Goal: Information Seeking & Learning: Learn about a topic

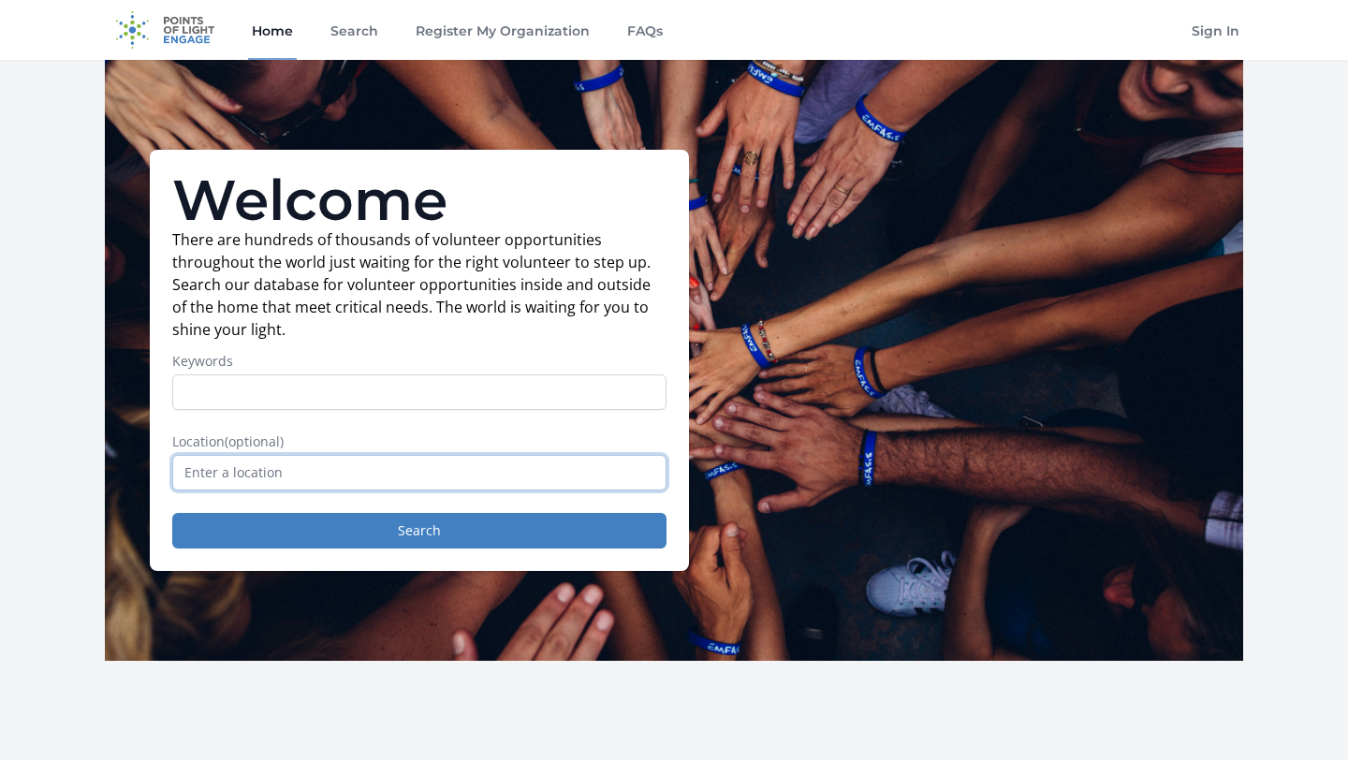
click at [269, 472] on input "text" at bounding box center [419, 473] width 494 height 36
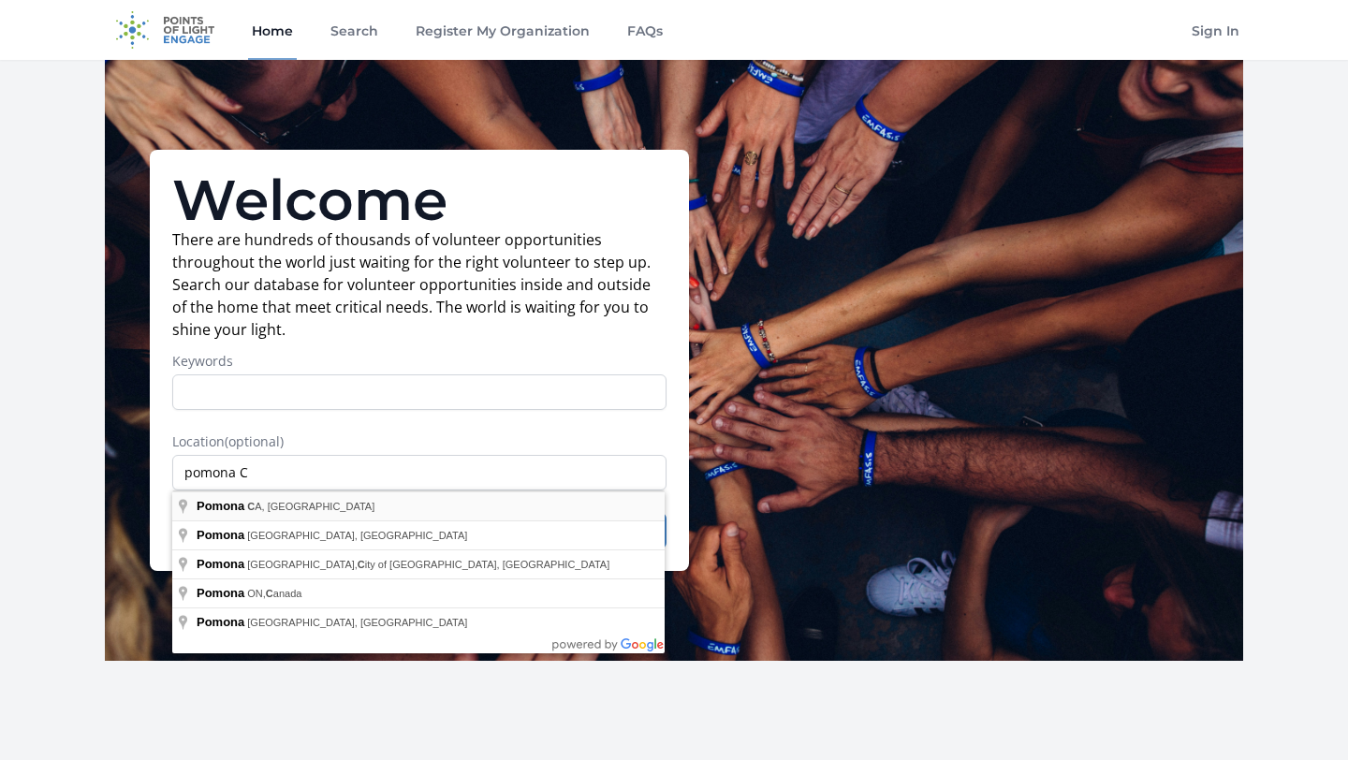
type input "Pomona, CA, USA"
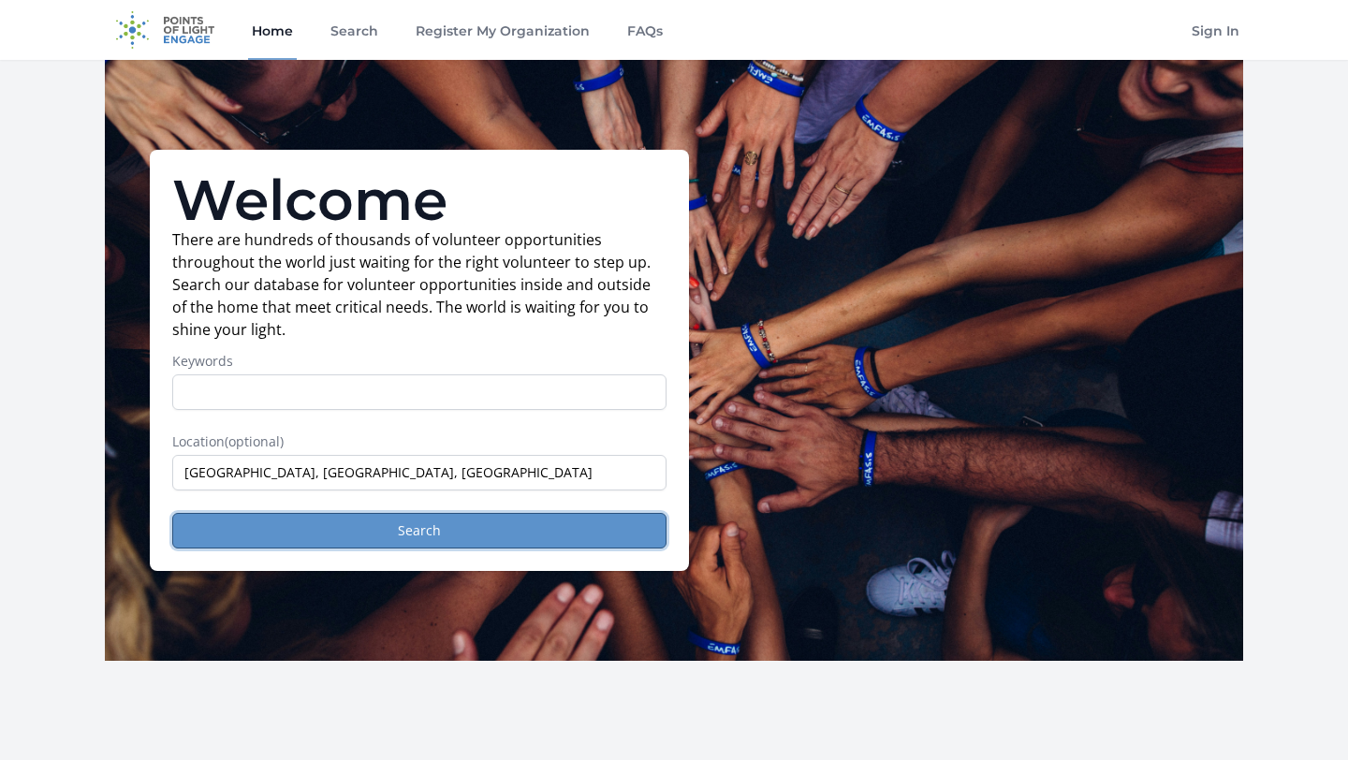
click at [280, 516] on button "Search" at bounding box center [419, 531] width 494 height 36
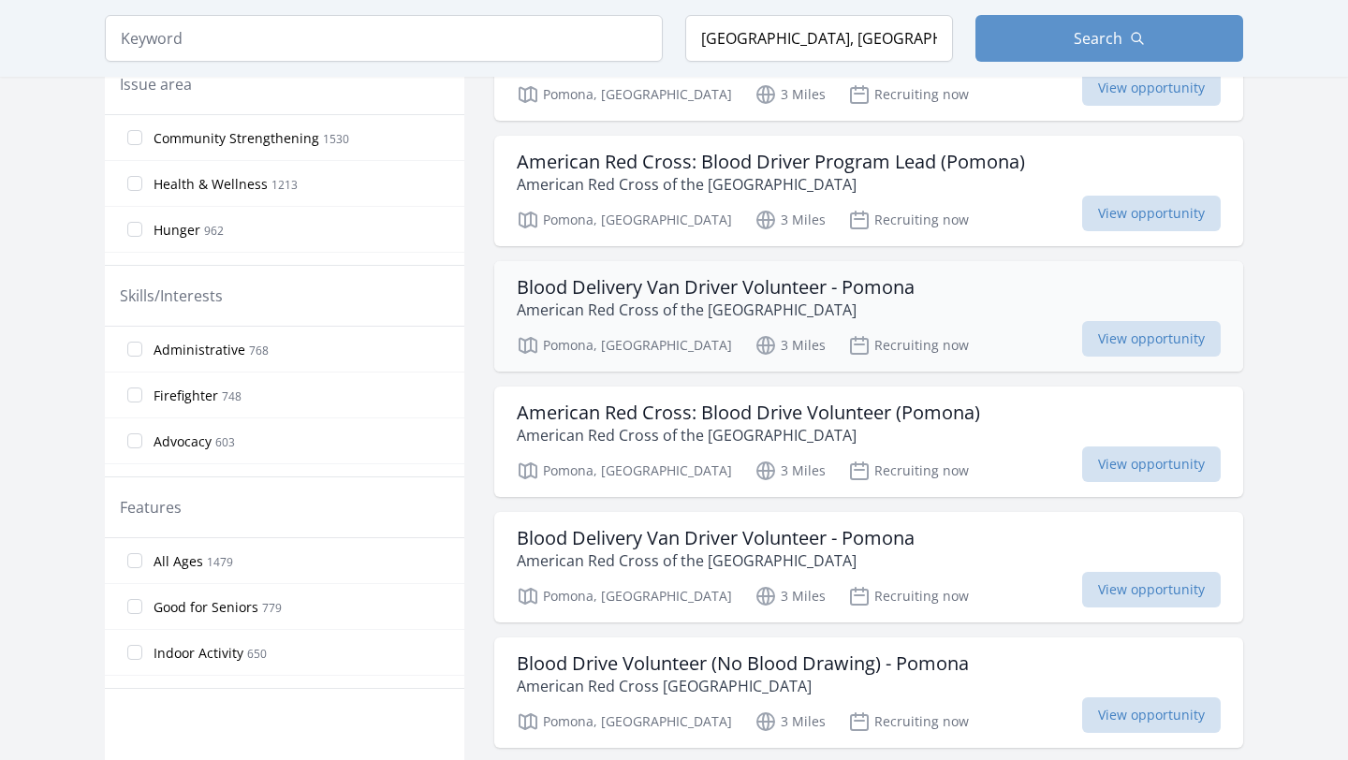
scroll to position [687, 0]
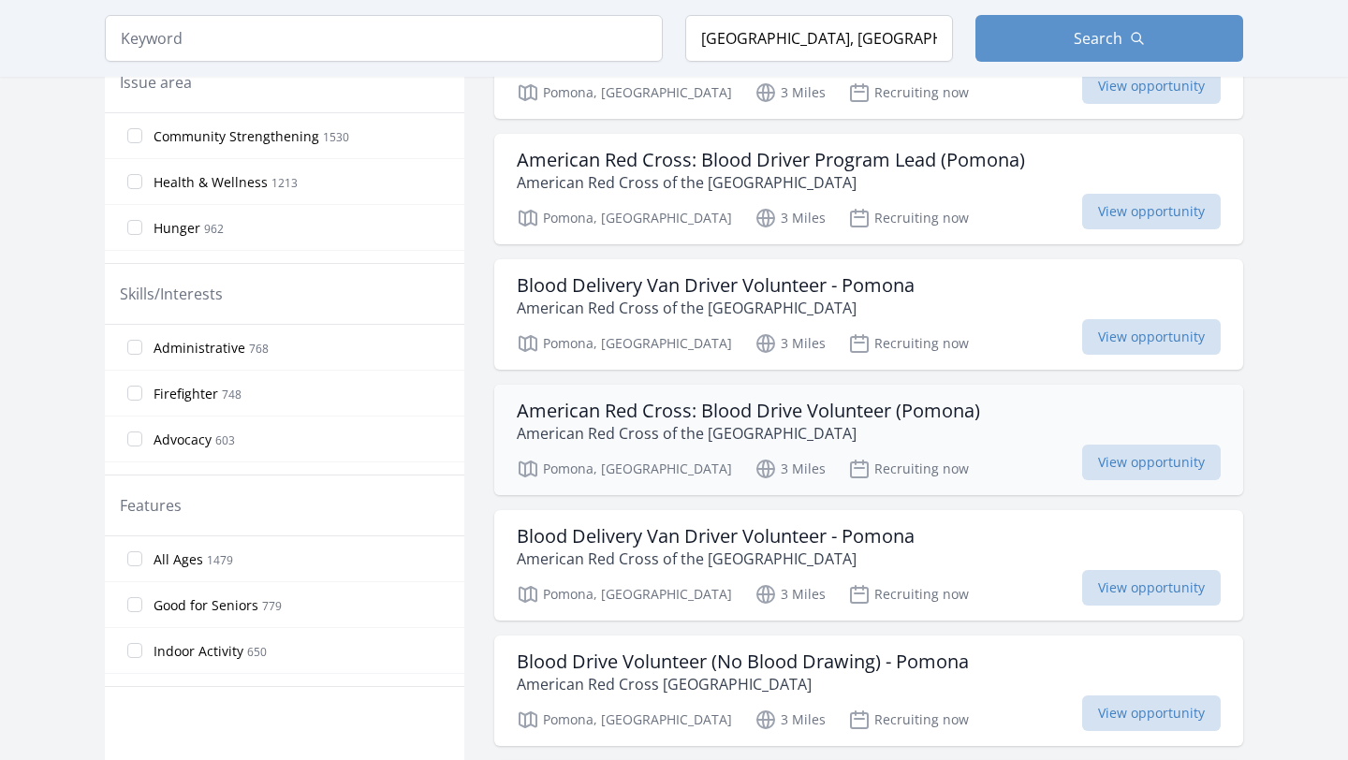
click at [800, 424] on p "American Red Cross of the [GEOGRAPHIC_DATA]" at bounding box center [748, 433] width 463 height 22
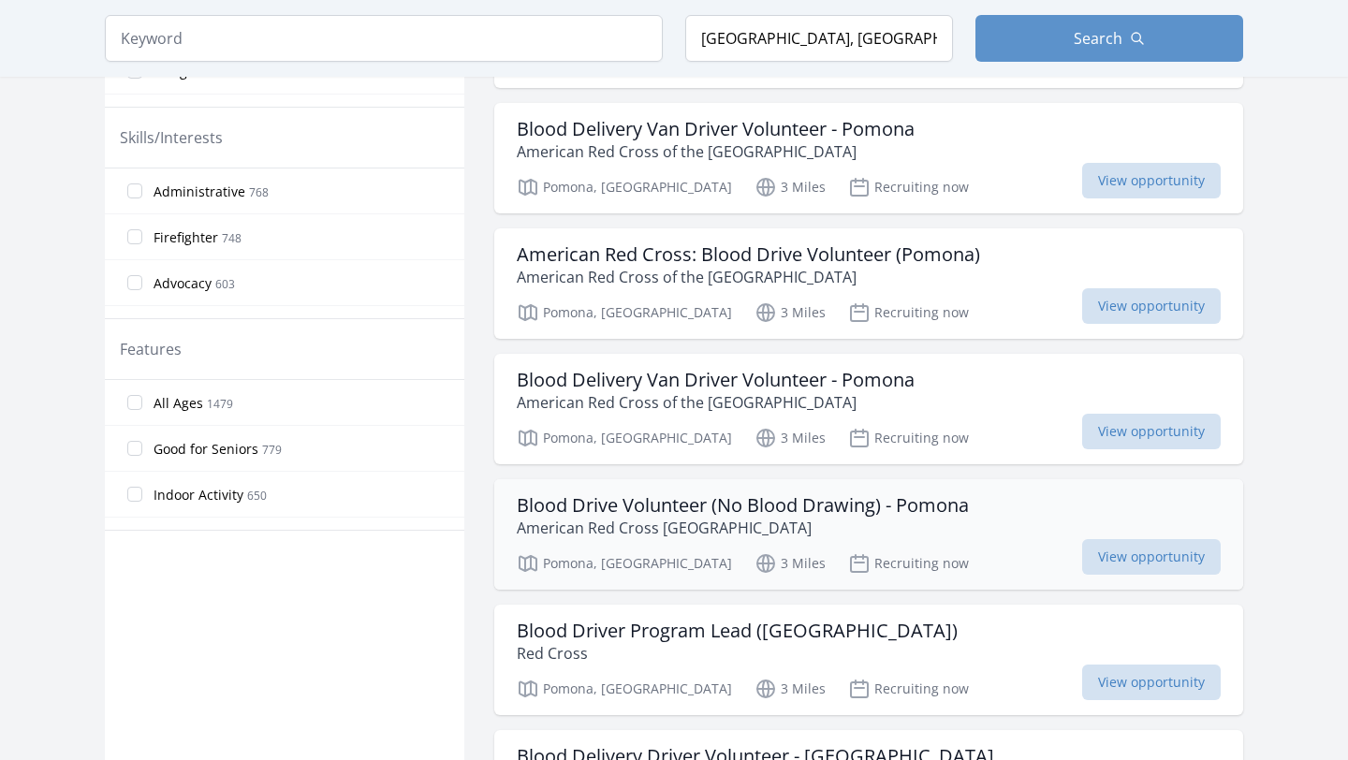
click at [932, 520] on p "American Red Cross [GEOGRAPHIC_DATA]" at bounding box center [743, 528] width 452 height 22
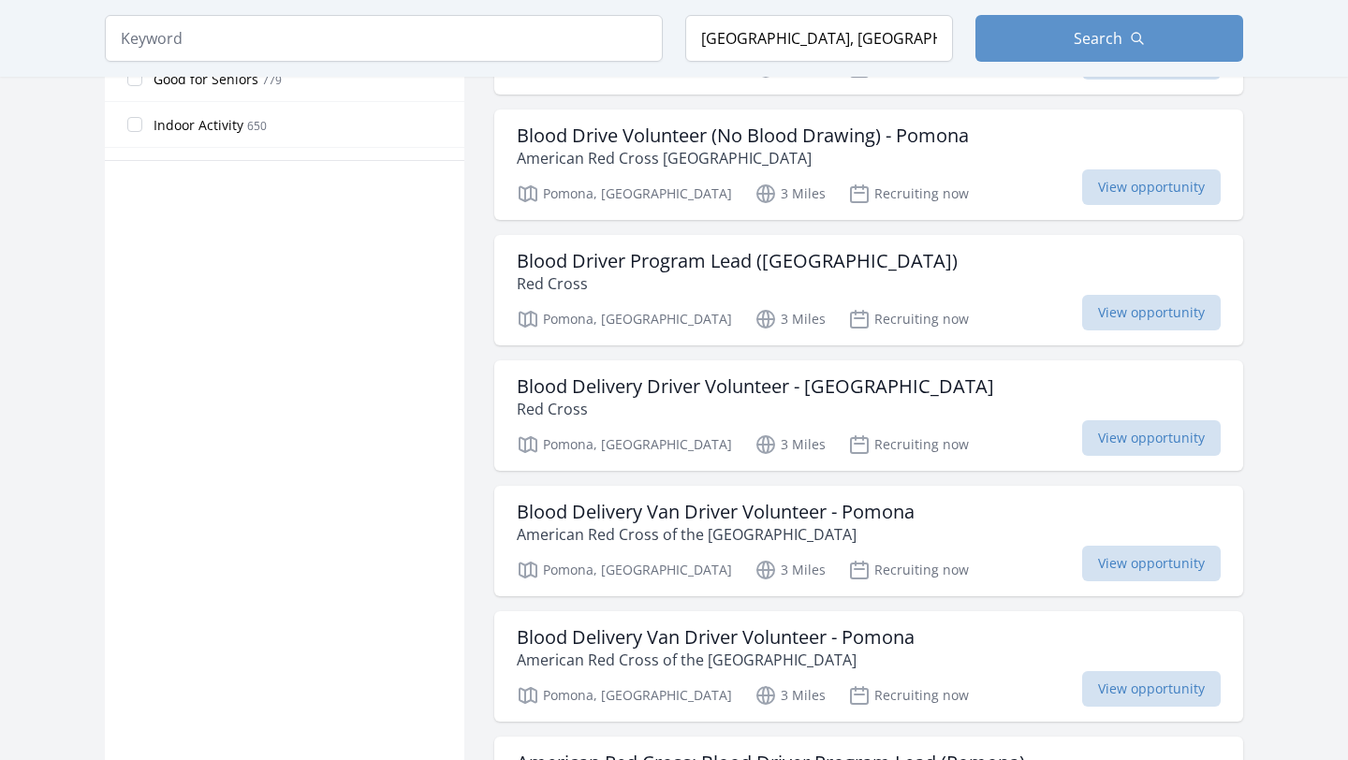
scroll to position [1216, 0]
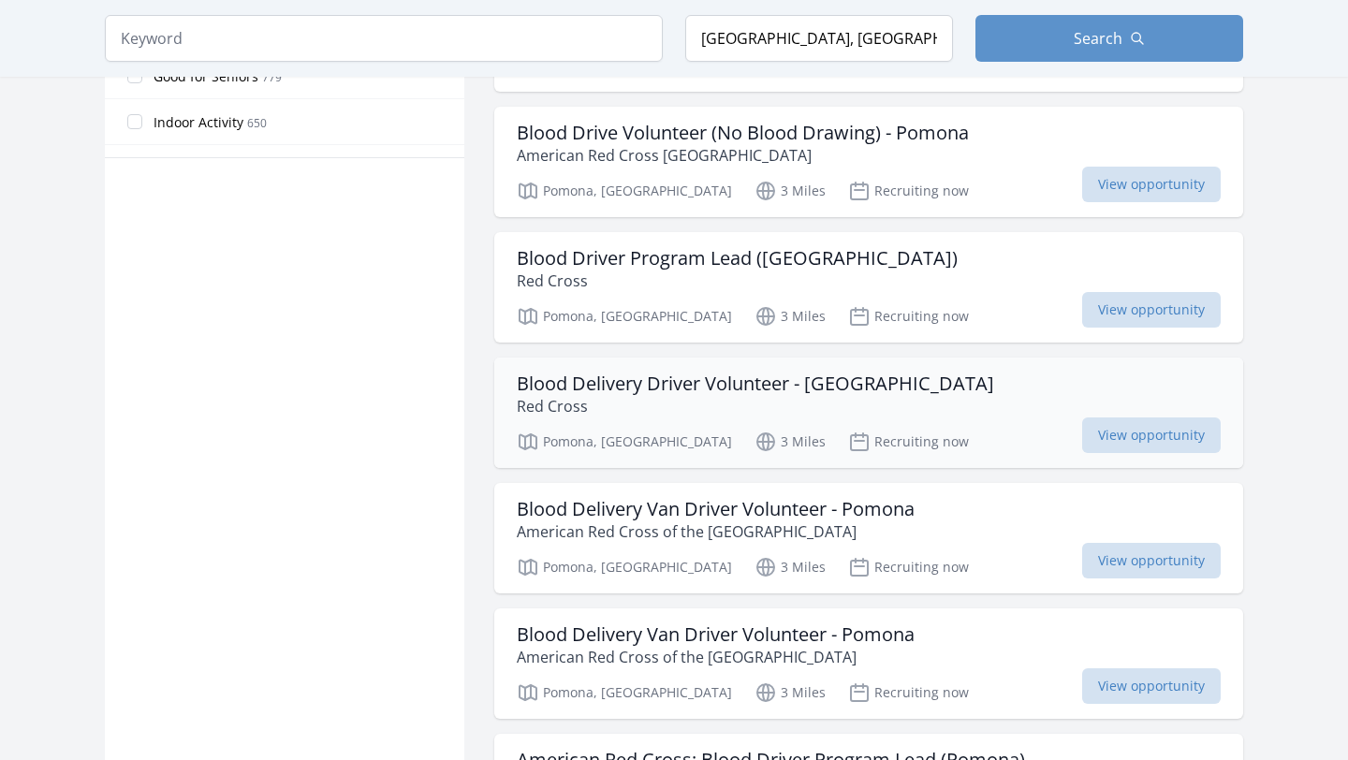
click at [703, 375] on h3 "Blood Delivery Driver Volunteer - [GEOGRAPHIC_DATA]" at bounding box center [755, 384] width 477 height 22
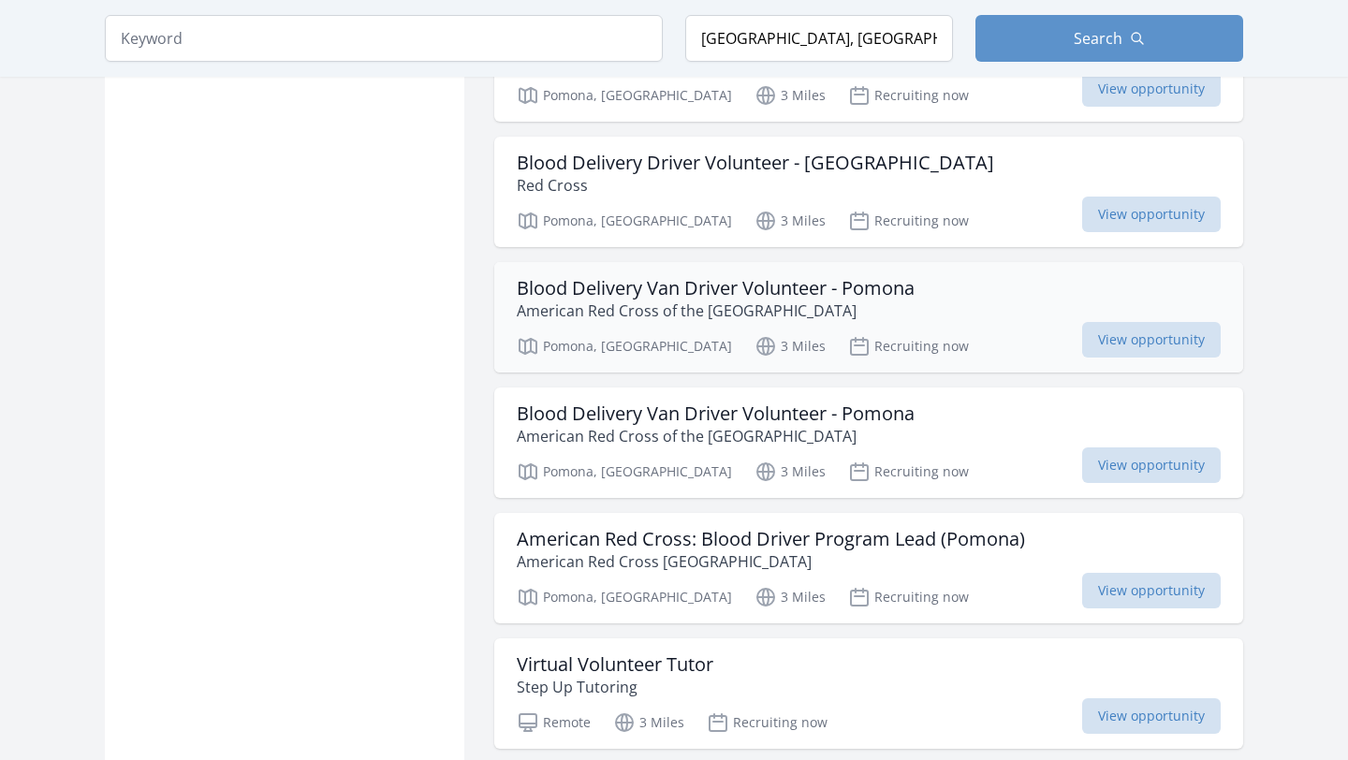
scroll to position [1478, 0]
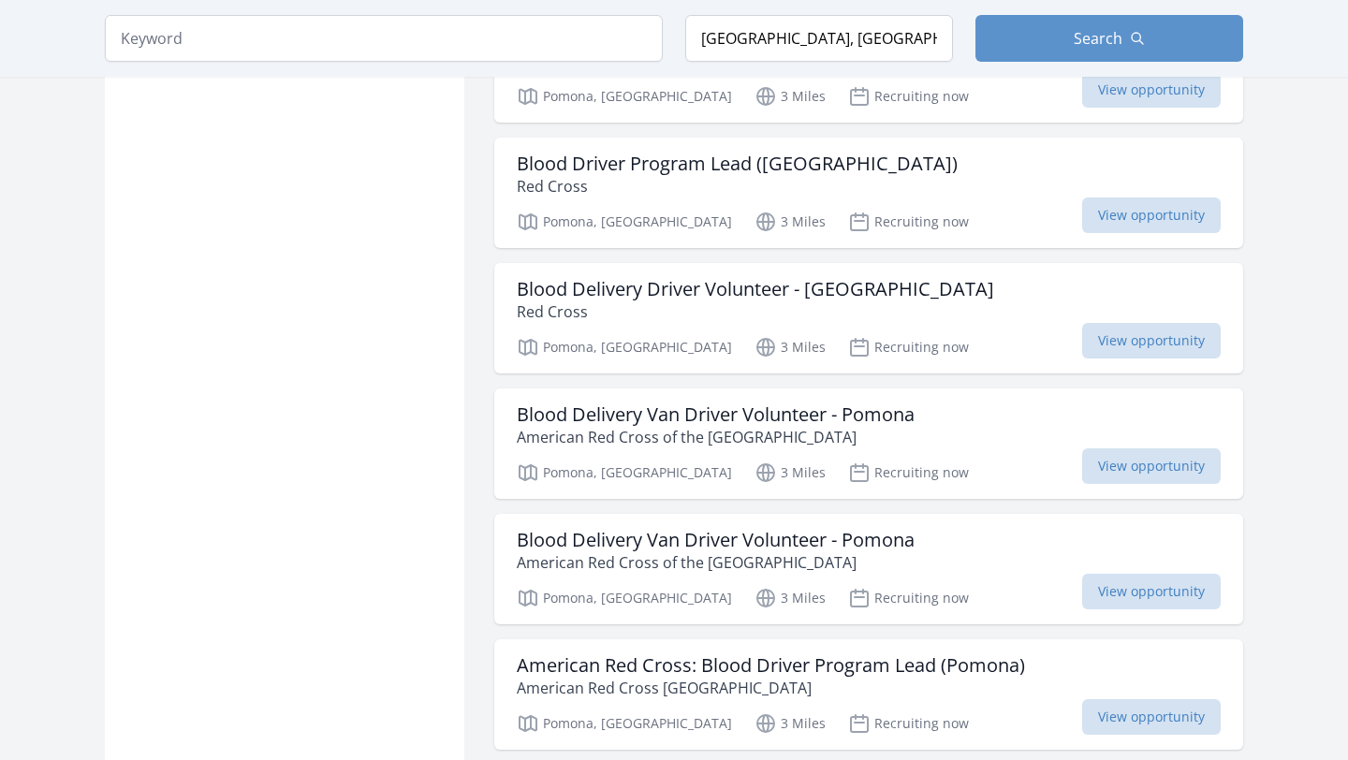
scroll to position [1295, 0]
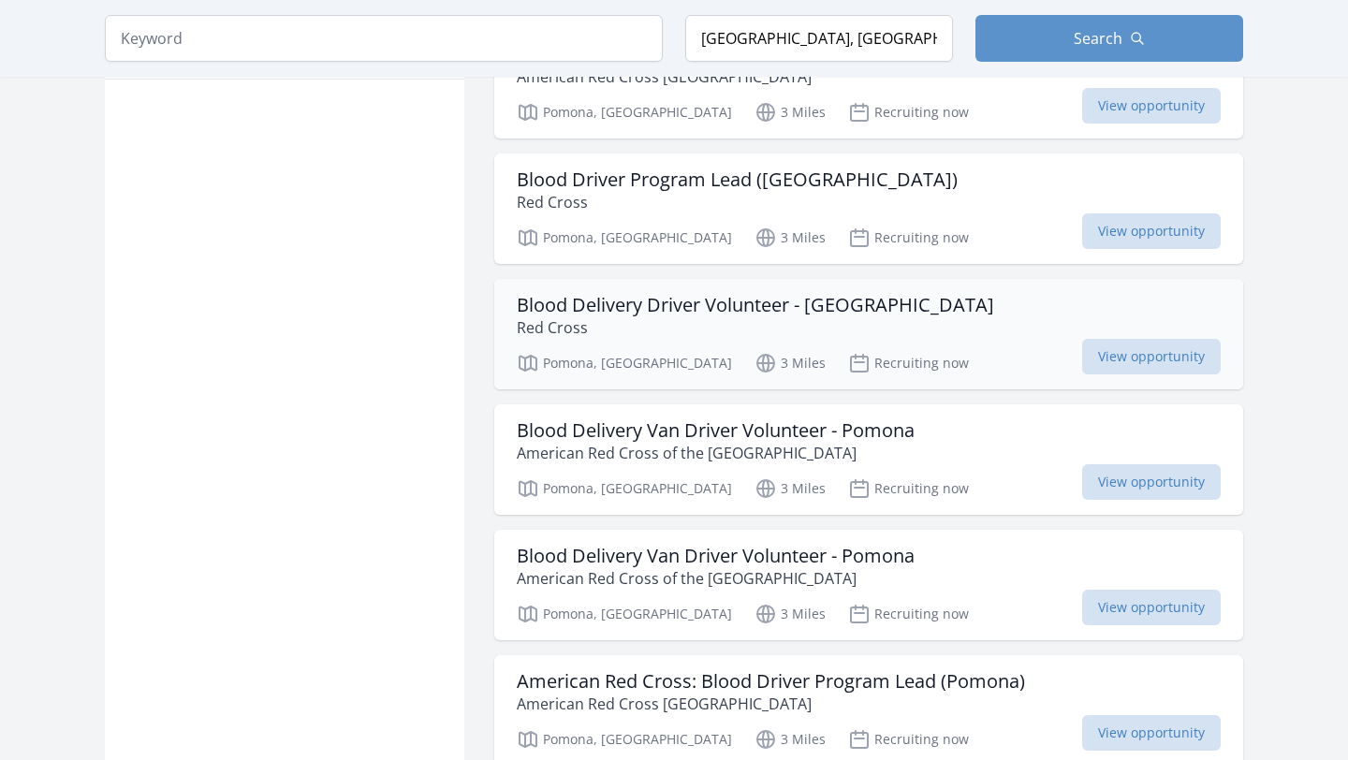
click at [703, 307] on h3 "Blood Delivery Driver Volunteer - Pomona" at bounding box center [755, 305] width 477 height 22
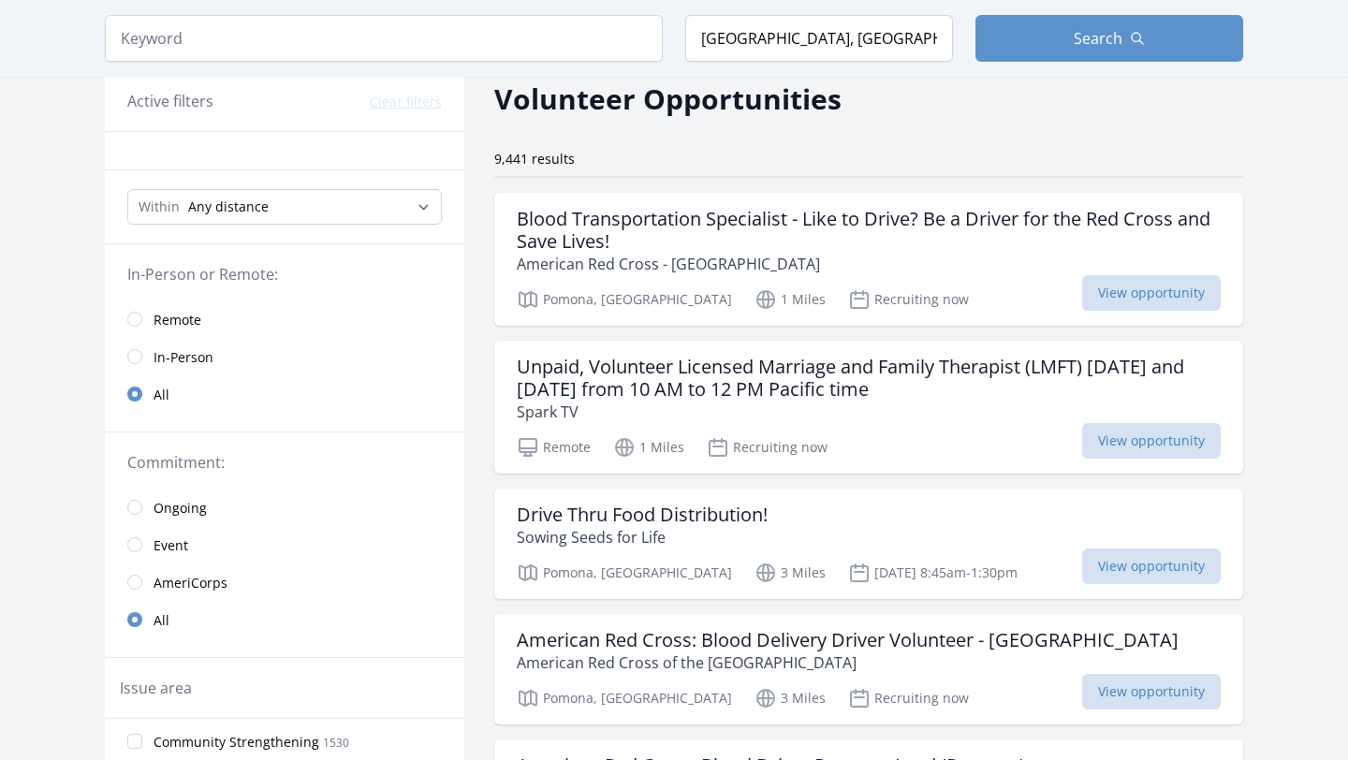
scroll to position [13, 0]
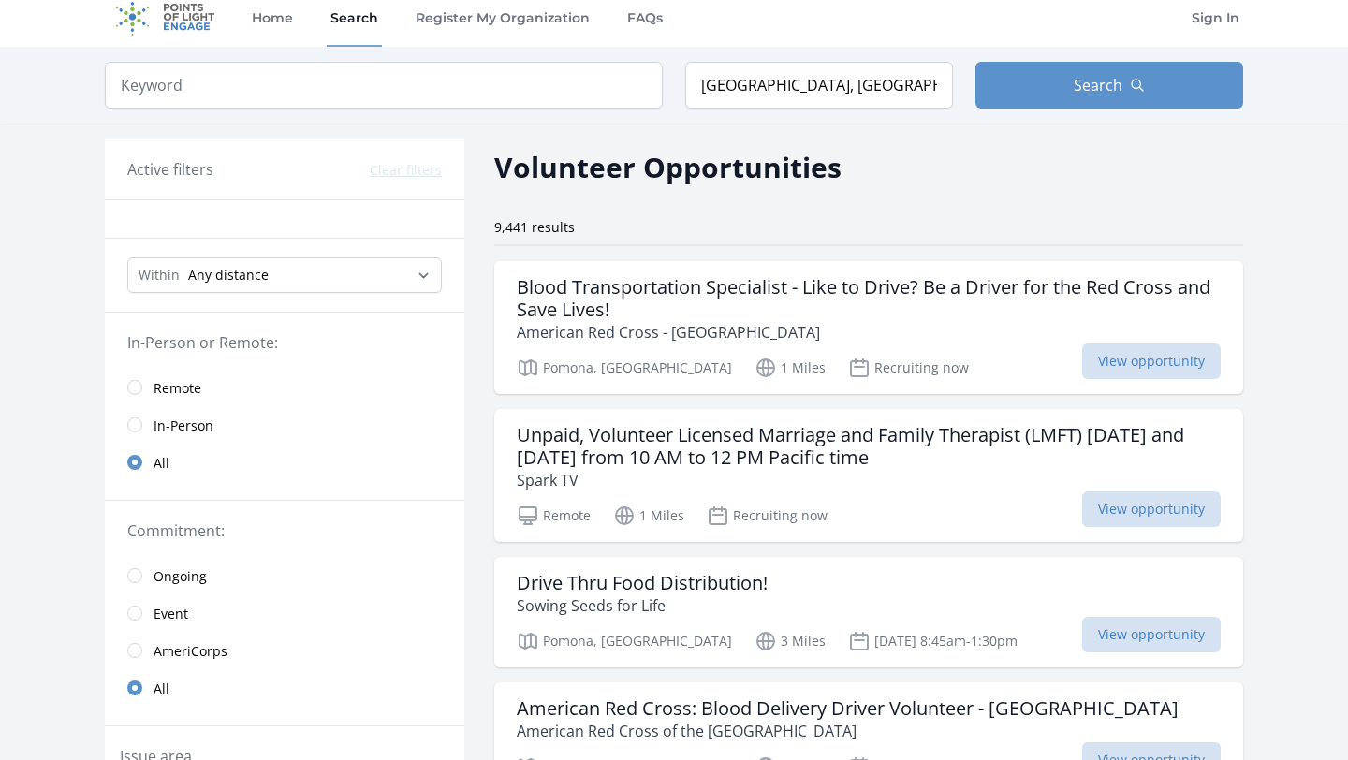
click at [192, 398] on span "Remote" at bounding box center [178, 387] width 48 height 22
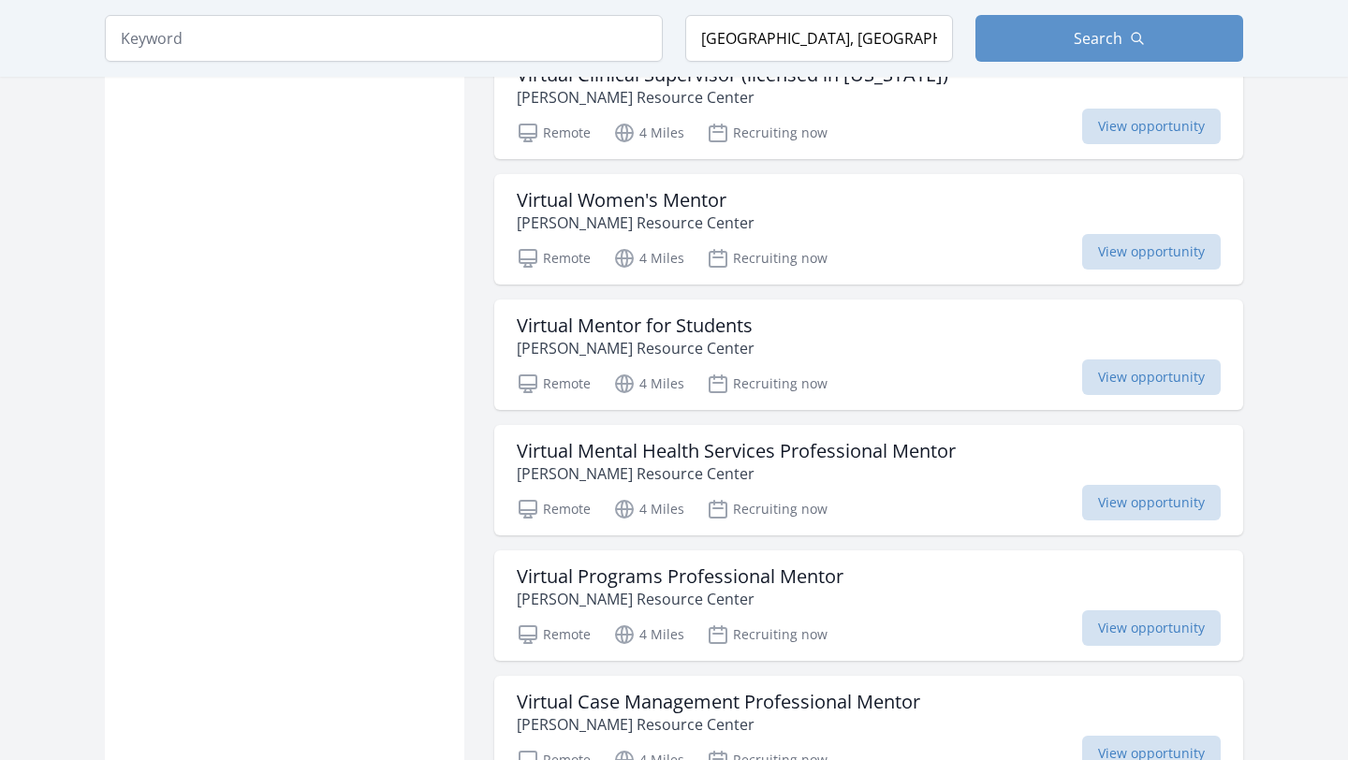
scroll to position [1917, 0]
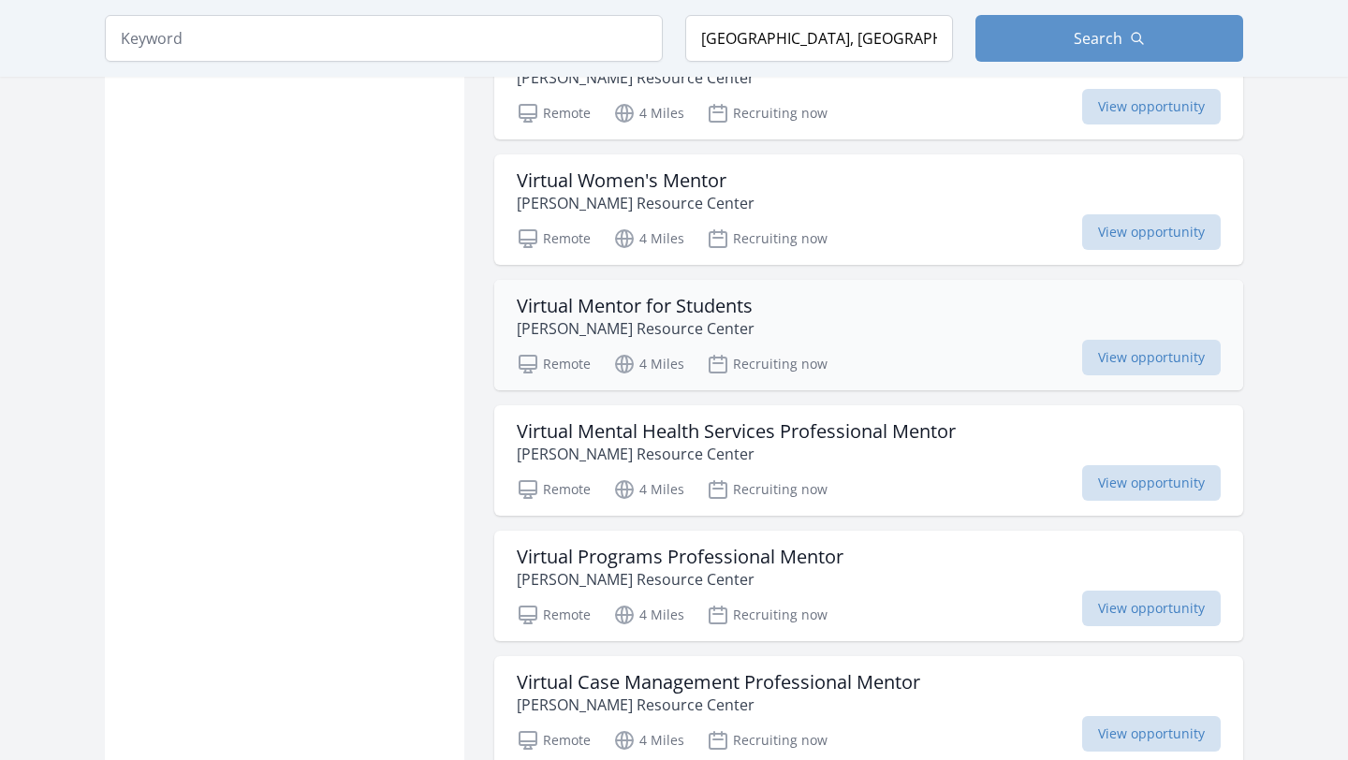
click at [708, 316] on h3 "Virtual Mentor for Students" at bounding box center [636, 306] width 238 height 22
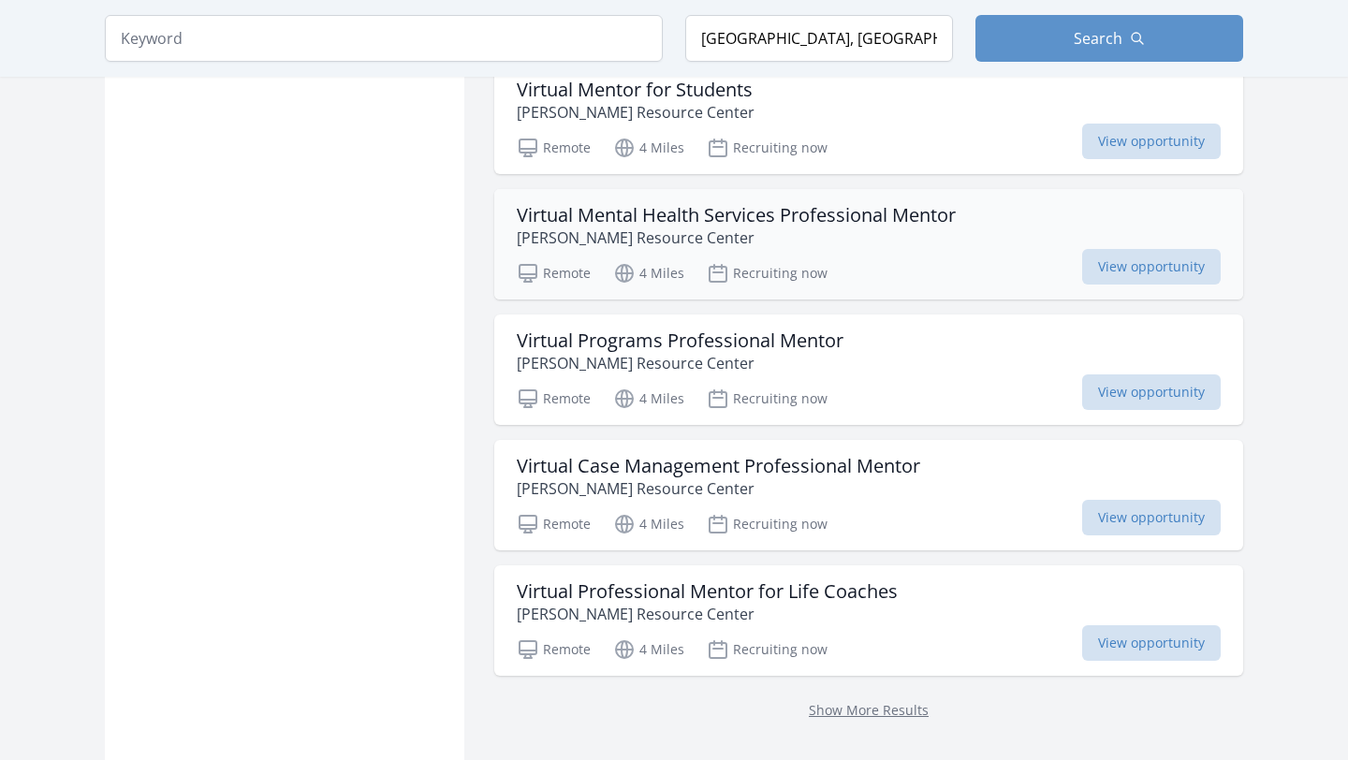
scroll to position [2205, 0]
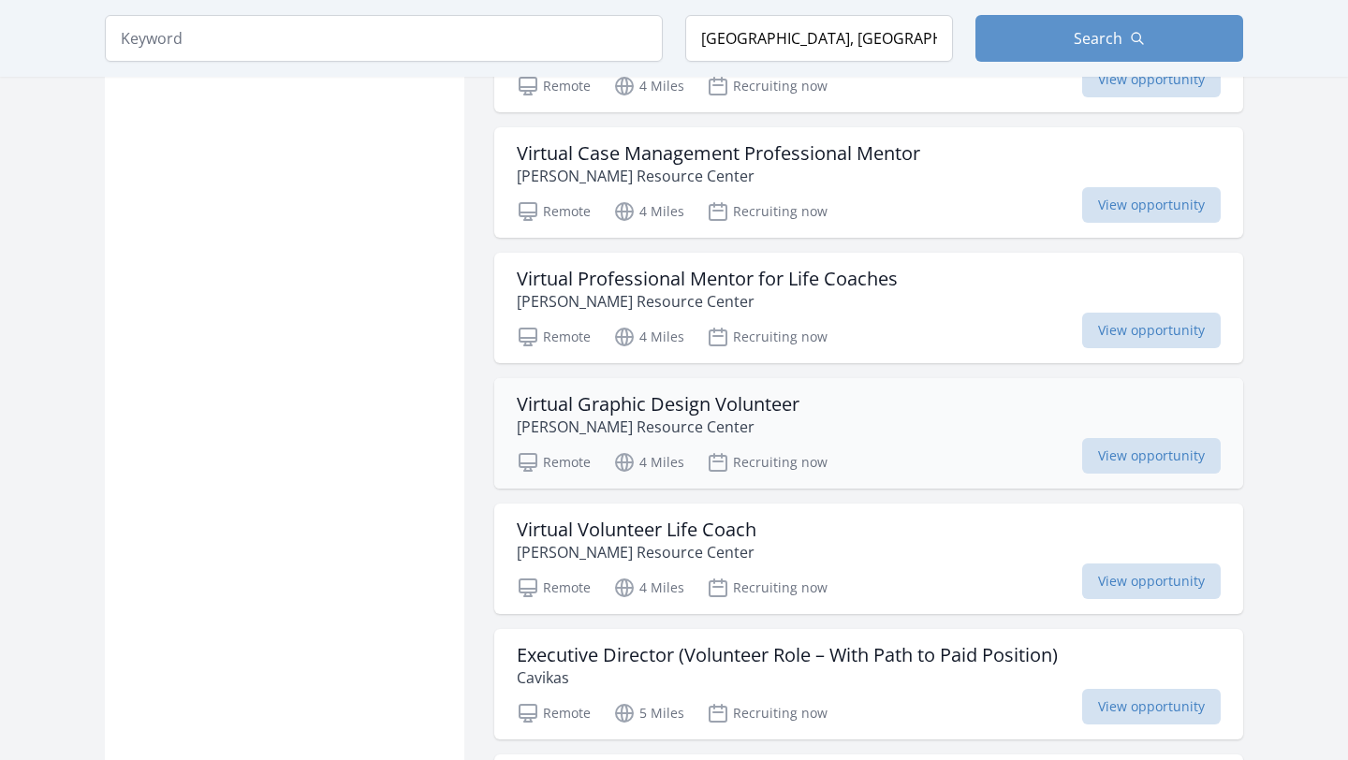
scroll to position [2533, 0]
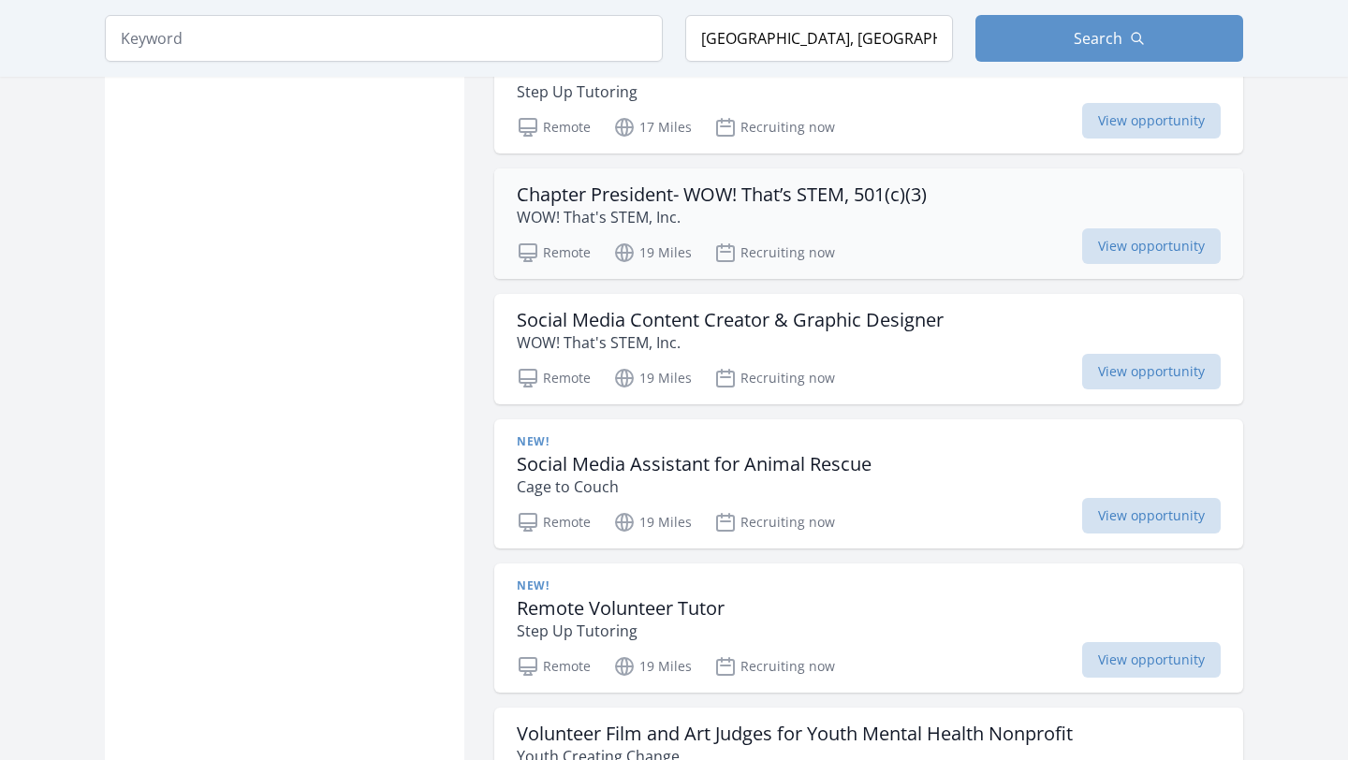
scroll to position [6543, 0]
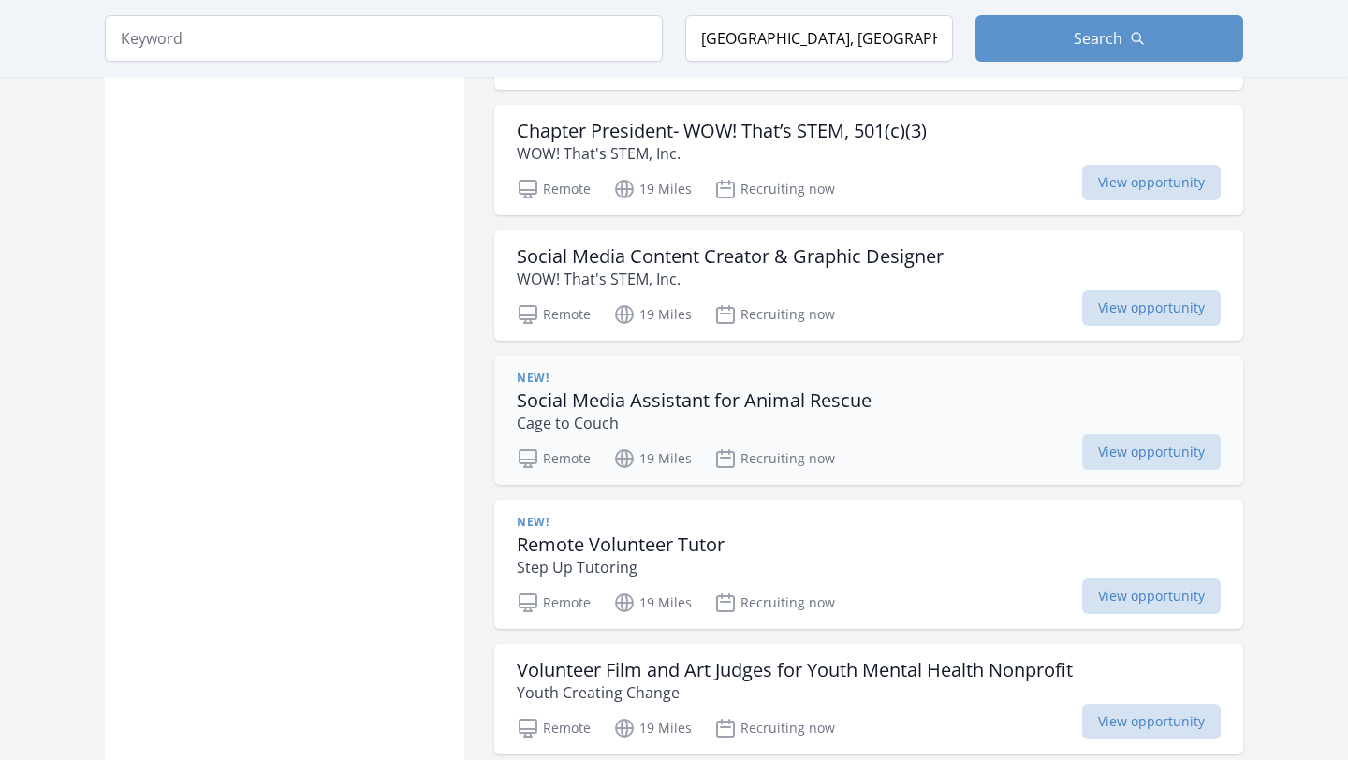
click at [827, 412] on p "Cage to Couch" at bounding box center [694, 423] width 355 height 22
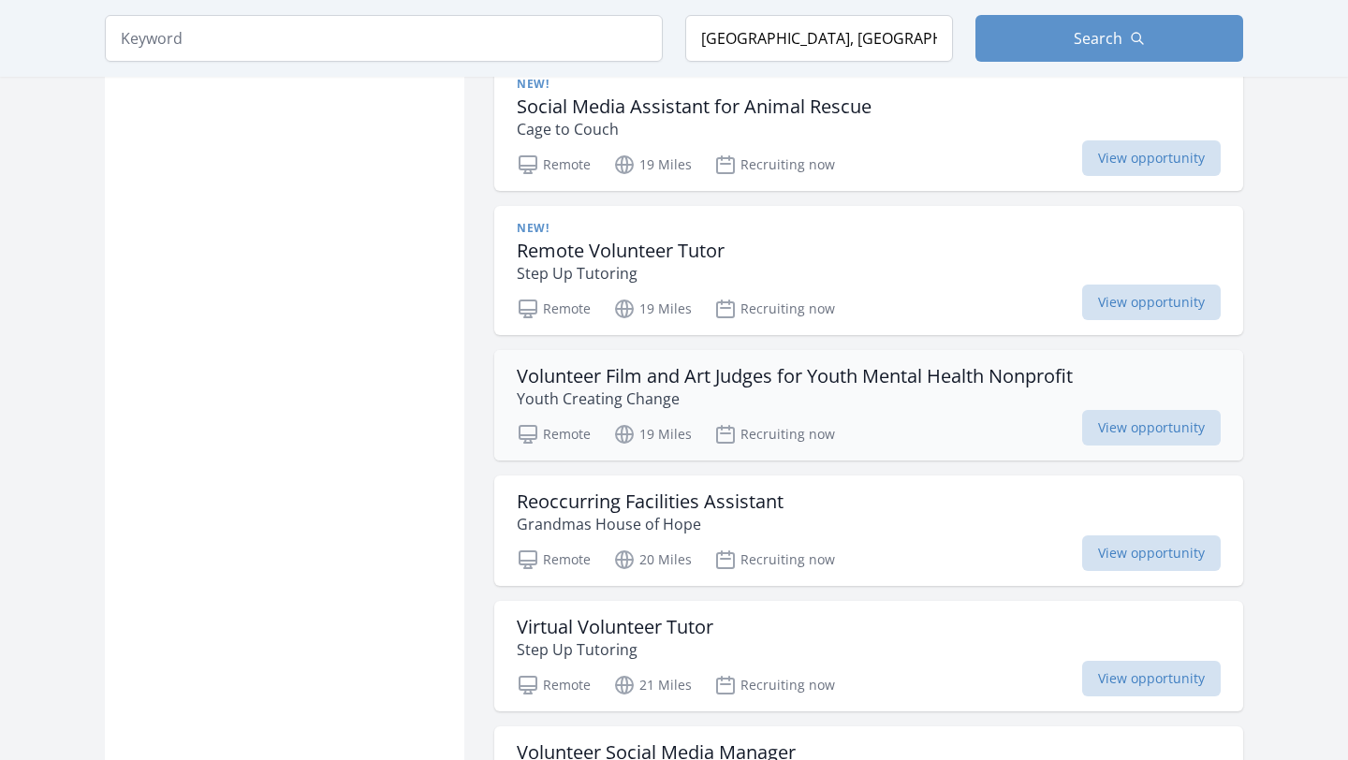
scroll to position [6838, 0]
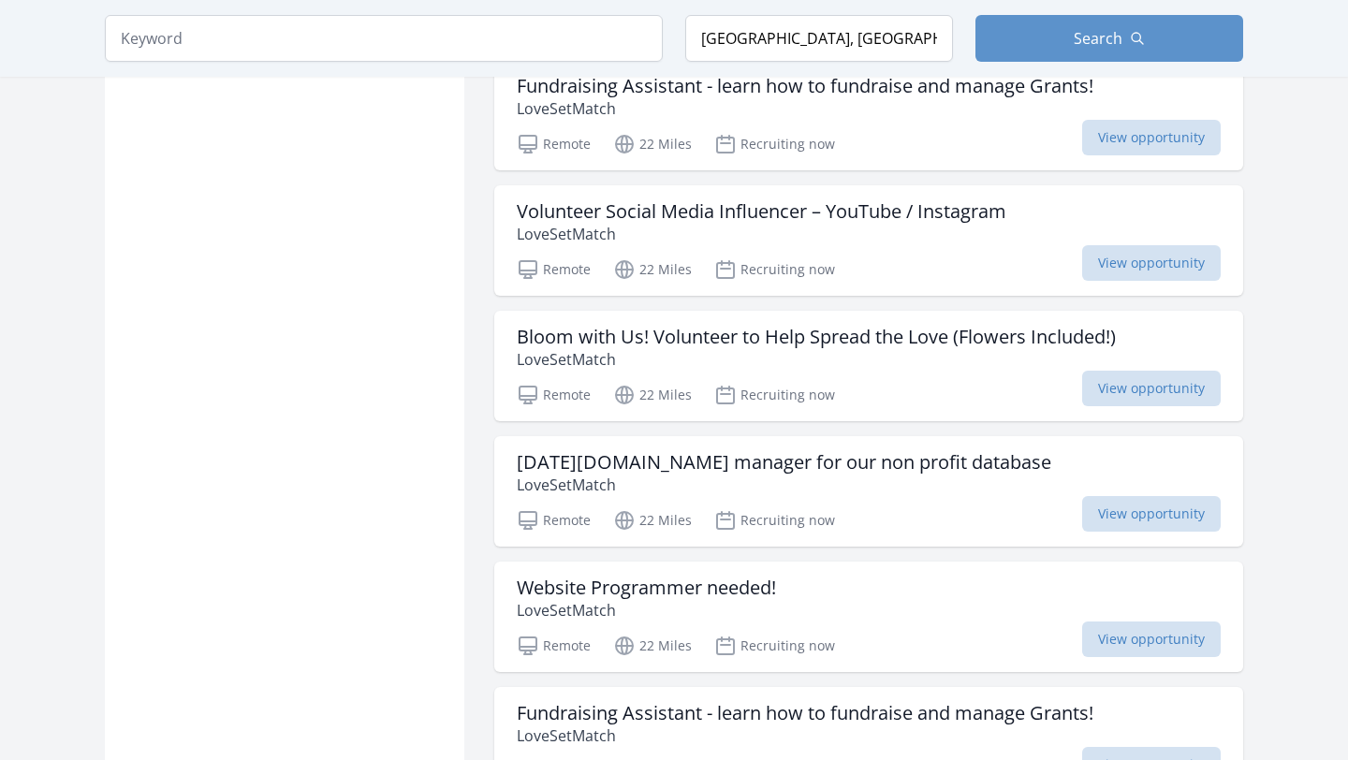
scroll to position [8170, 0]
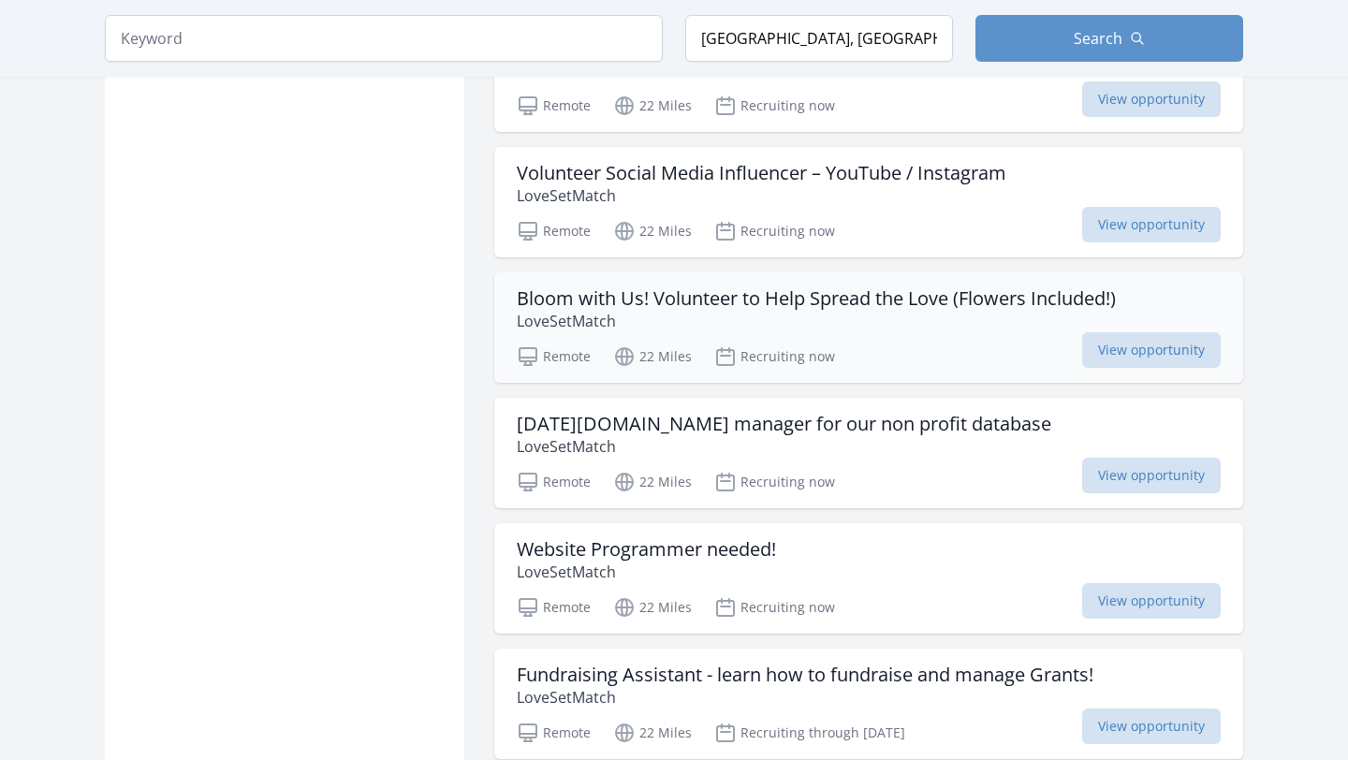
click at [830, 310] on p "LoveSetMatch" at bounding box center [816, 321] width 599 height 22
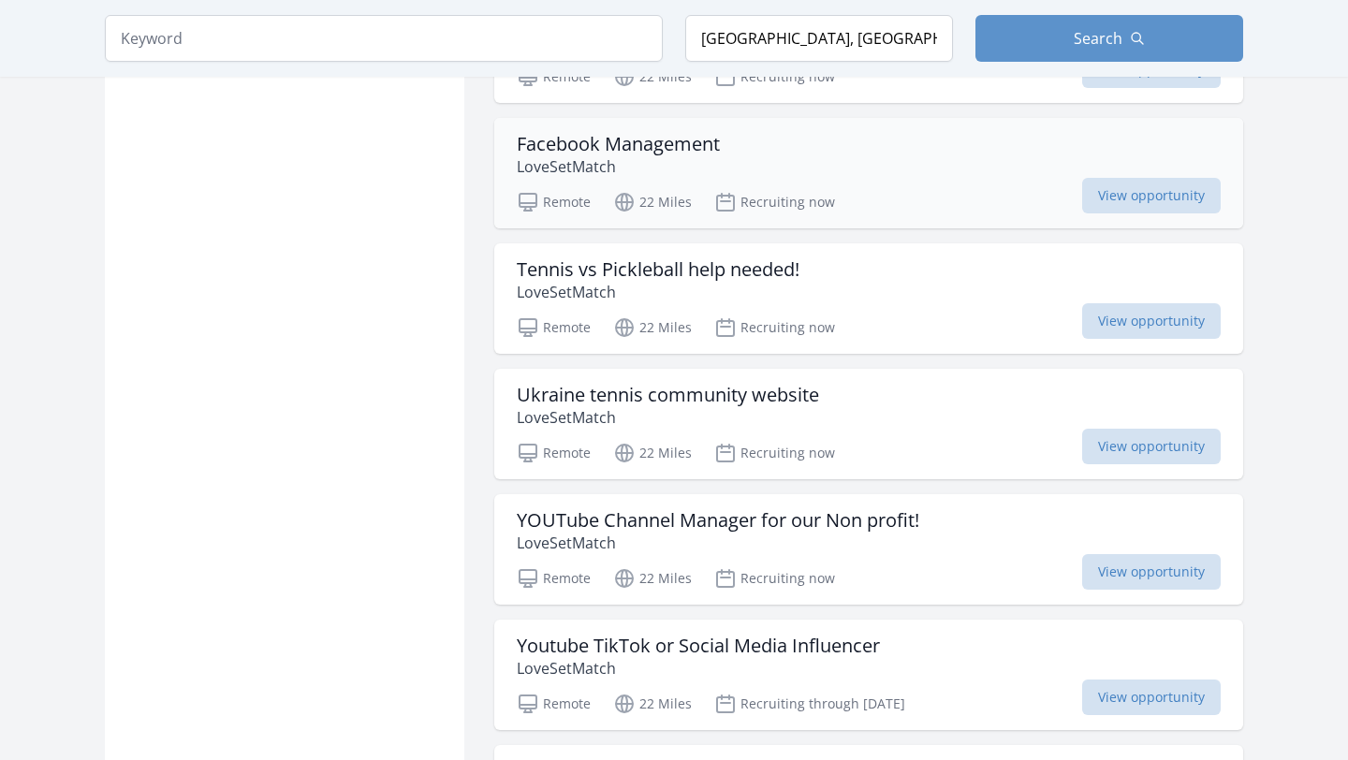
scroll to position [9080, 0]
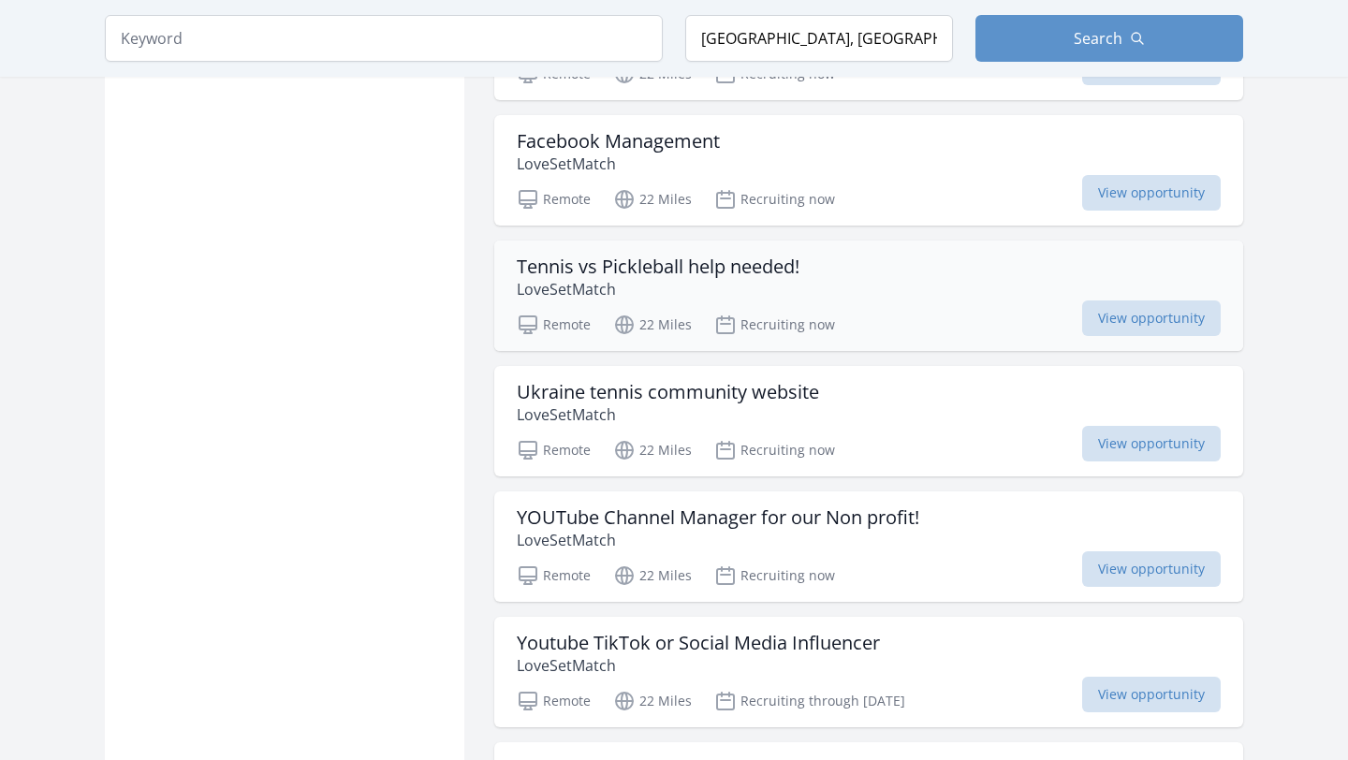
click at [743, 278] on p "LoveSetMatch" at bounding box center [658, 289] width 283 height 22
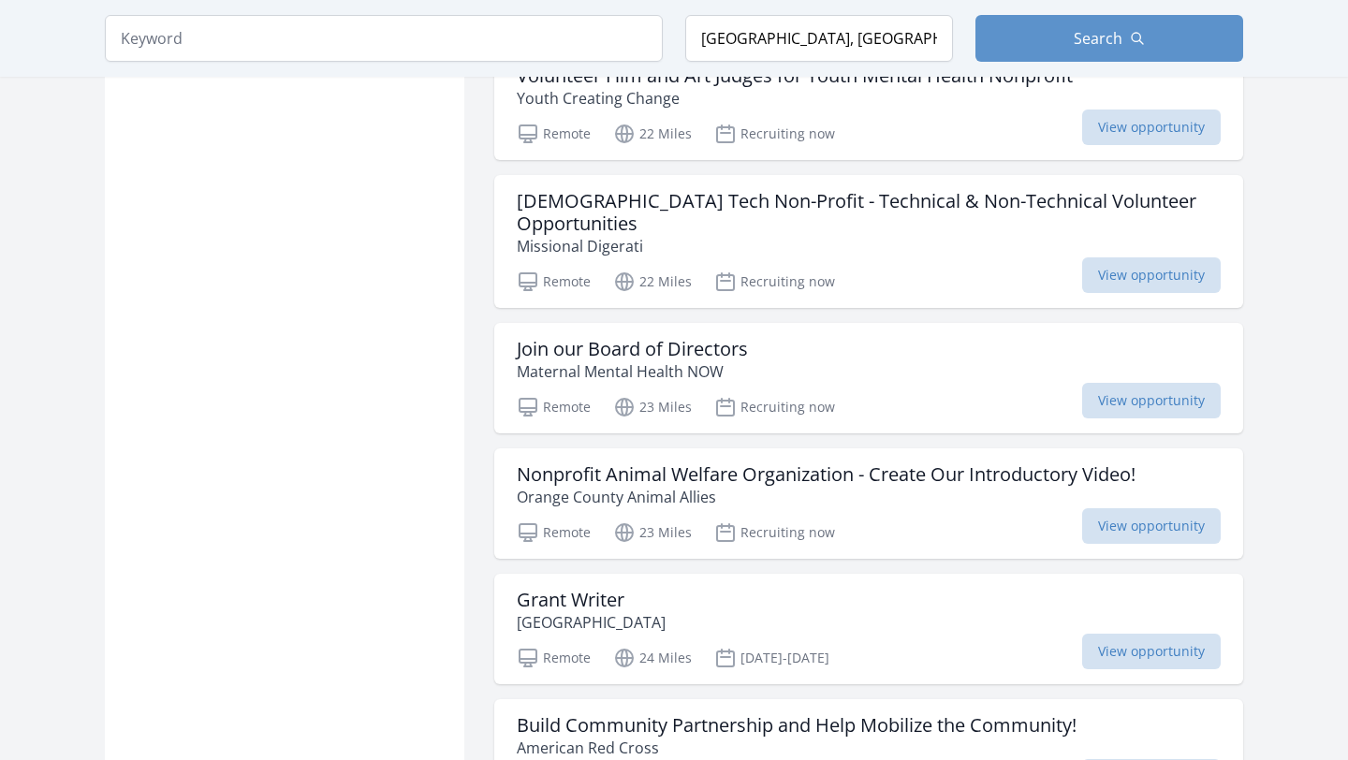
scroll to position [10613, 0]
click at [685, 484] on p "Orange County Animal Allies" at bounding box center [826, 495] width 619 height 22
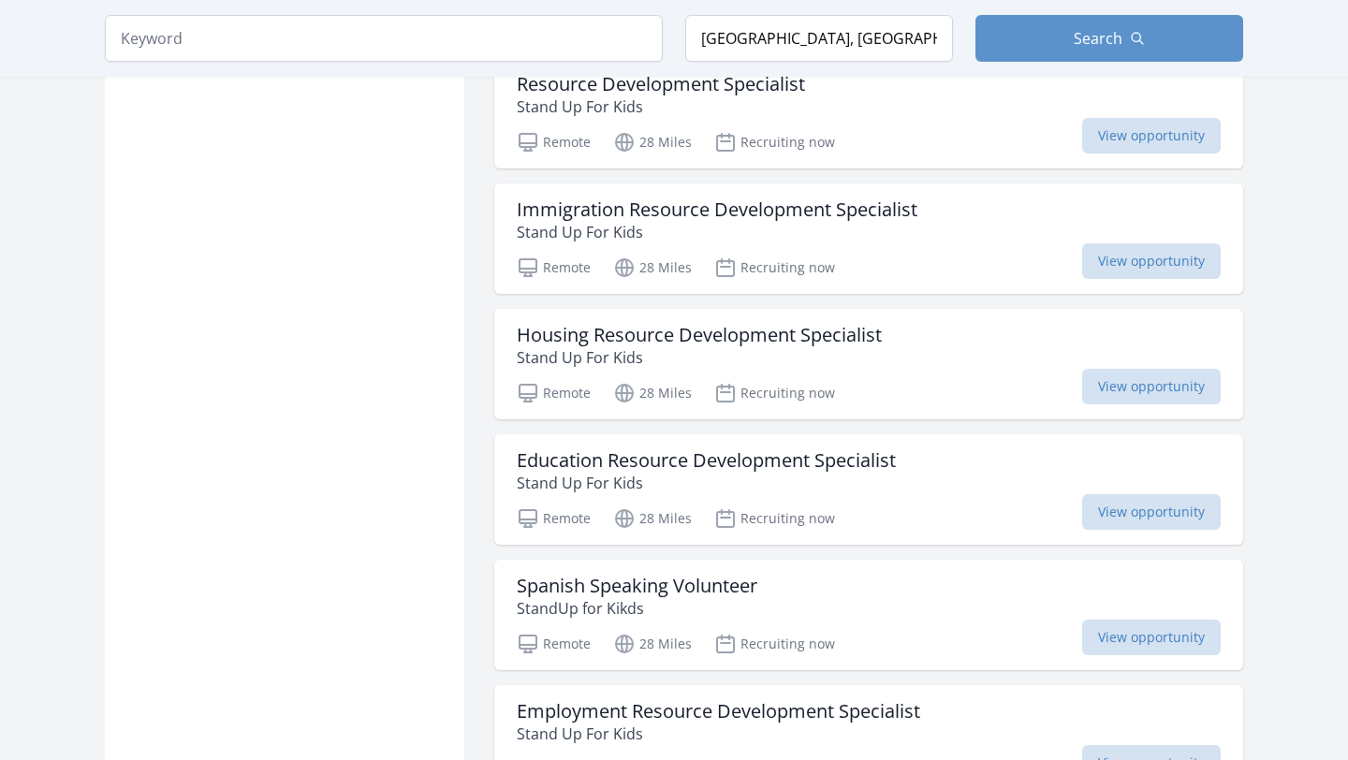
scroll to position [12134, 0]
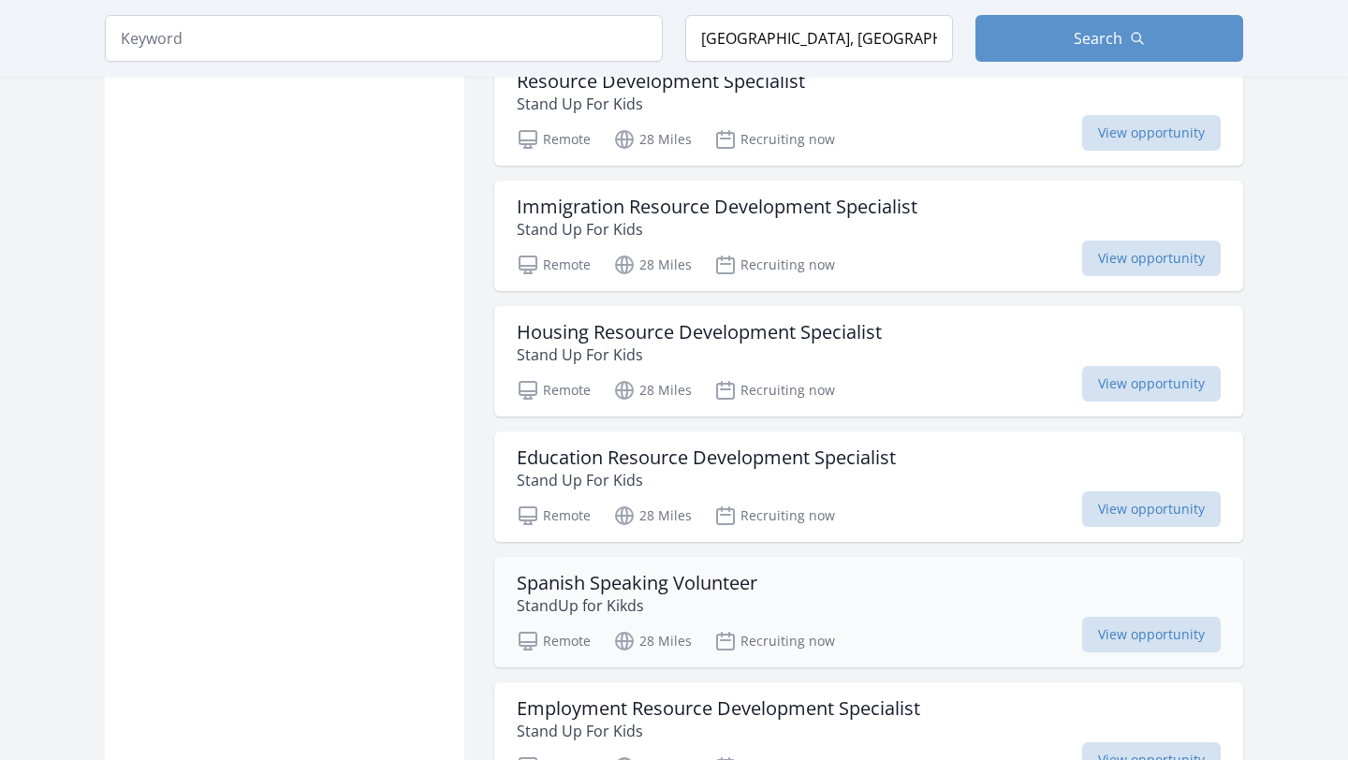
click at [722, 572] on h3 "Spanish Speaking Volunteer" at bounding box center [637, 583] width 241 height 22
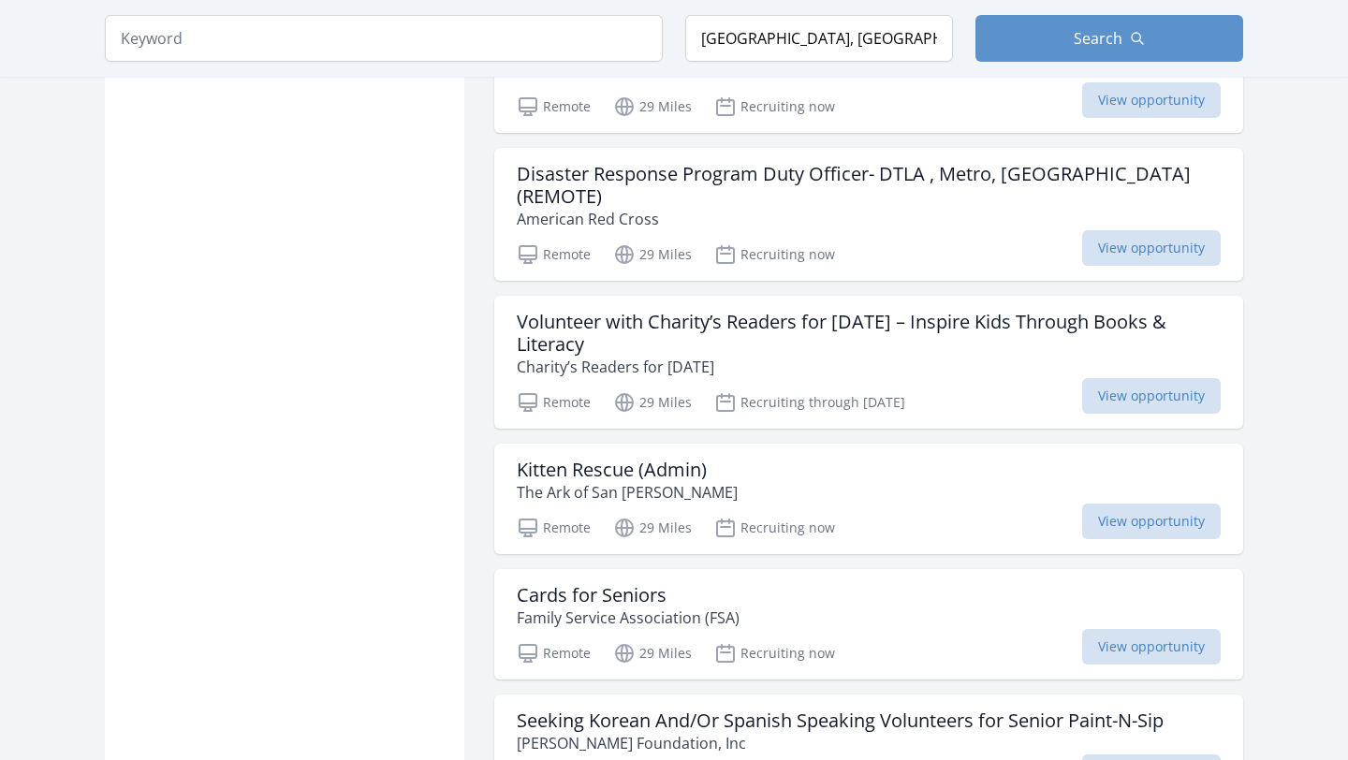
scroll to position [14613, 0]
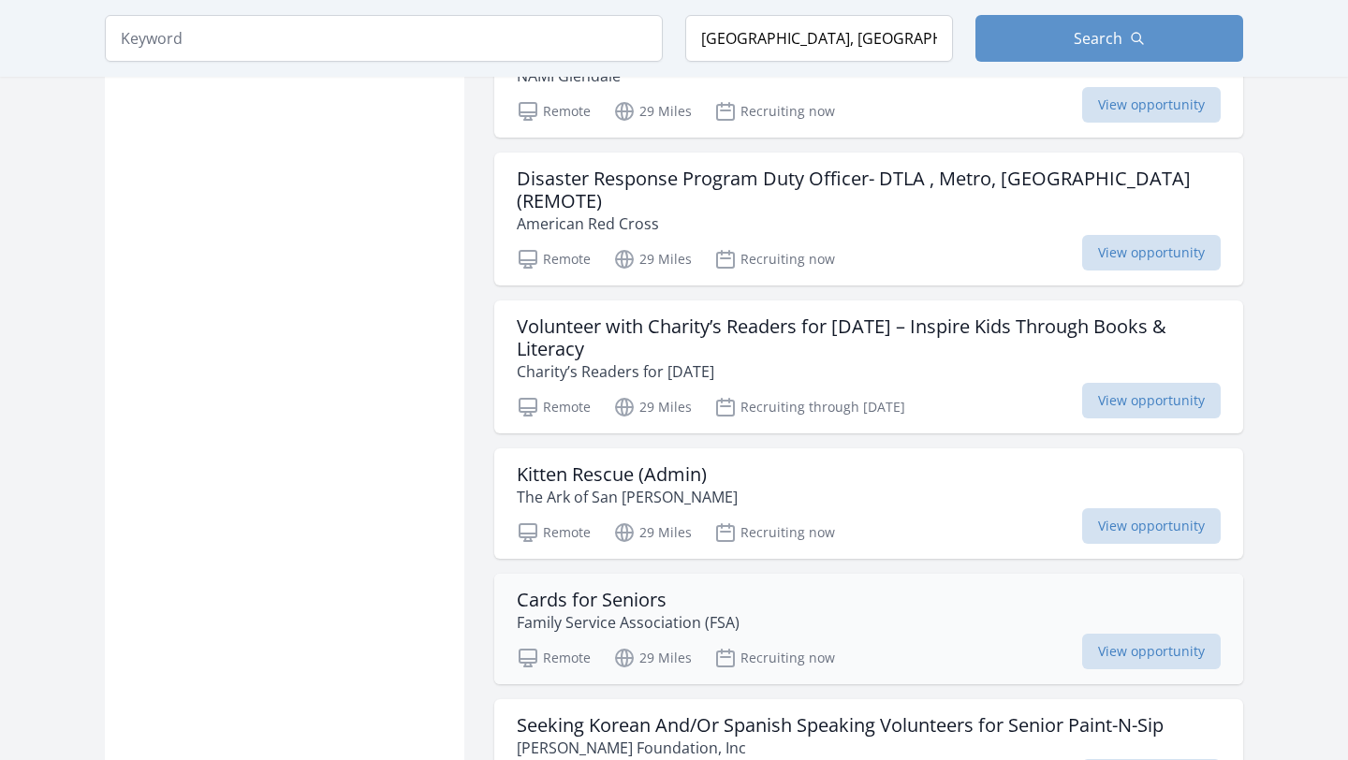
click at [661, 589] on h3 "Cards for Seniors" at bounding box center [628, 600] width 223 height 22
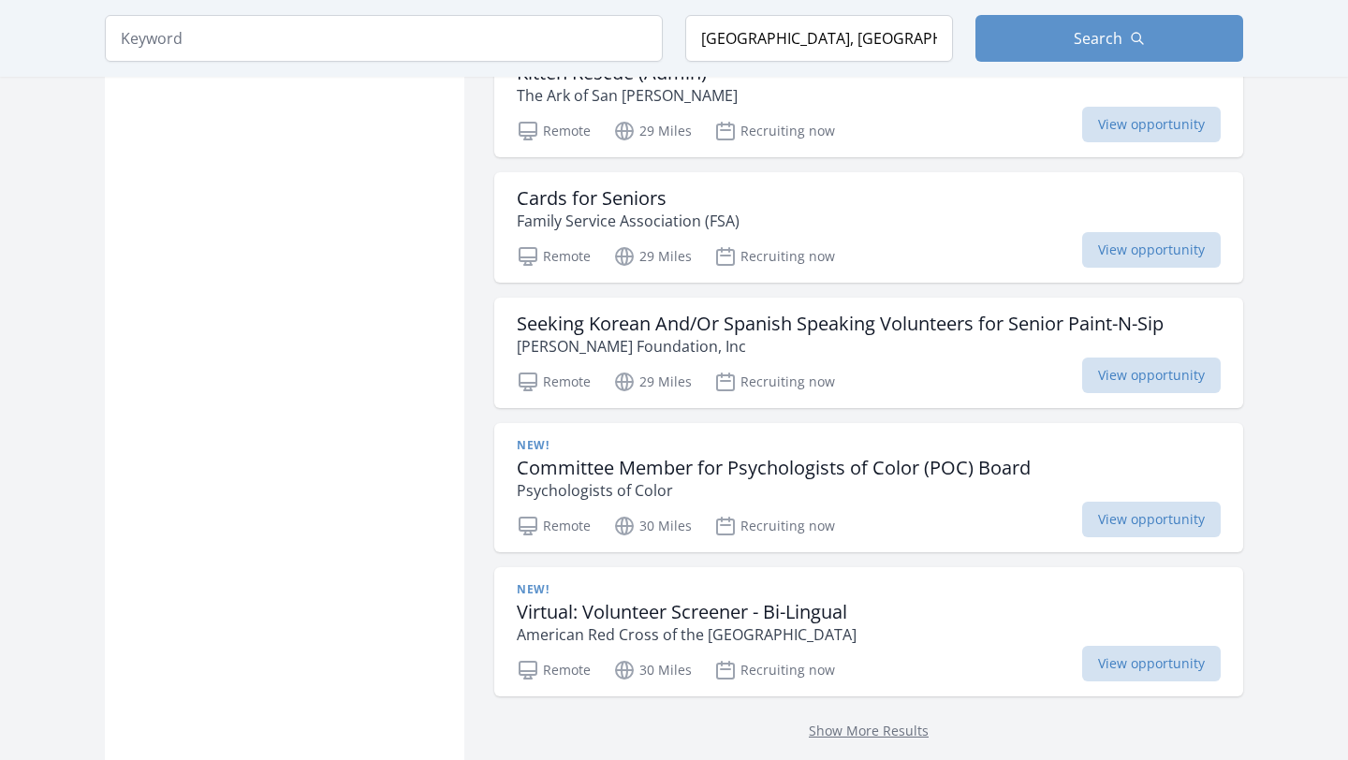
scroll to position [15026, 0]
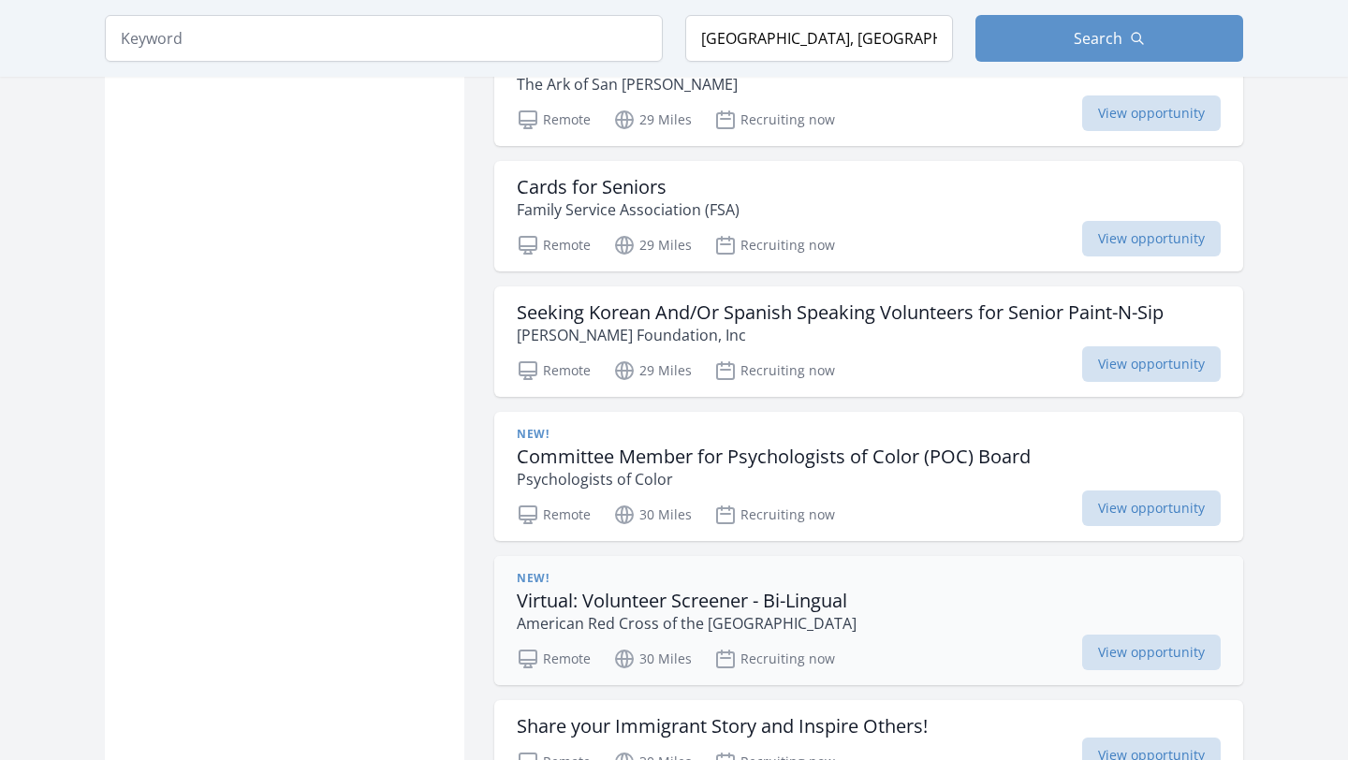
scroll to position [15033, 0]
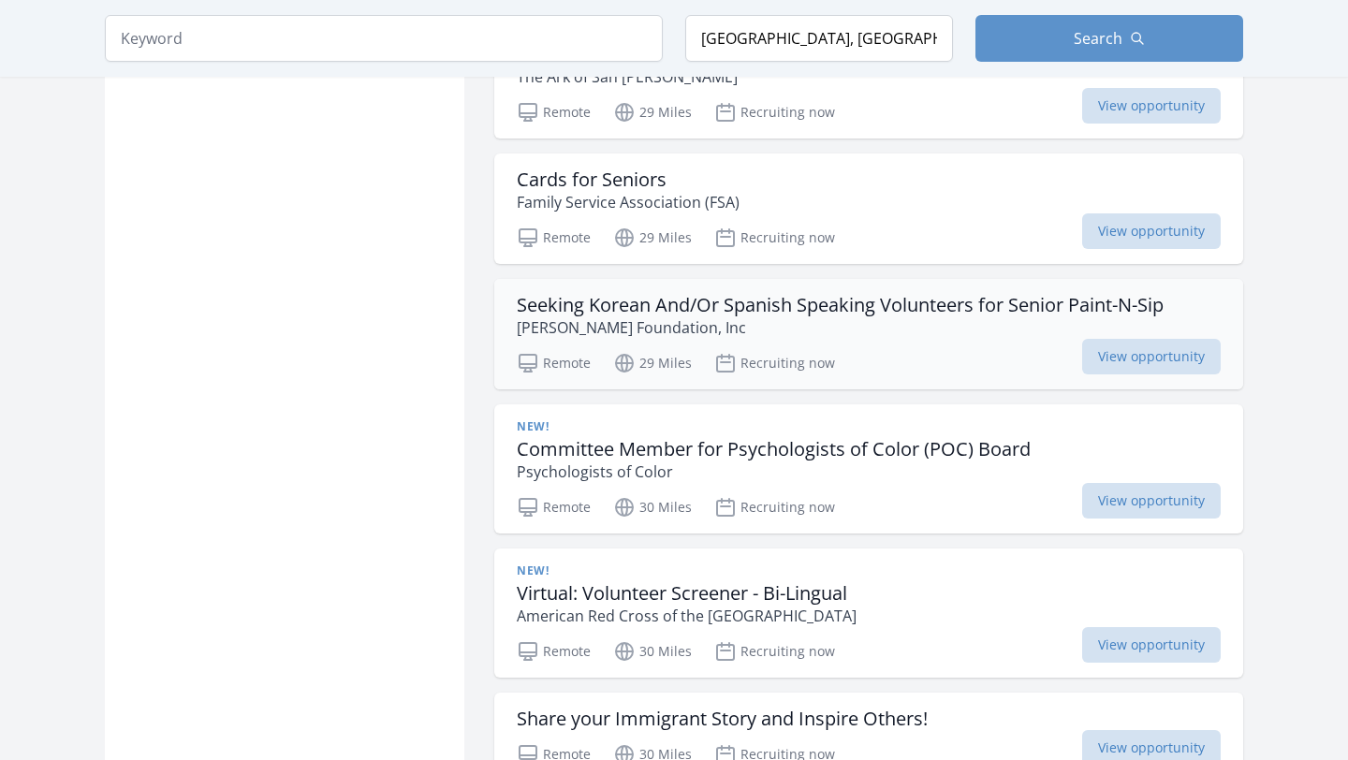
click at [743, 294] on h3 "Seeking Korean And/Or Spanish Speaking Volunteers for Senior Paint-N-Sip" at bounding box center [840, 305] width 647 height 22
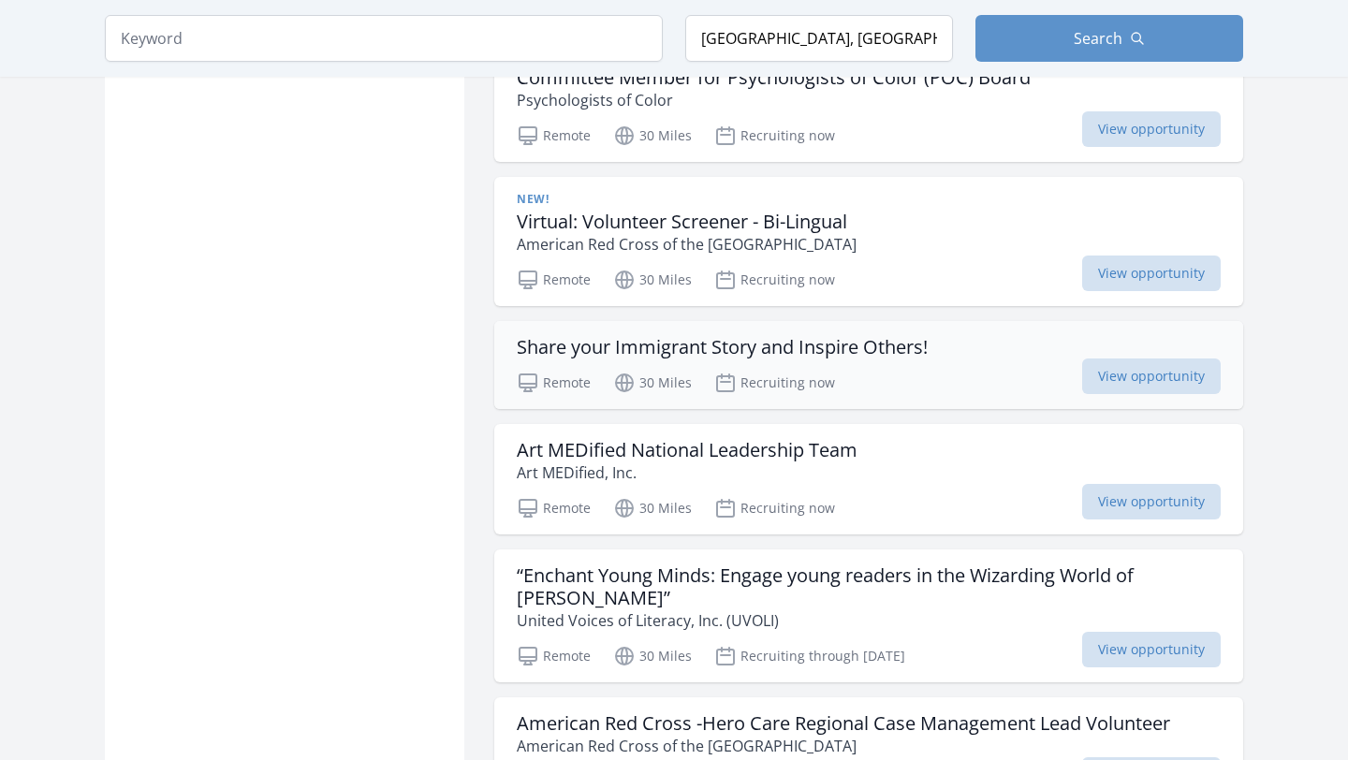
scroll to position [15403, 0]
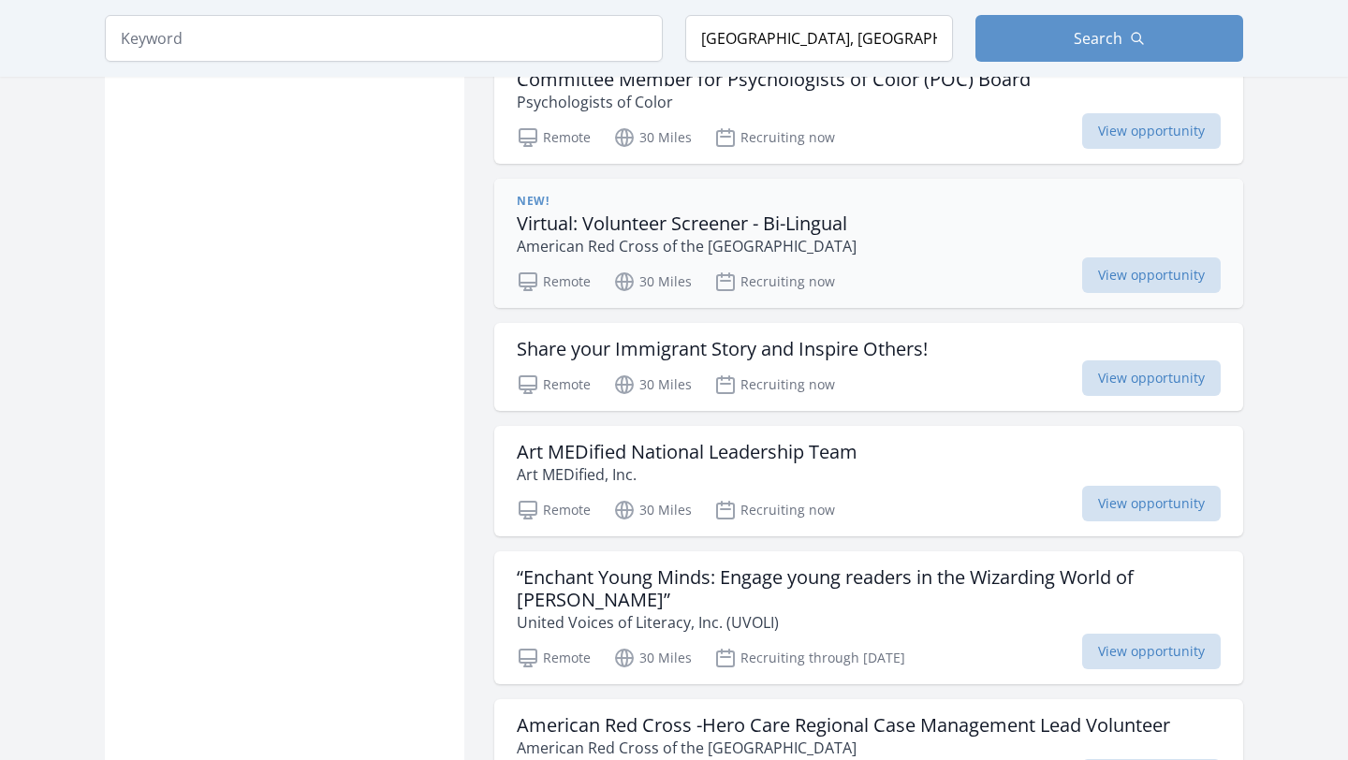
click at [772, 213] on h3 "Virtual: Volunteer Screener - Bi-Lingual" at bounding box center [687, 224] width 340 height 22
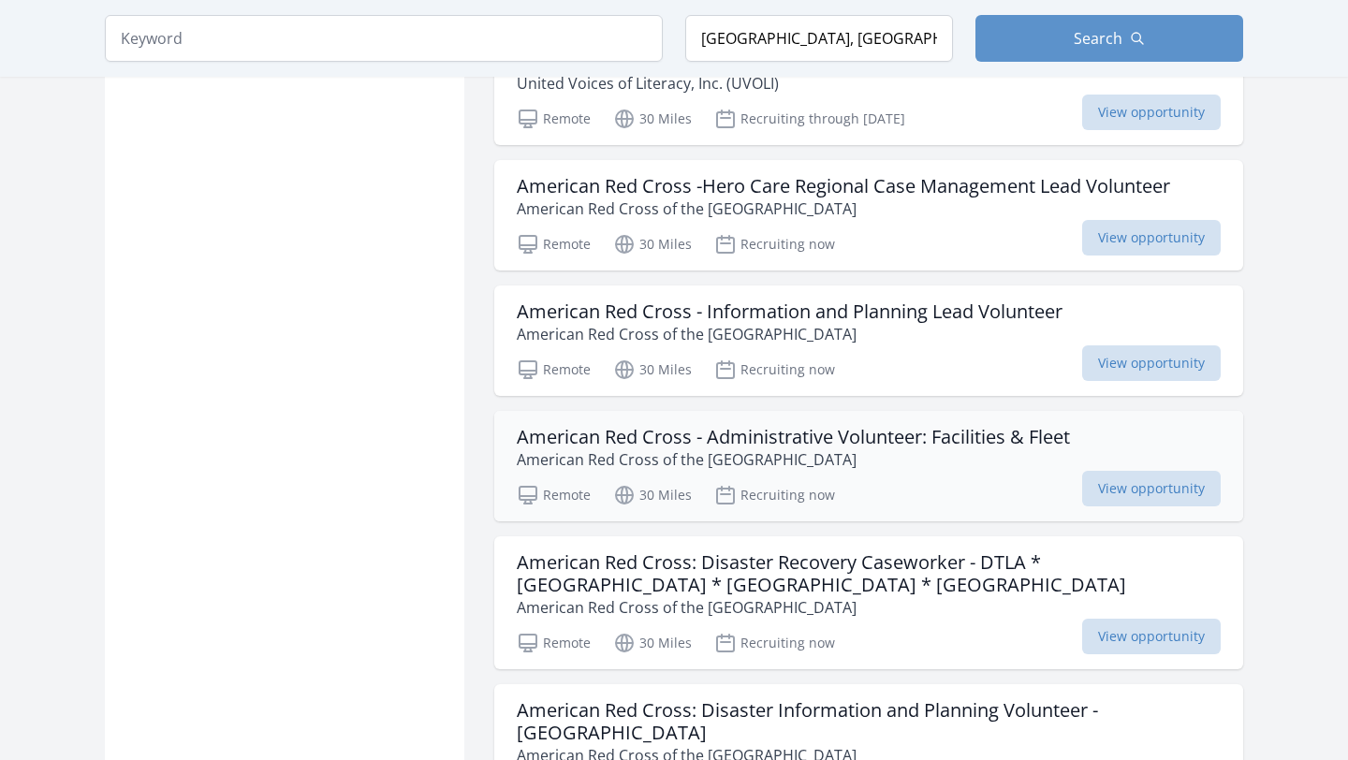
scroll to position [15993, 0]
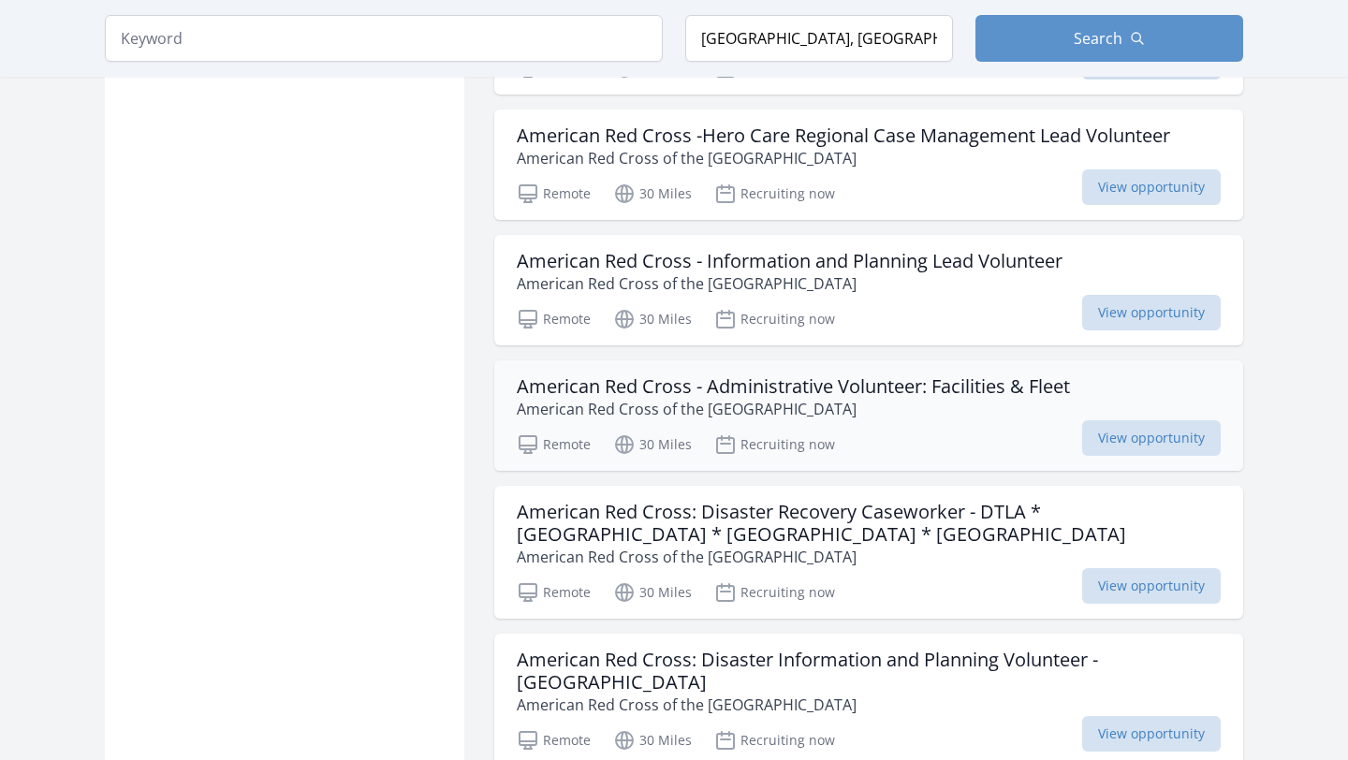
click at [742, 398] on p "American Red Cross of the Los Angeles Region" at bounding box center [793, 409] width 553 height 22
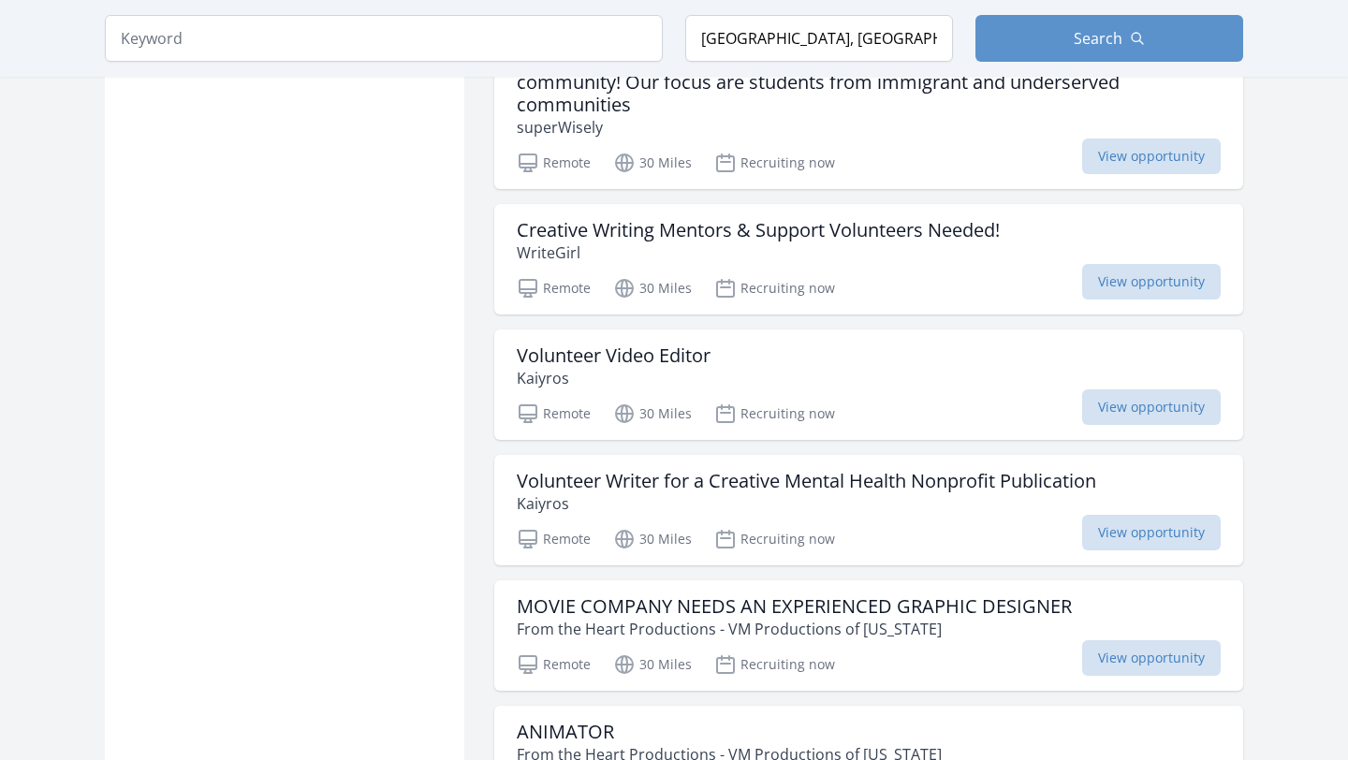
scroll to position [17483, 0]
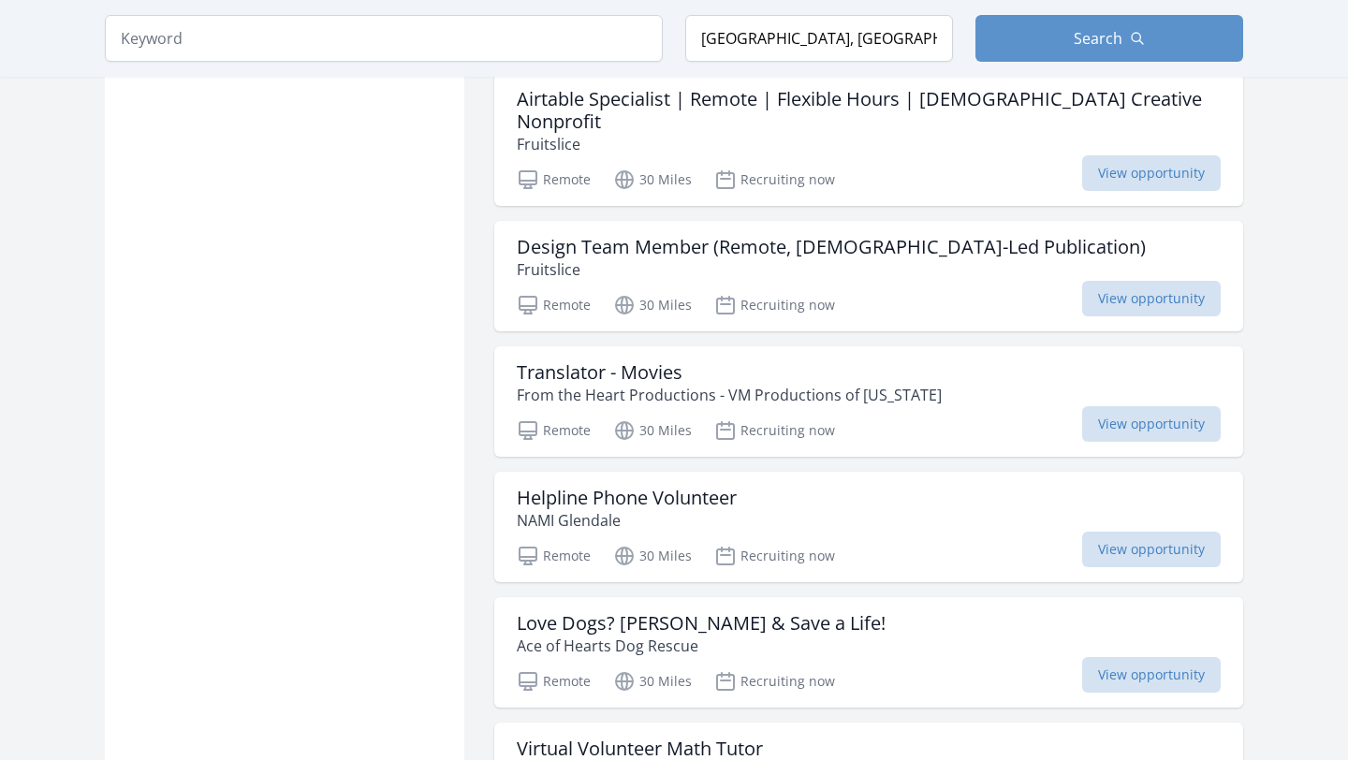
scroll to position [19721, 0]
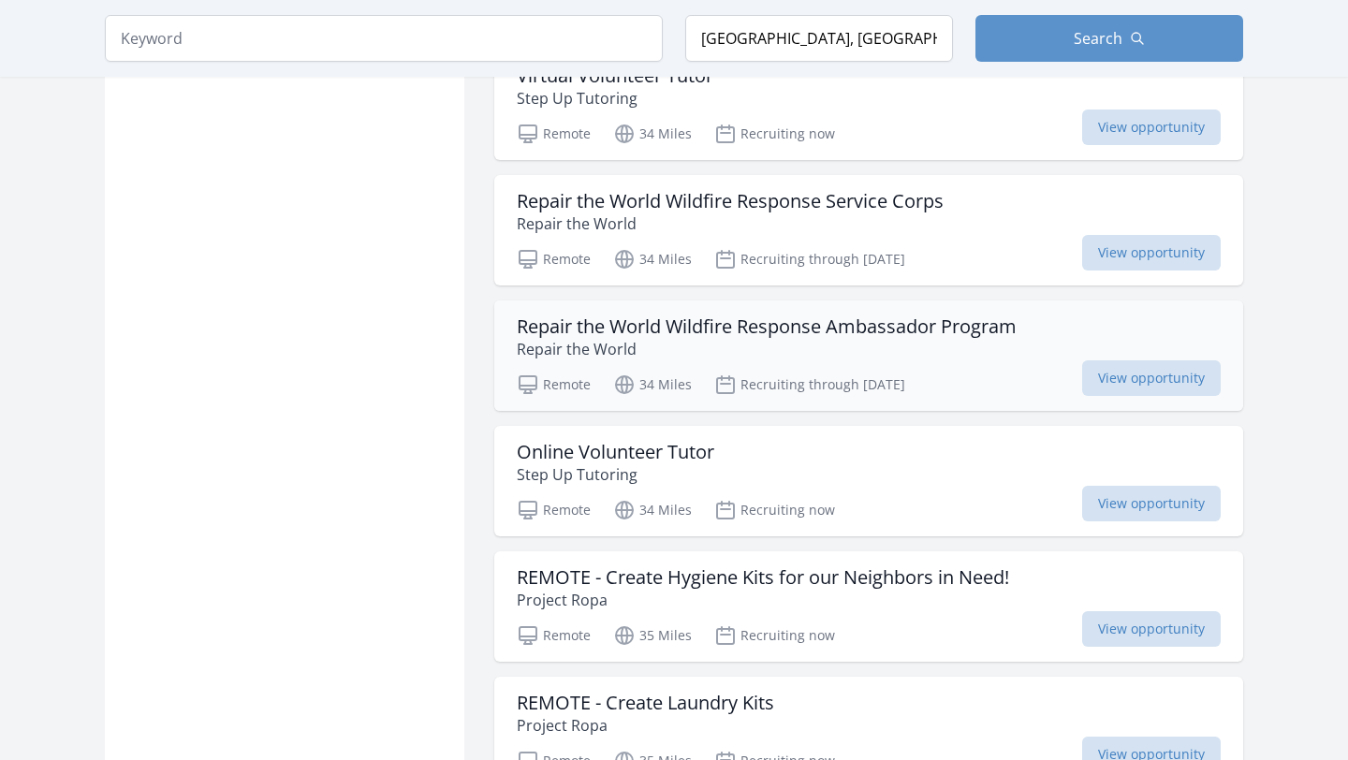
scroll to position [24154, 0]
click at [723, 693] on h3 "REMOTE - Create Laundry Kits" at bounding box center [645, 704] width 257 height 22
click at [750, 567] on h3 "REMOTE - Create Hygiene Kits for our Neighbors in Need!" at bounding box center [763, 578] width 492 height 22
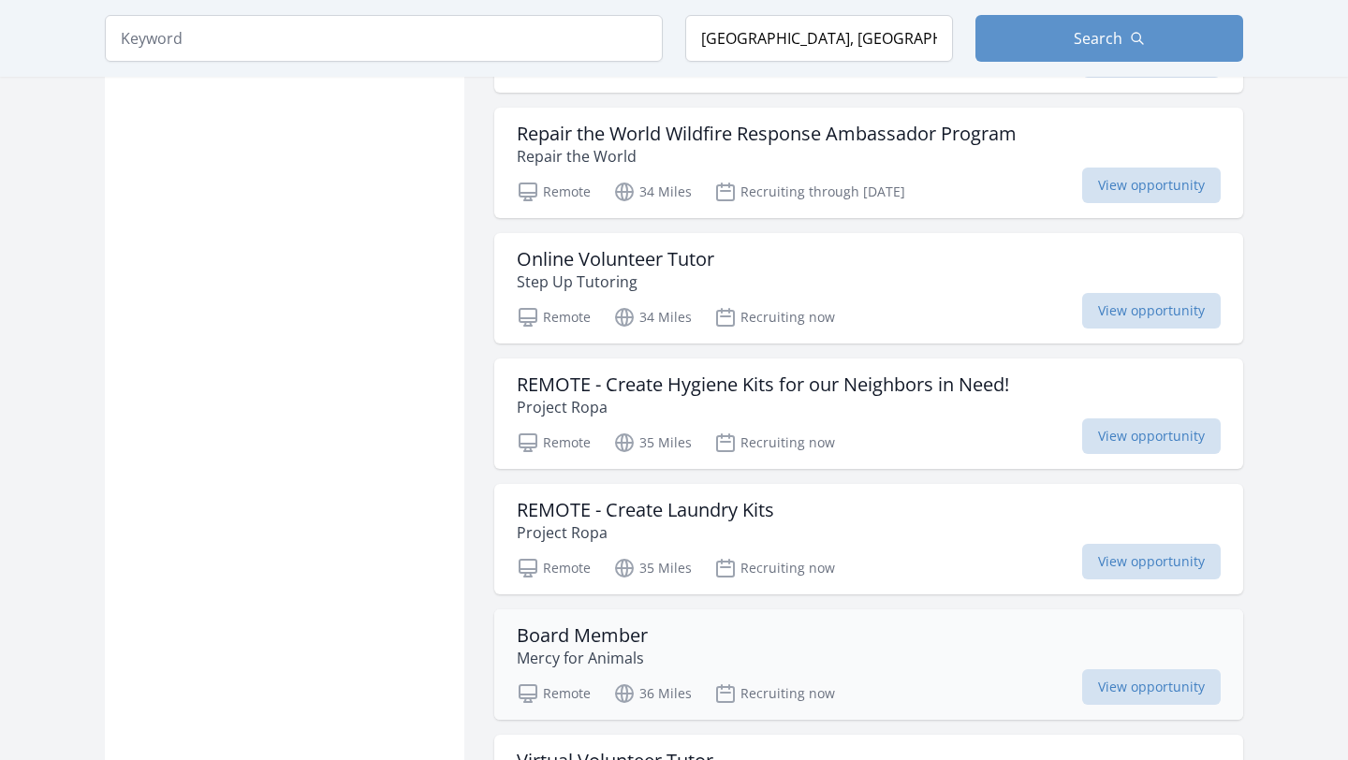
scroll to position [24361, 0]
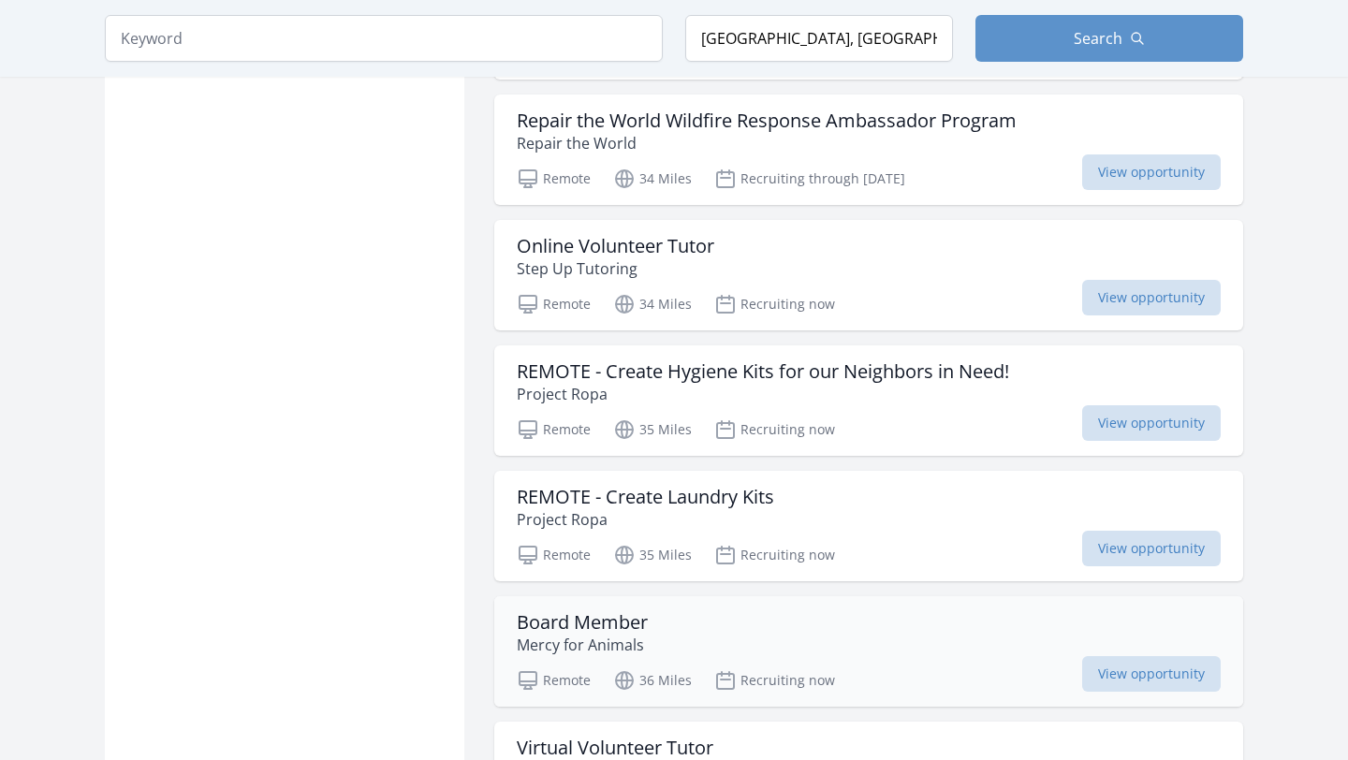
click at [621, 611] on h3 "Board Member" at bounding box center [582, 622] width 131 height 22
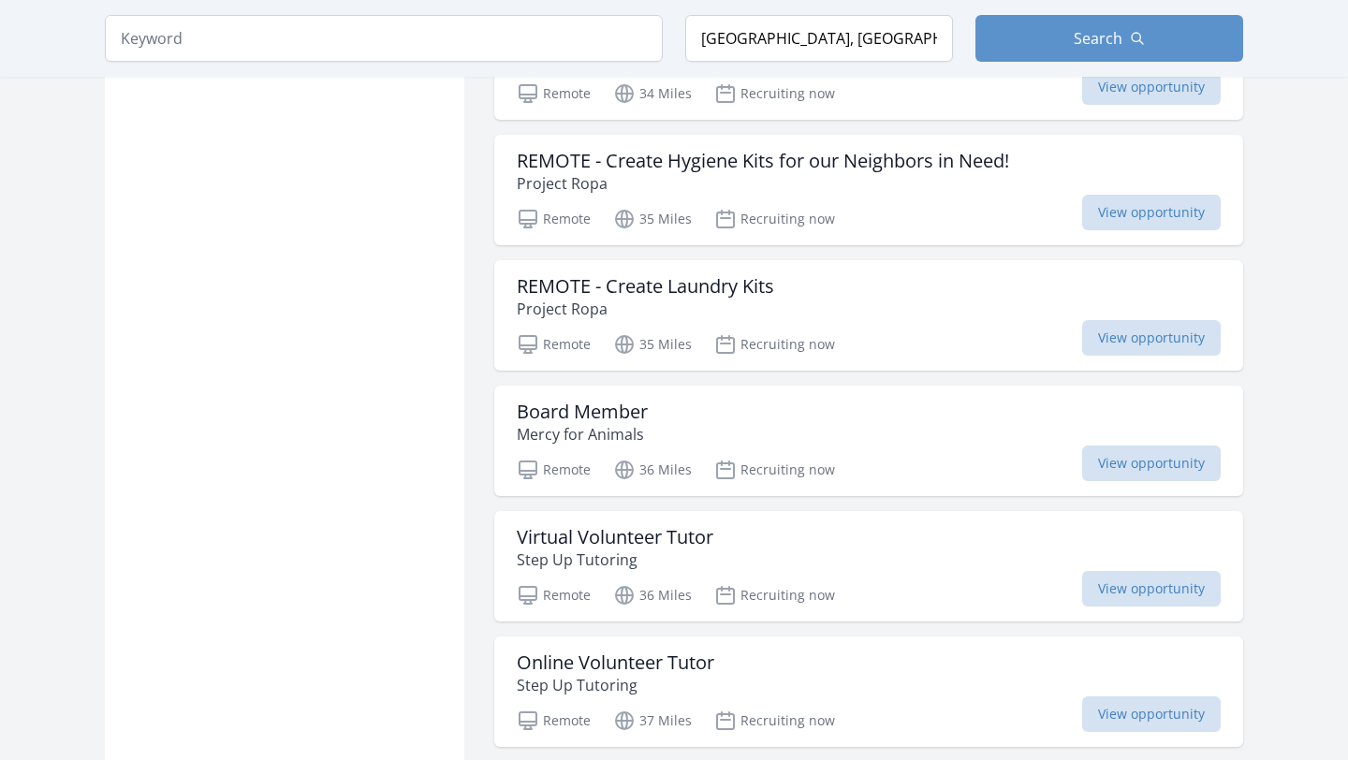
scroll to position [24573, 0]
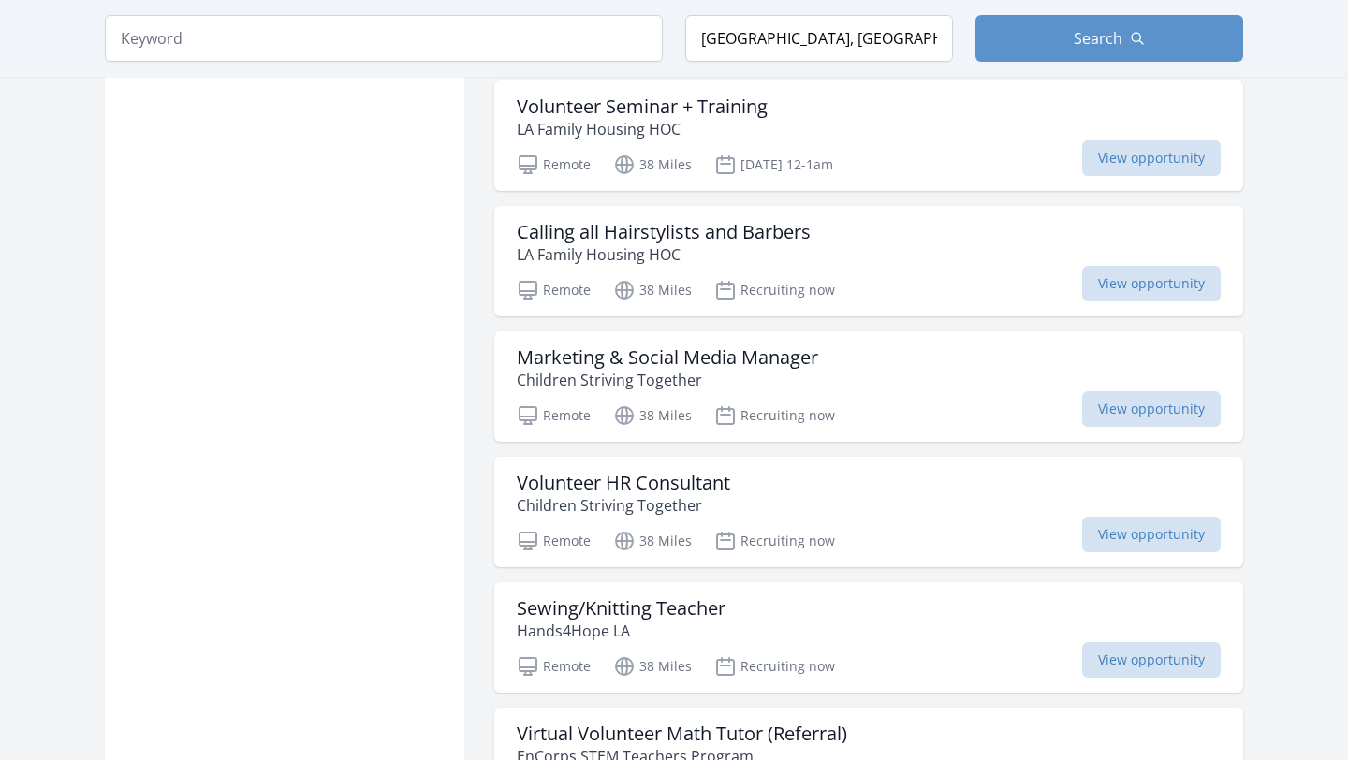
scroll to position [26760, 0]
click at [693, 596] on h3 "Sewing/Knitting Teacher" at bounding box center [621, 607] width 209 height 22
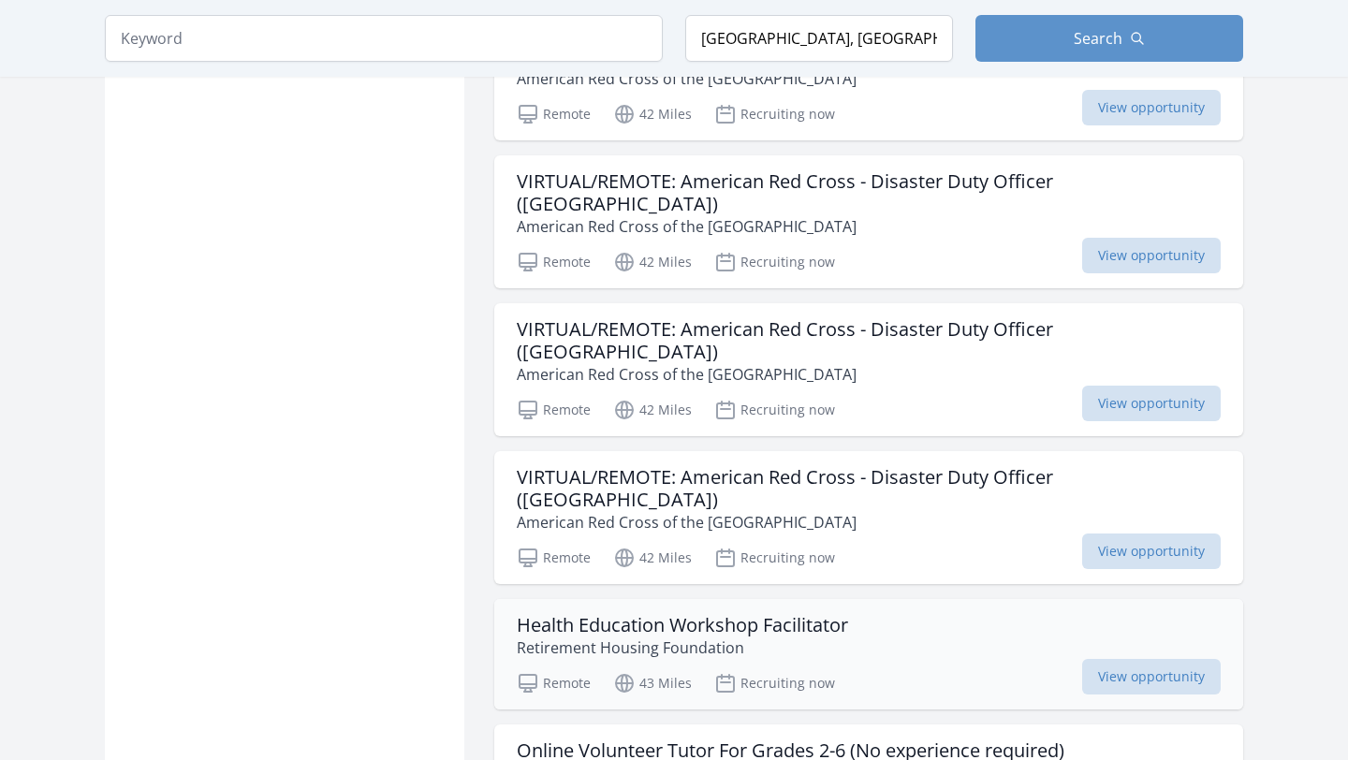
scroll to position [28927, 0]
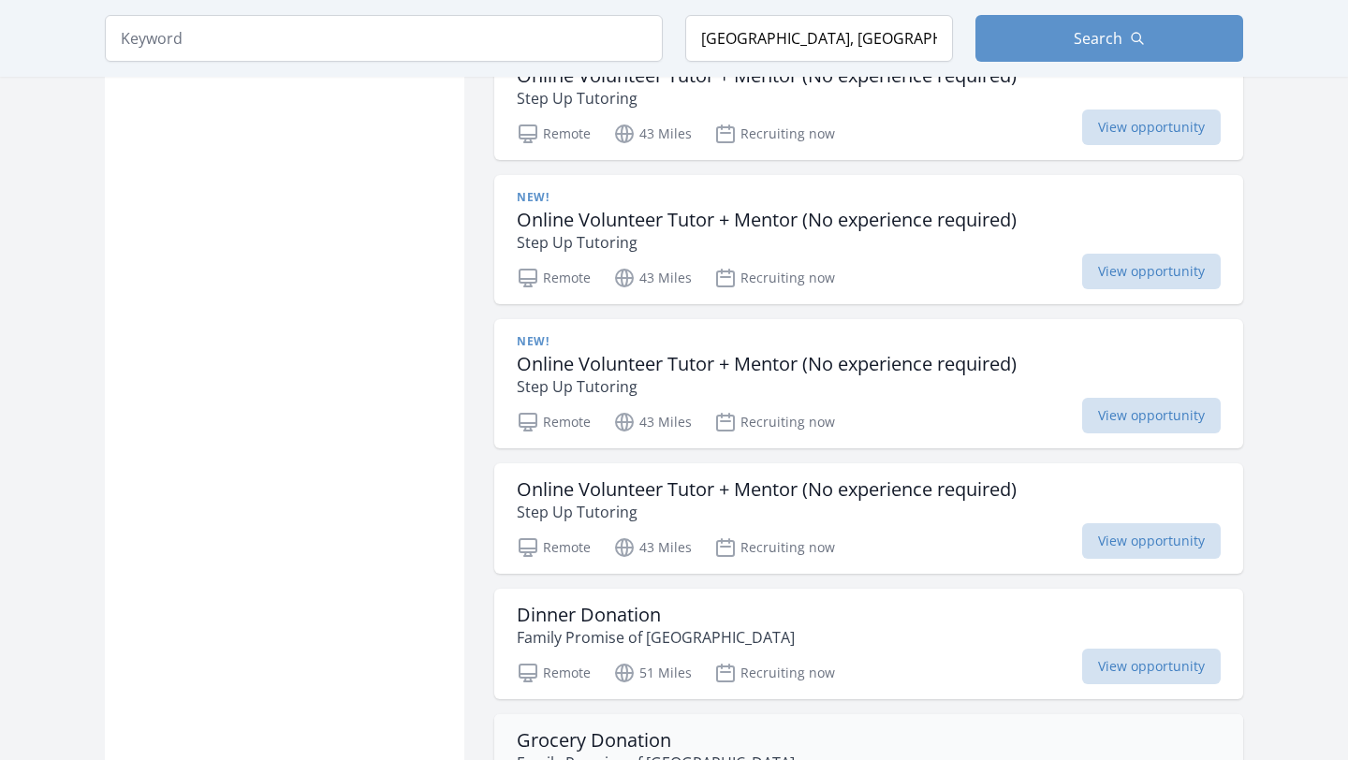
scroll to position [32223, 0]
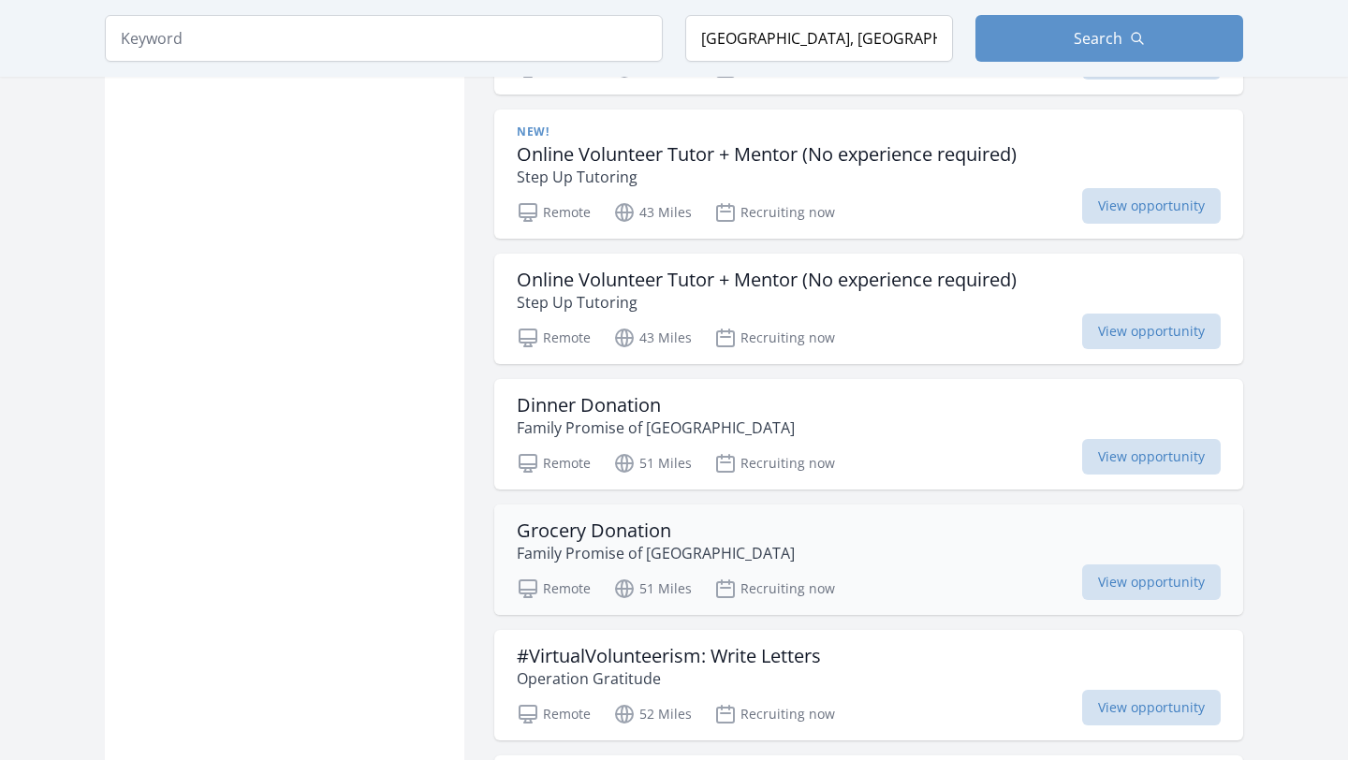
scroll to position [32486, 0]
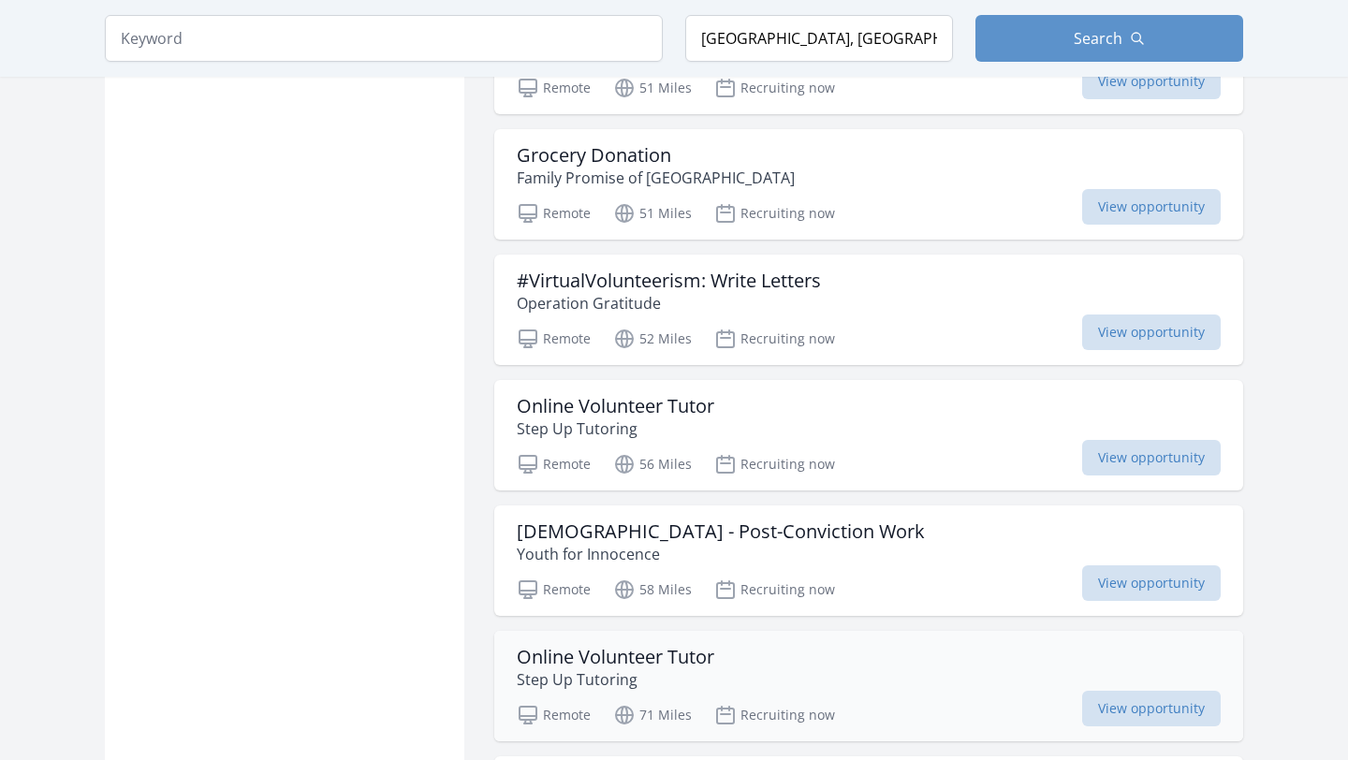
scroll to position [32789, 0]
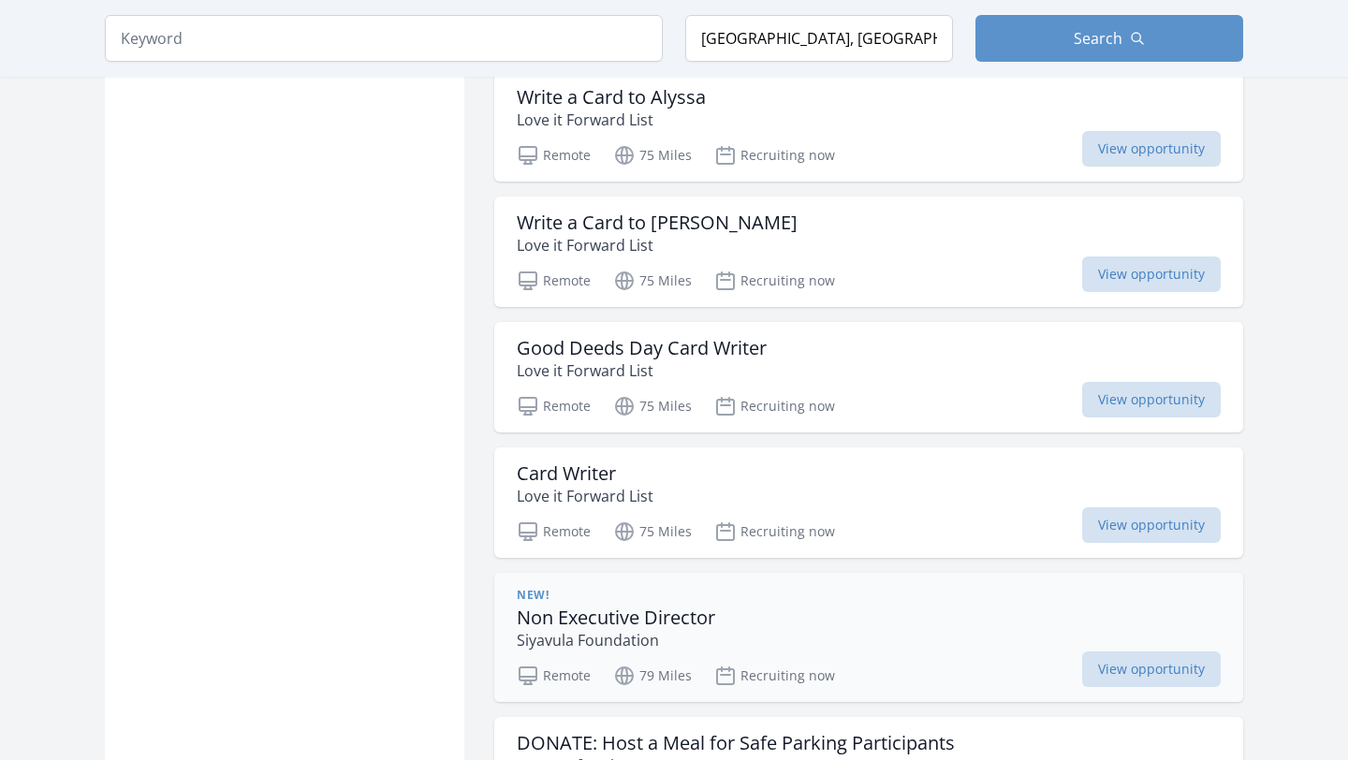
scroll to position [33599, 0]
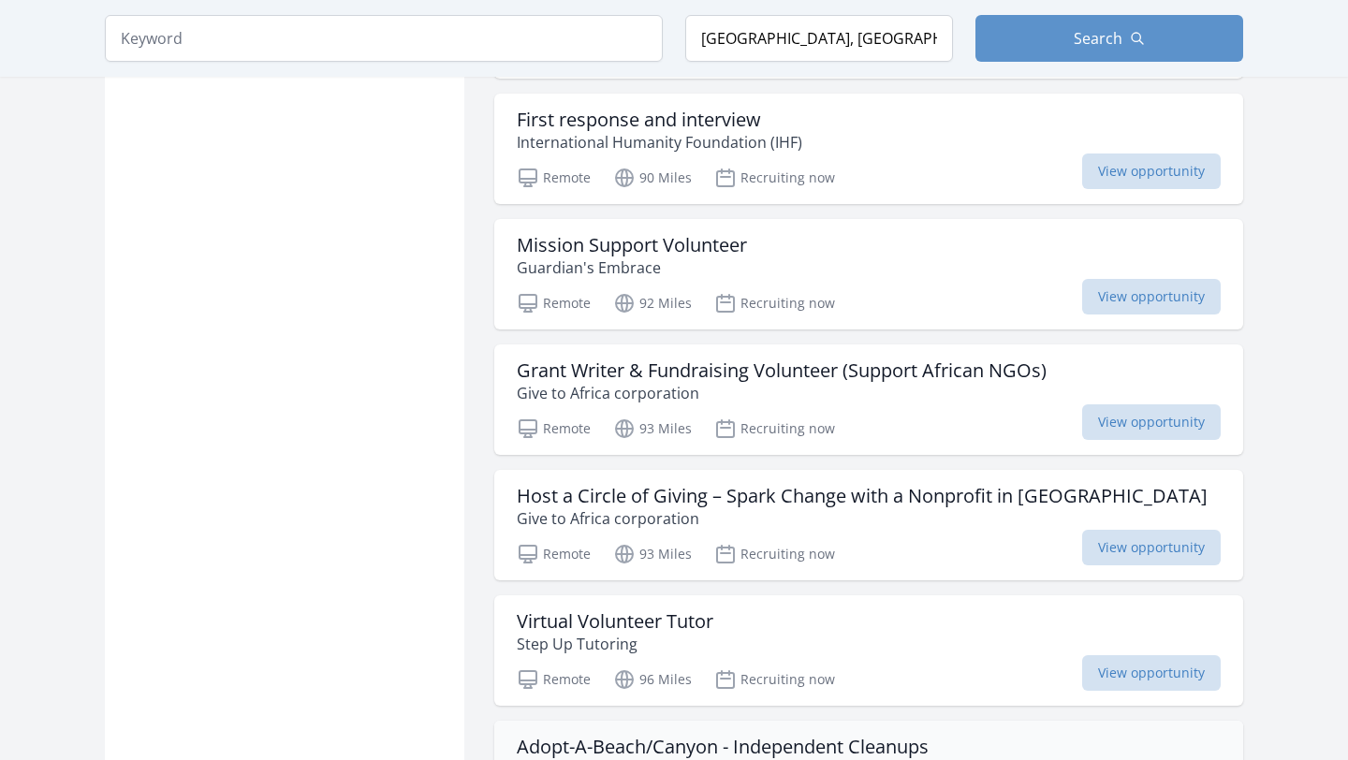
scroll to position [38660, 0]
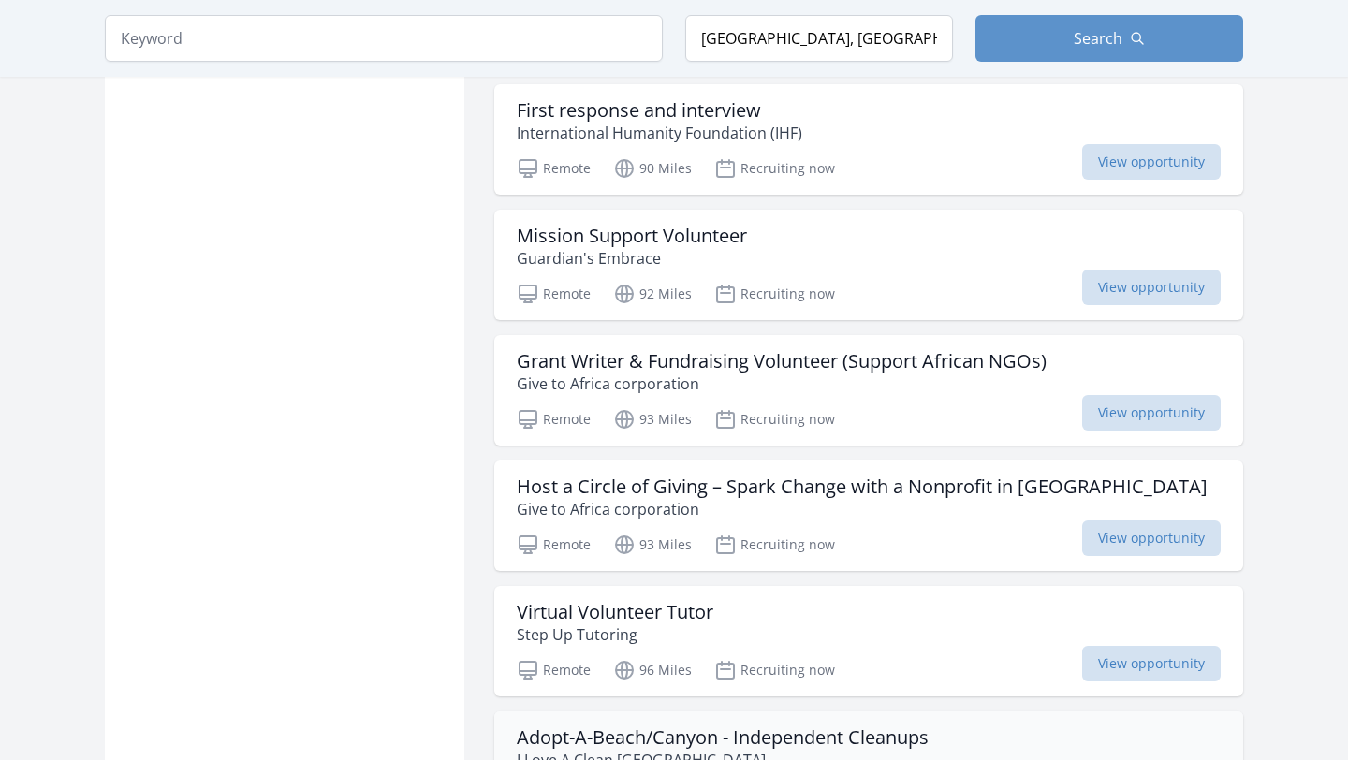
click at [631, 749] on p "I Love A Clean San Diego" at bounding box center [723, 760] width 412 height 22
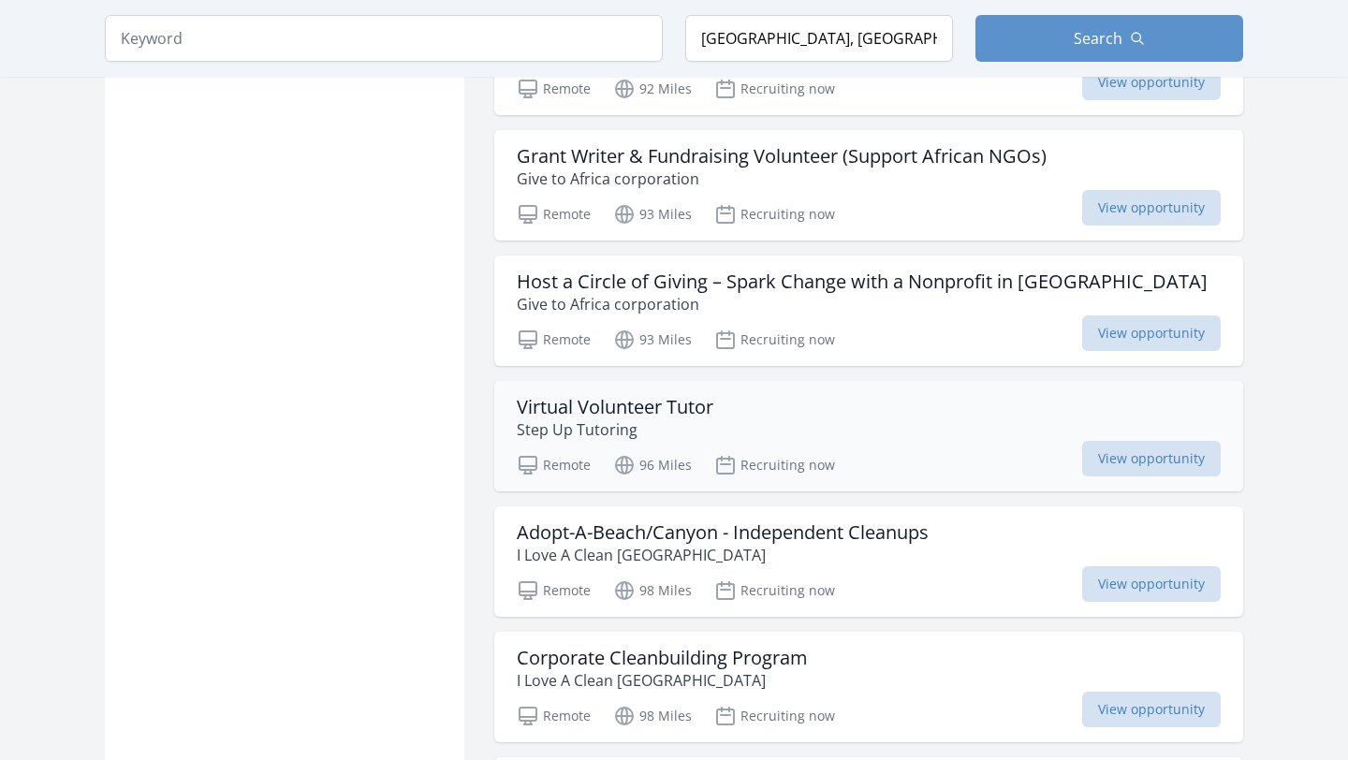
scroll to position [38886, 0]
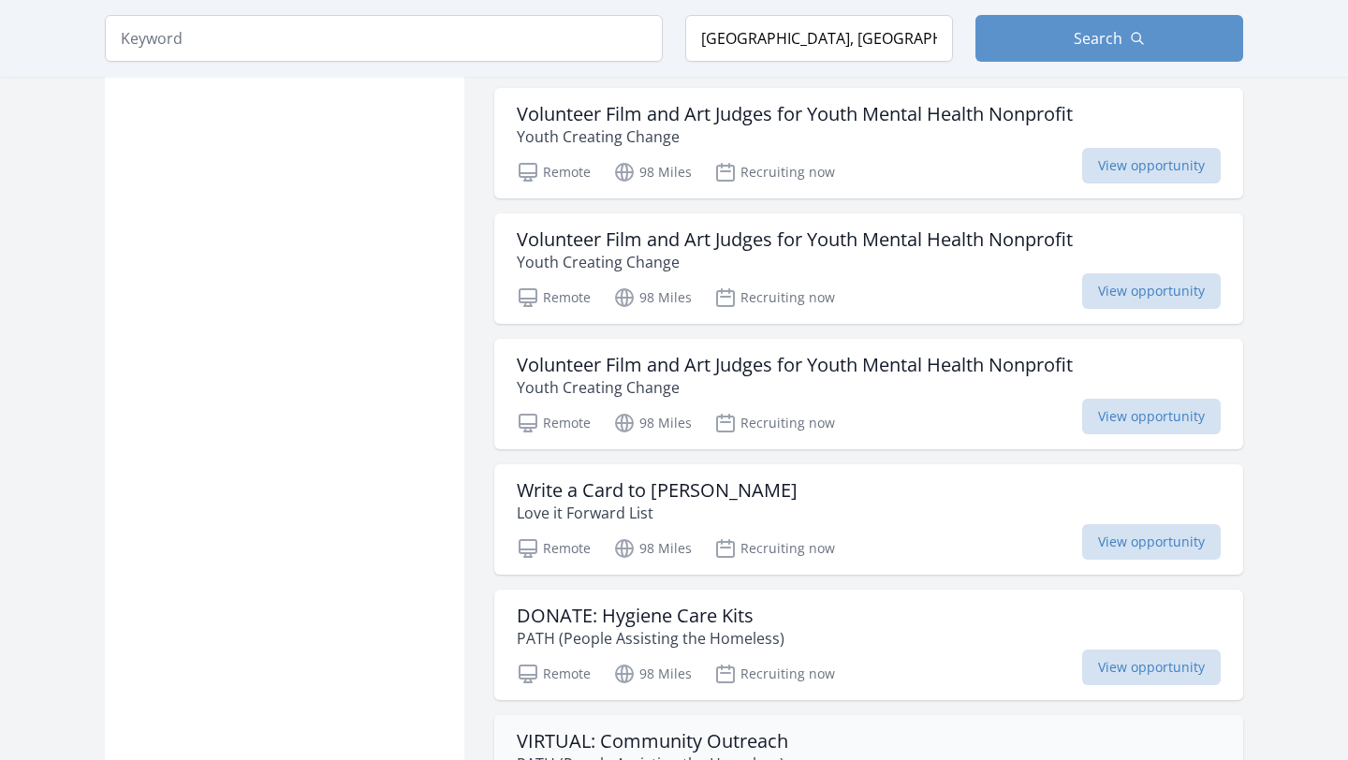
scroll to position [40455, 0]
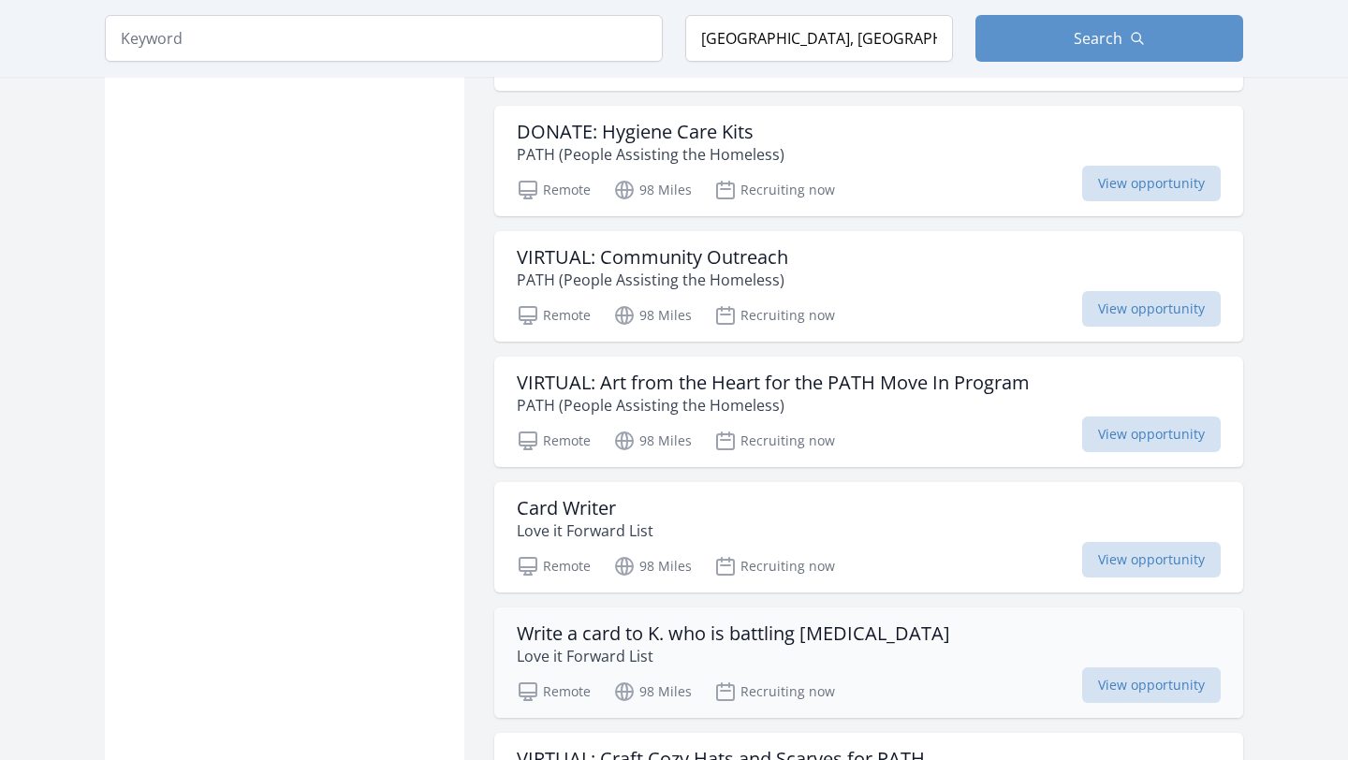
scroll to position [40941, 0]
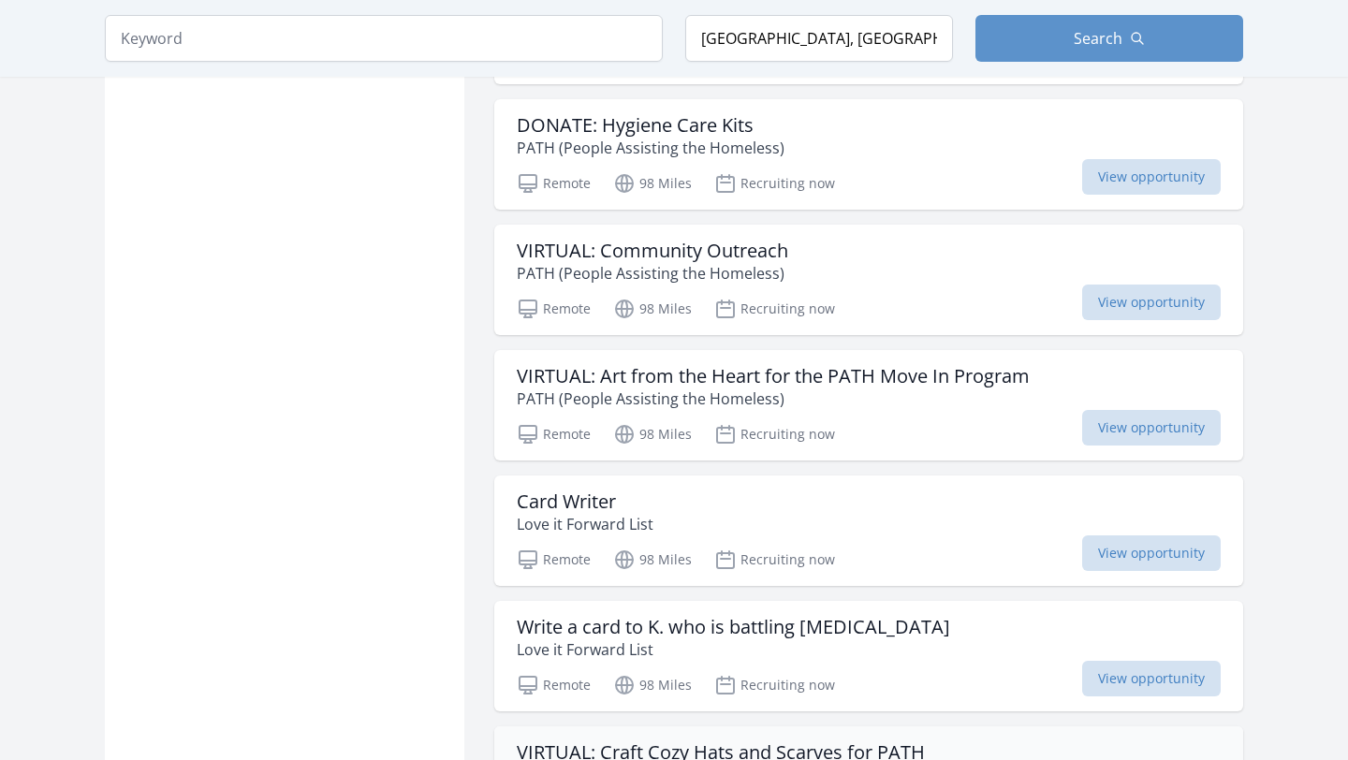
click at [806, 742] on h3 "VIRTUAL: Craft Cozy Hats and Scarves for PATH" at bounding box center [721, 753] width 408 height 22
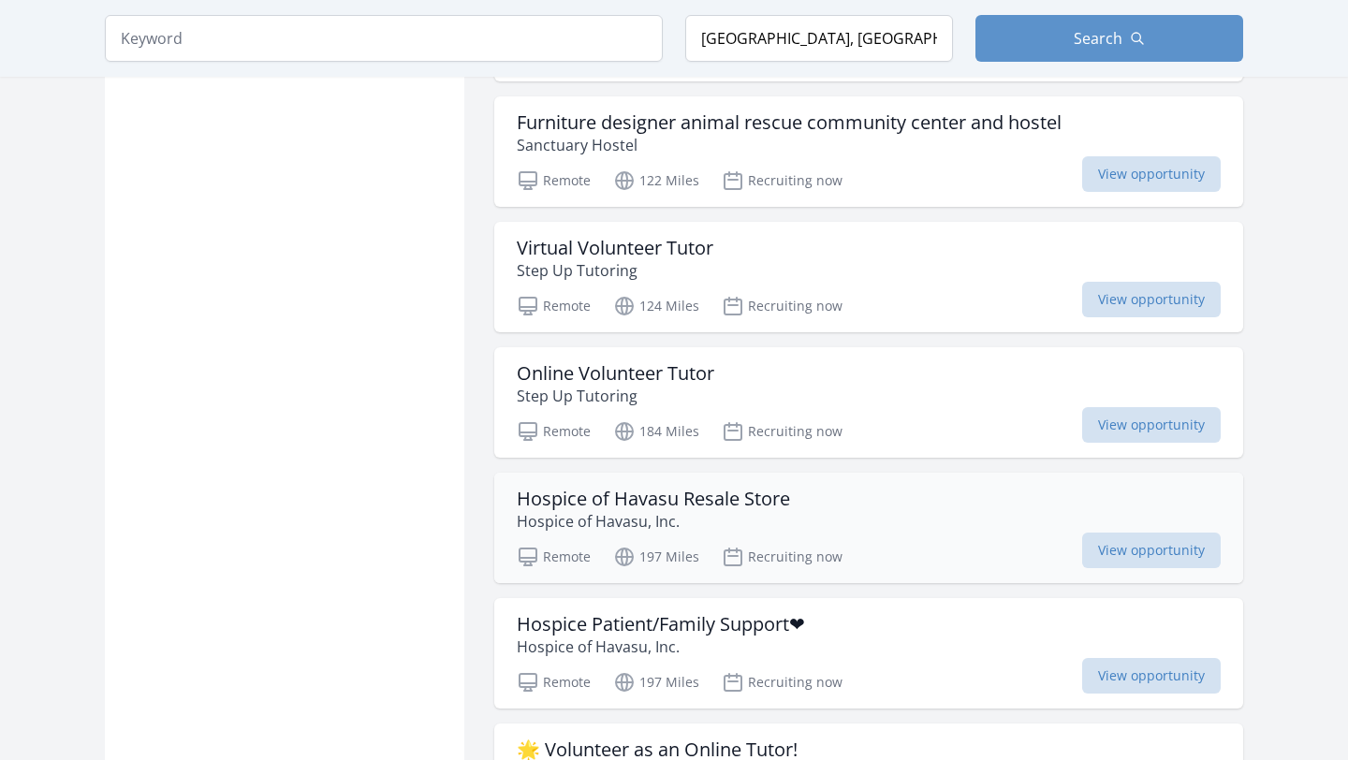
scroll to position [44590, 0]
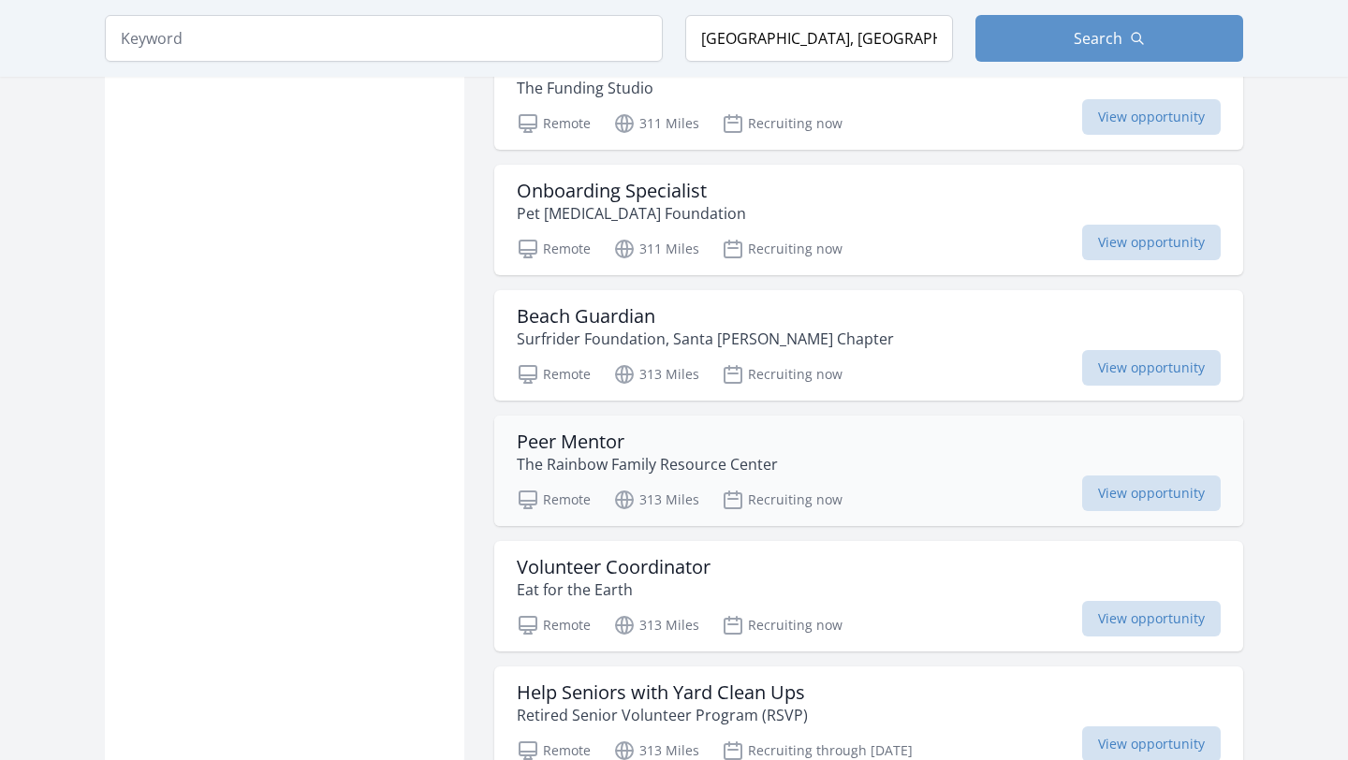
scroll to position [48050, 0]
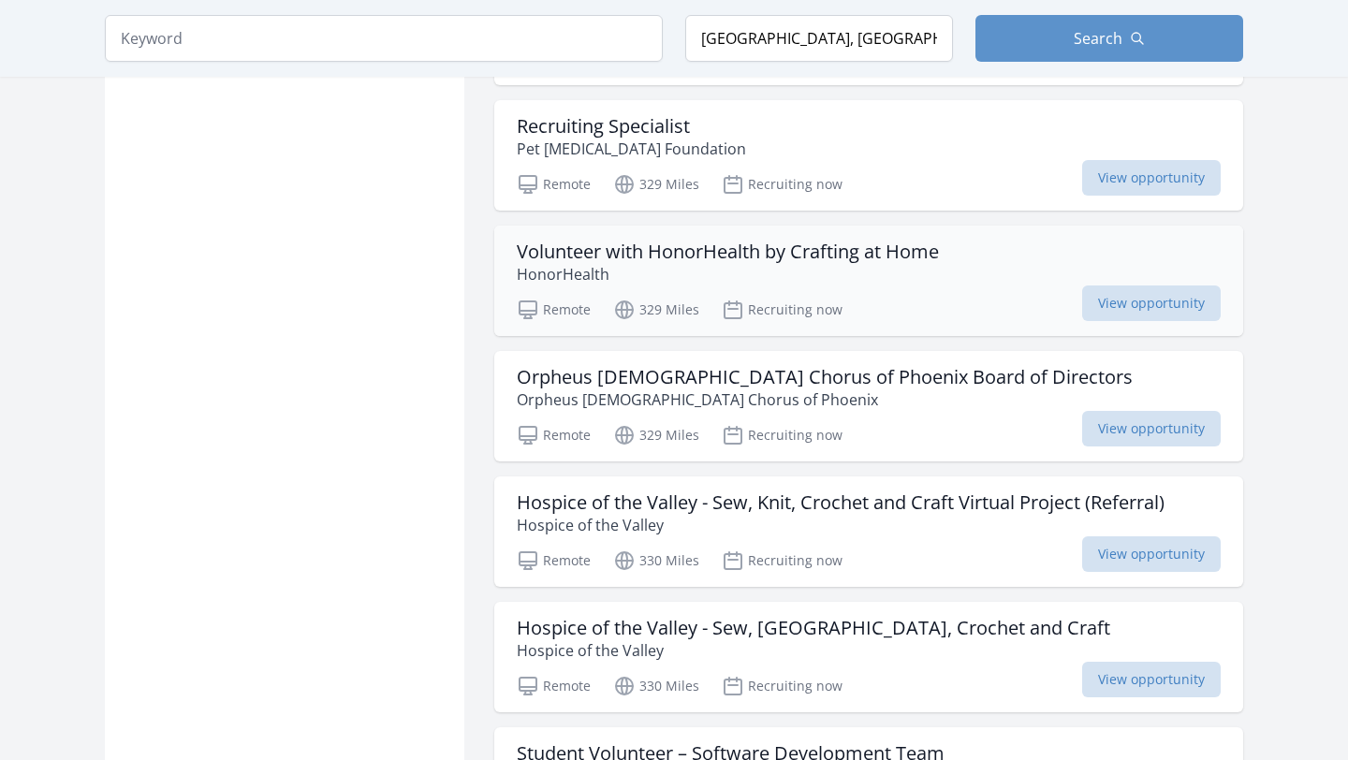
scroll to position [50416, 0]
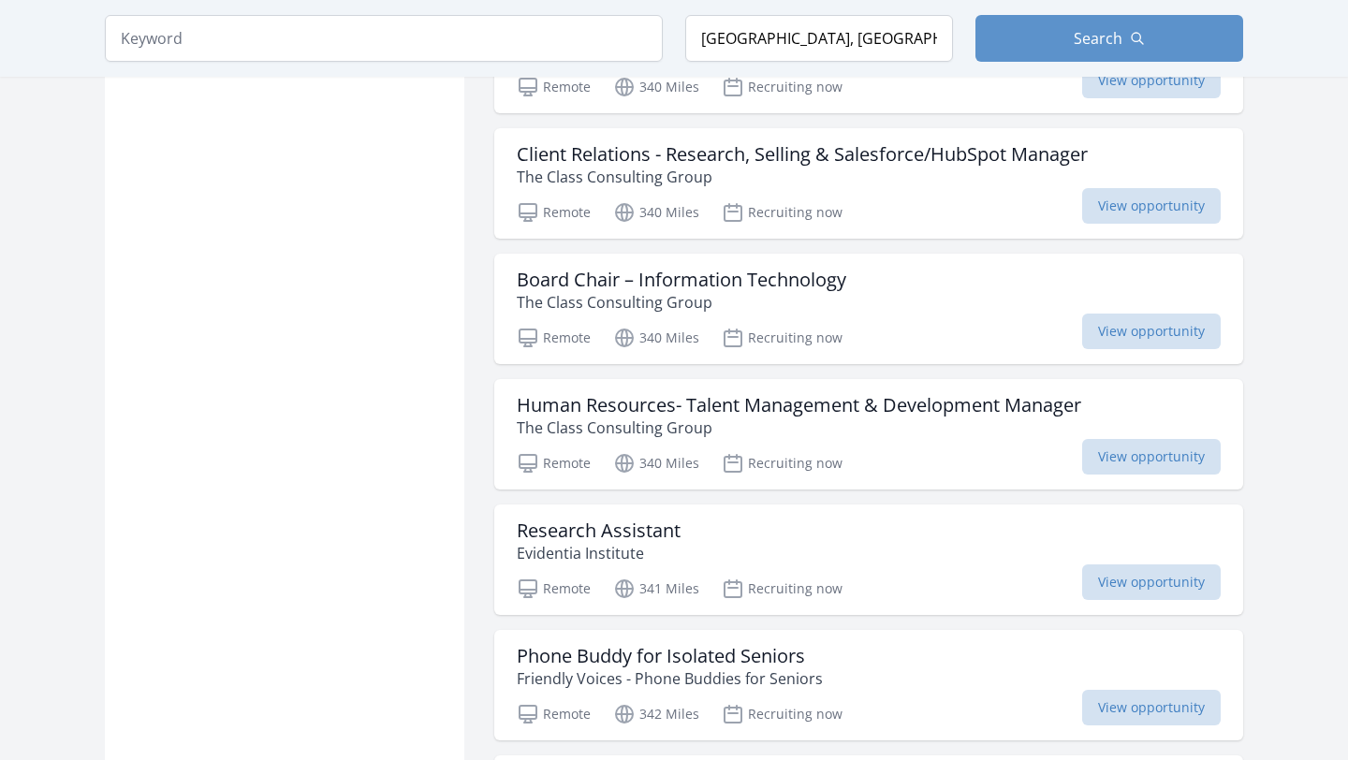
scroll to position [57182, 0]
click at [656, 643] on h3 "Phone Buddy for Isolated Seniors" at bounding box center [670, 654] width 306 height 22
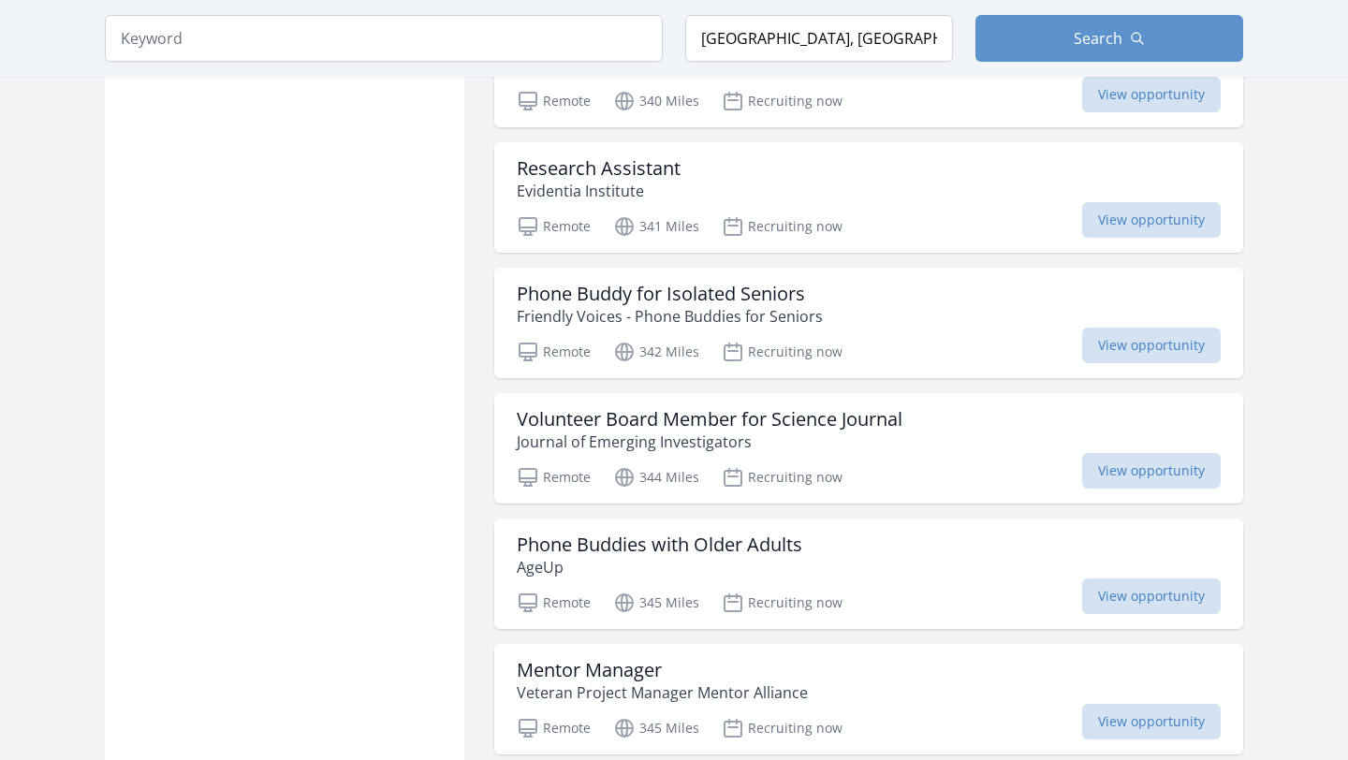
scroll to position [57686, 0]
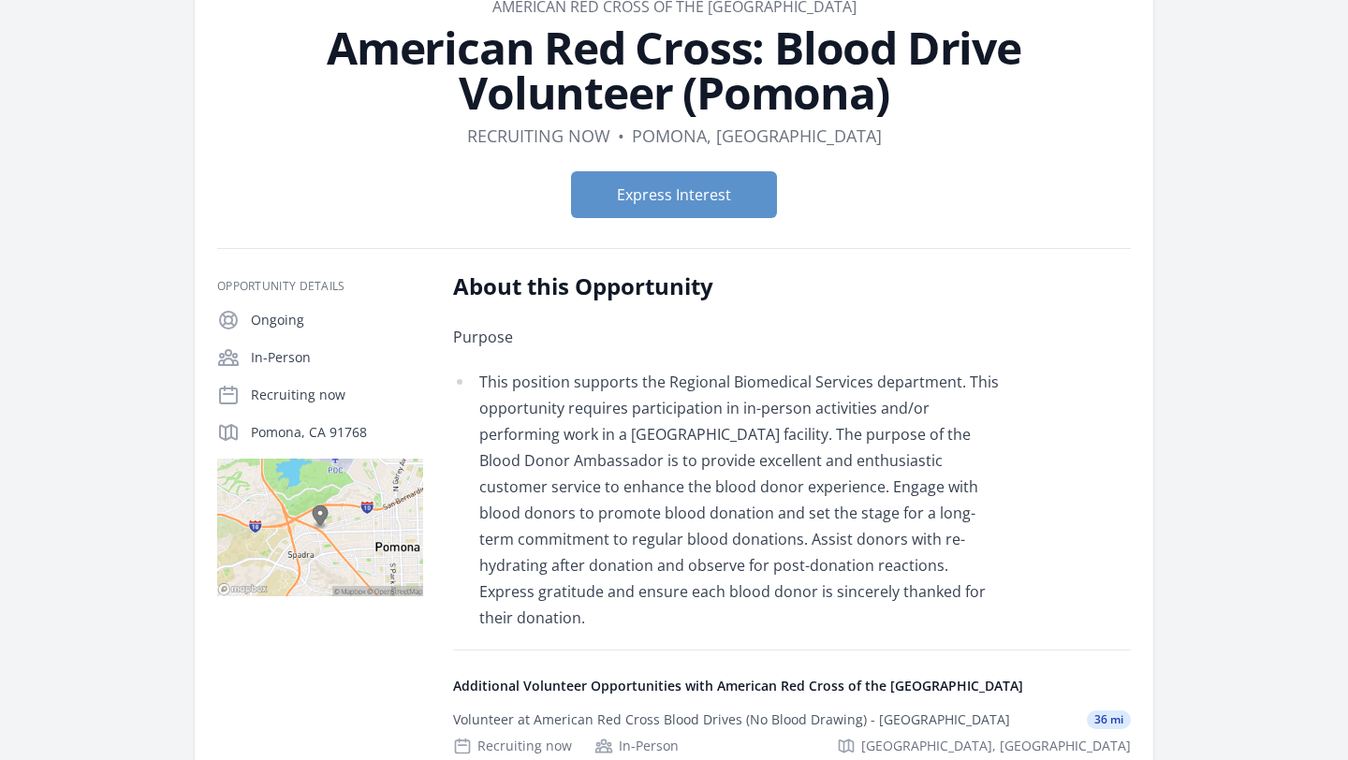
scroll to position [71, 0]
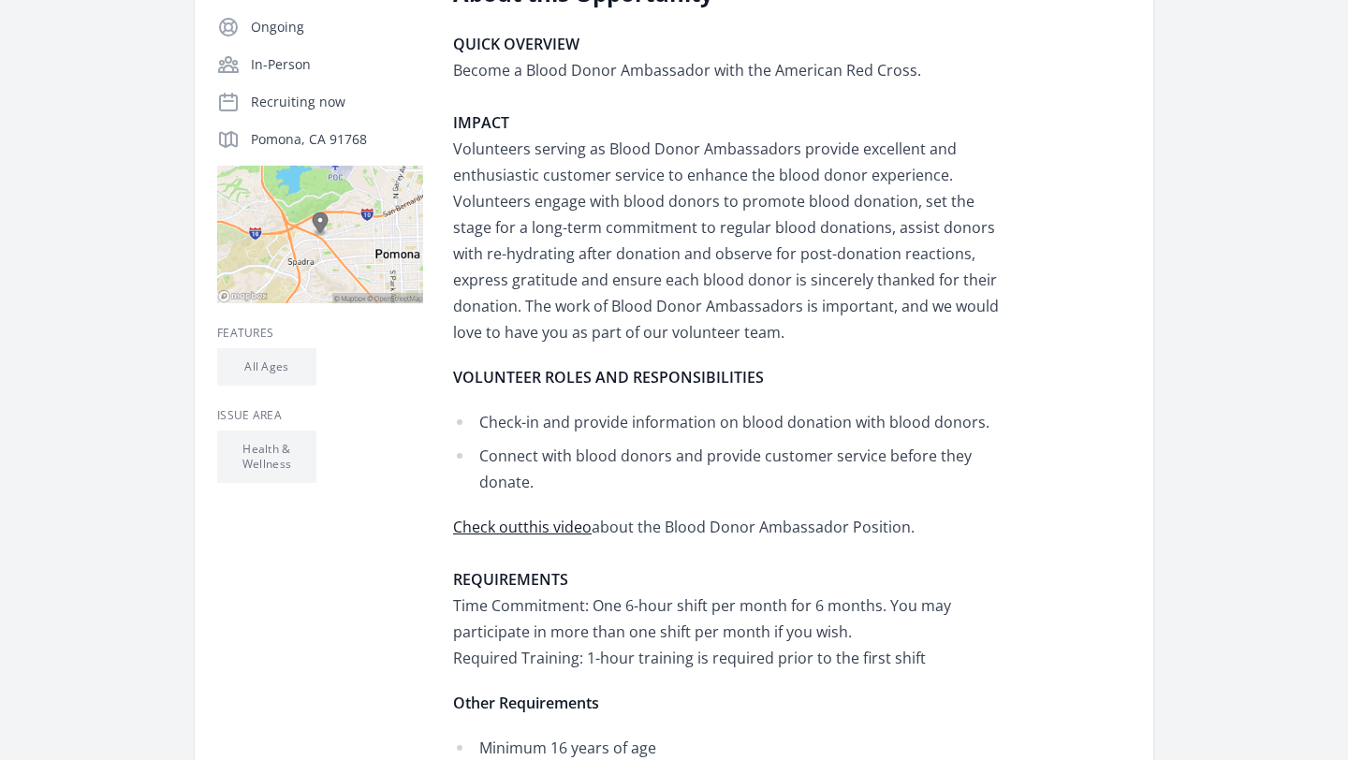
scroll to position [440, 0]
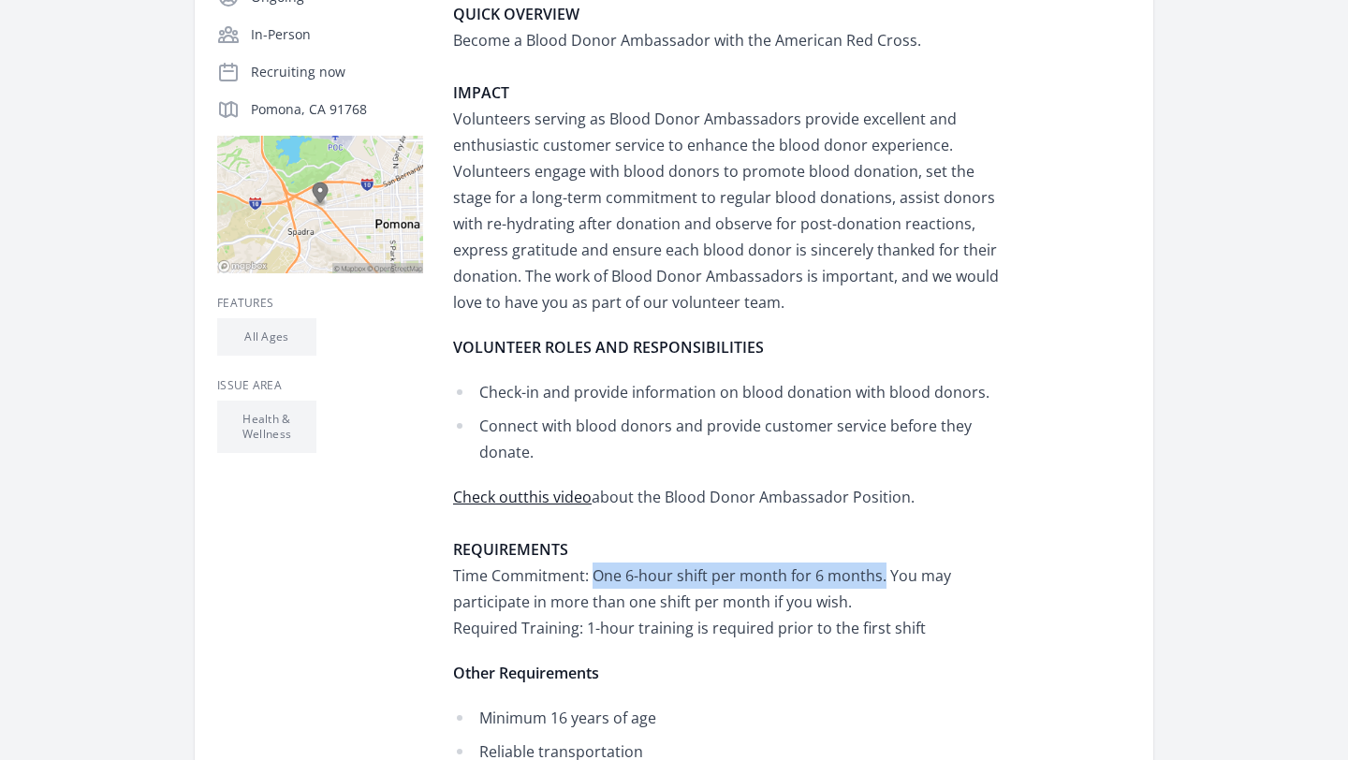
drag, startPoint x: 588, startPoint y: 576, endPoint x: 879, endPoint y: 566, distance: 291.3
click at [879, 566] on p "Check out this video about the Blood Donor Ambassador Position. REQUIREMENTS Ti…" at bounding box center [727, 562] width 548 height 157
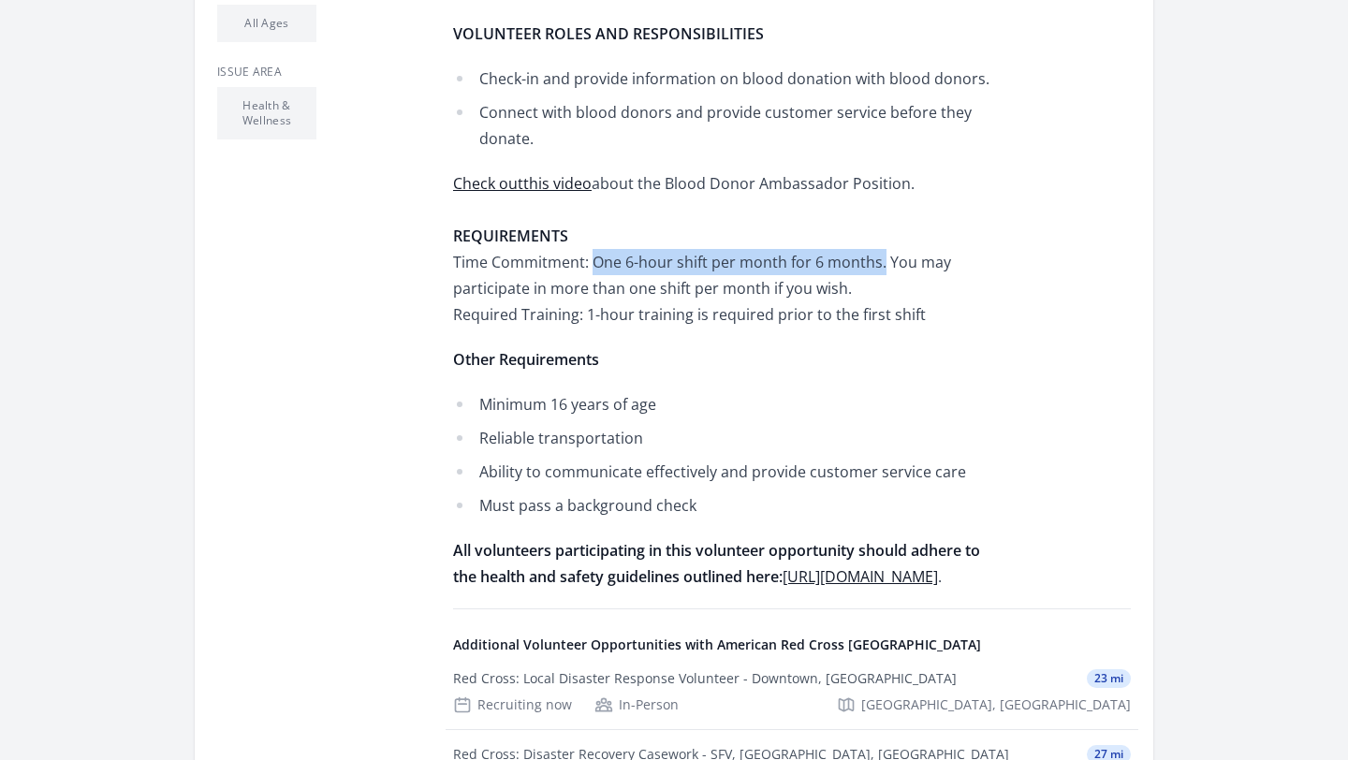
scroll to position [697, 0]
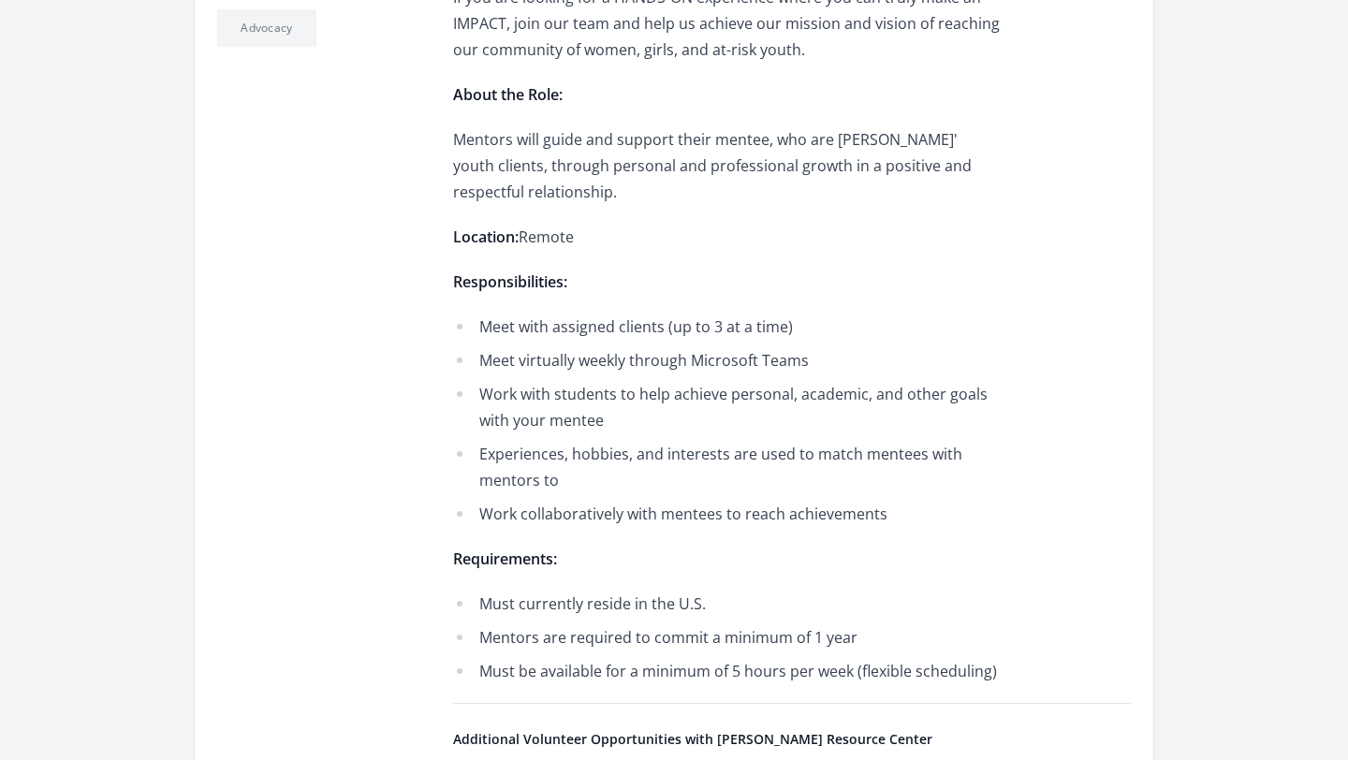
scroll to position [724, 0]
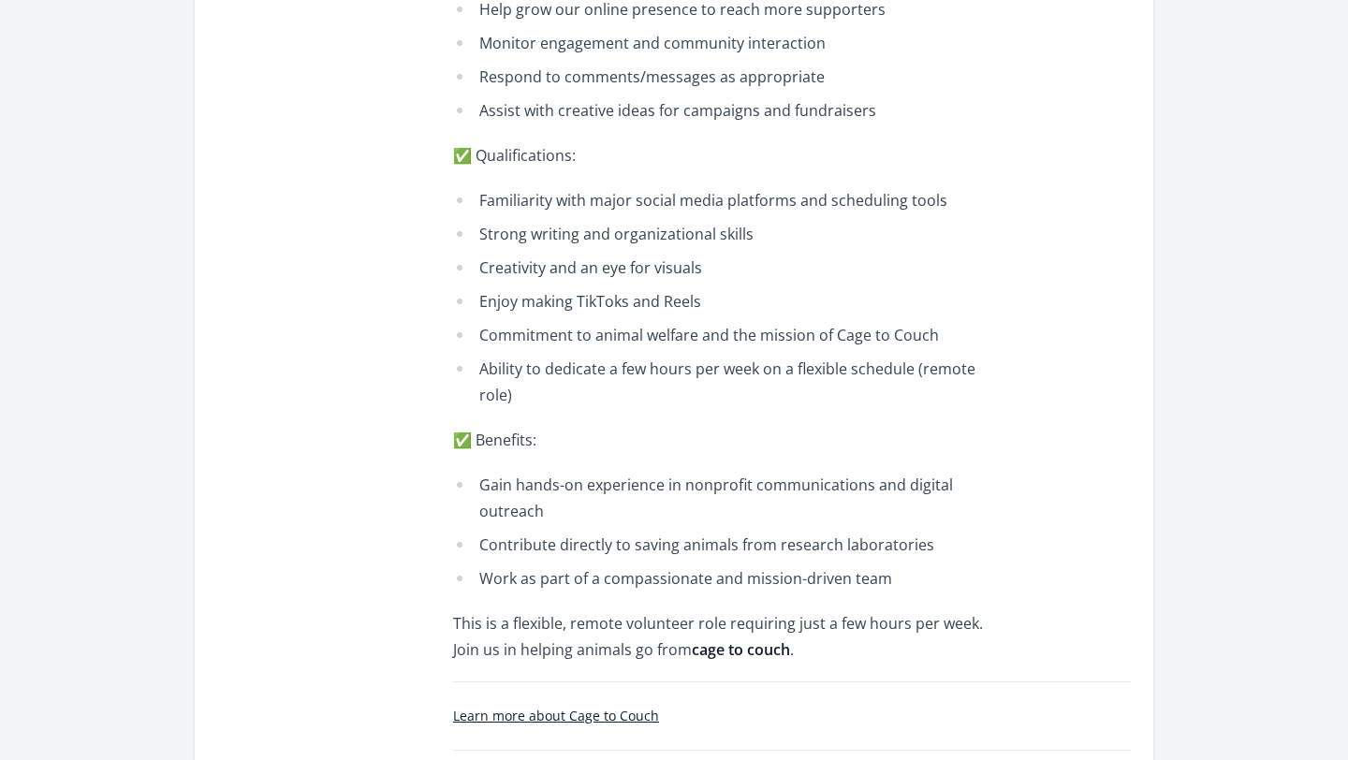
scroll to position [906, 0]
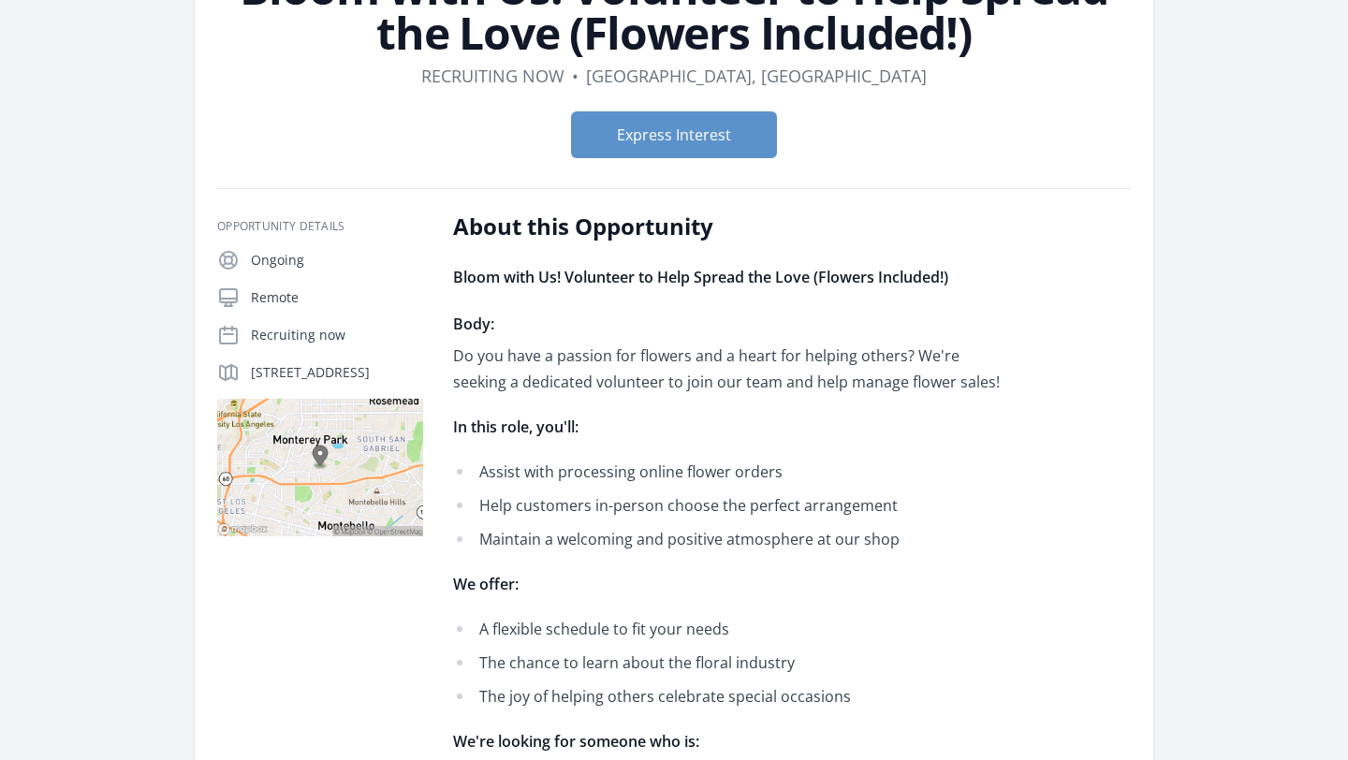
scroll to position [190, 0]
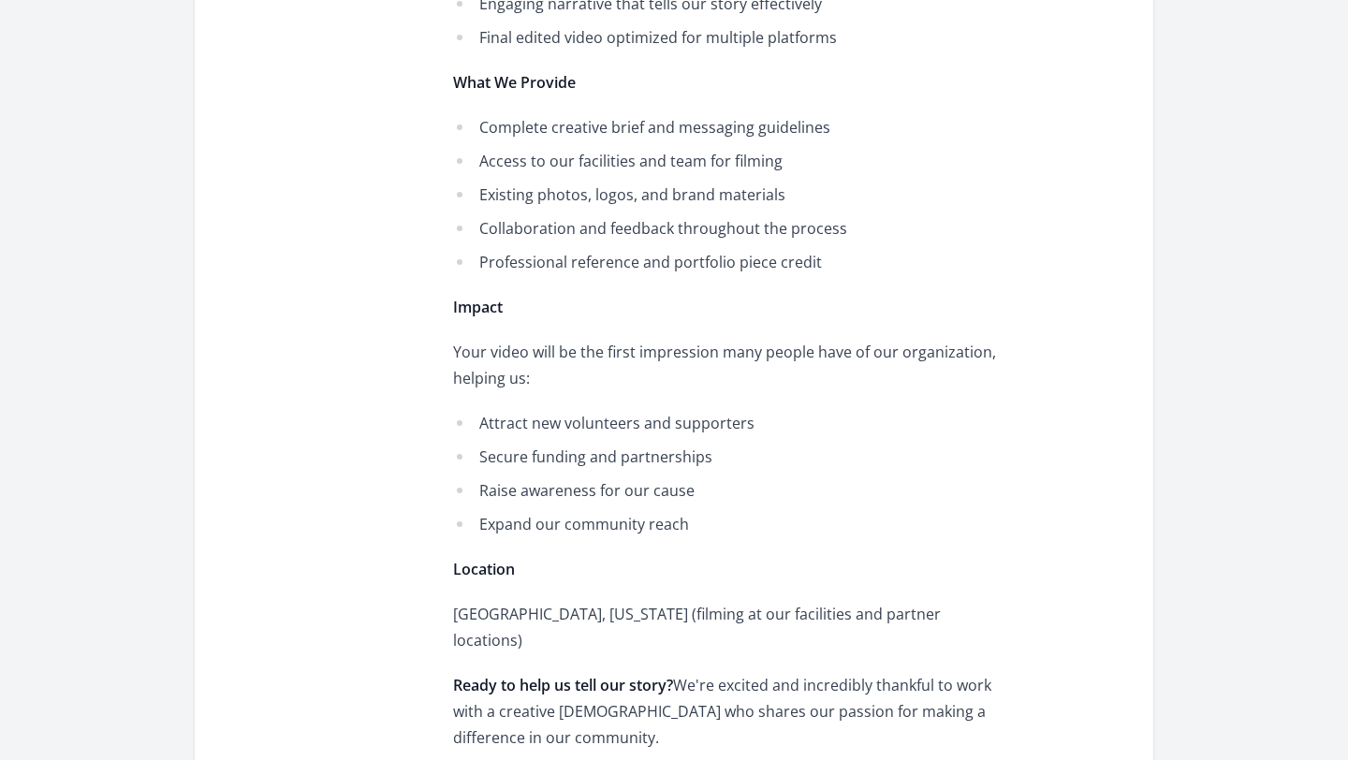
scroll to position [1087, 0]
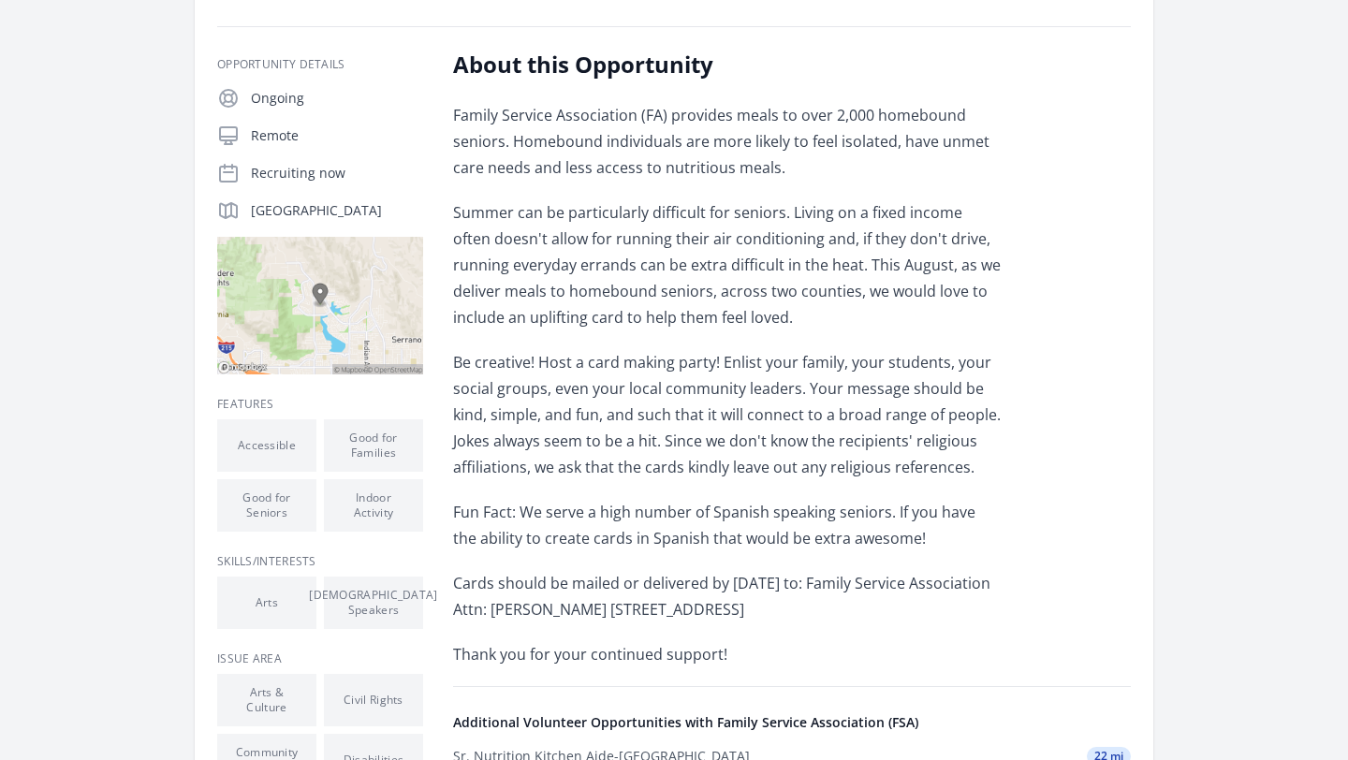
scroll to position [301, 0]
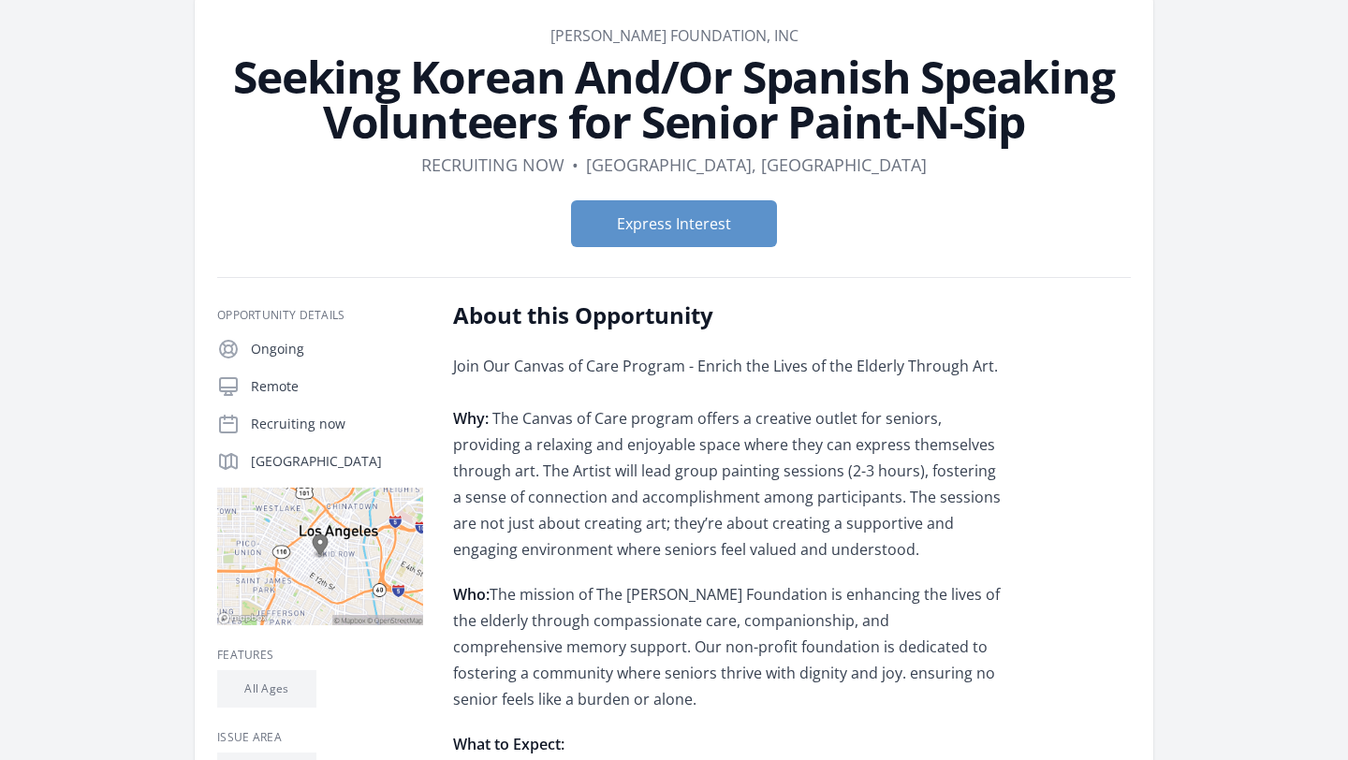
scroll to position [95, 0]
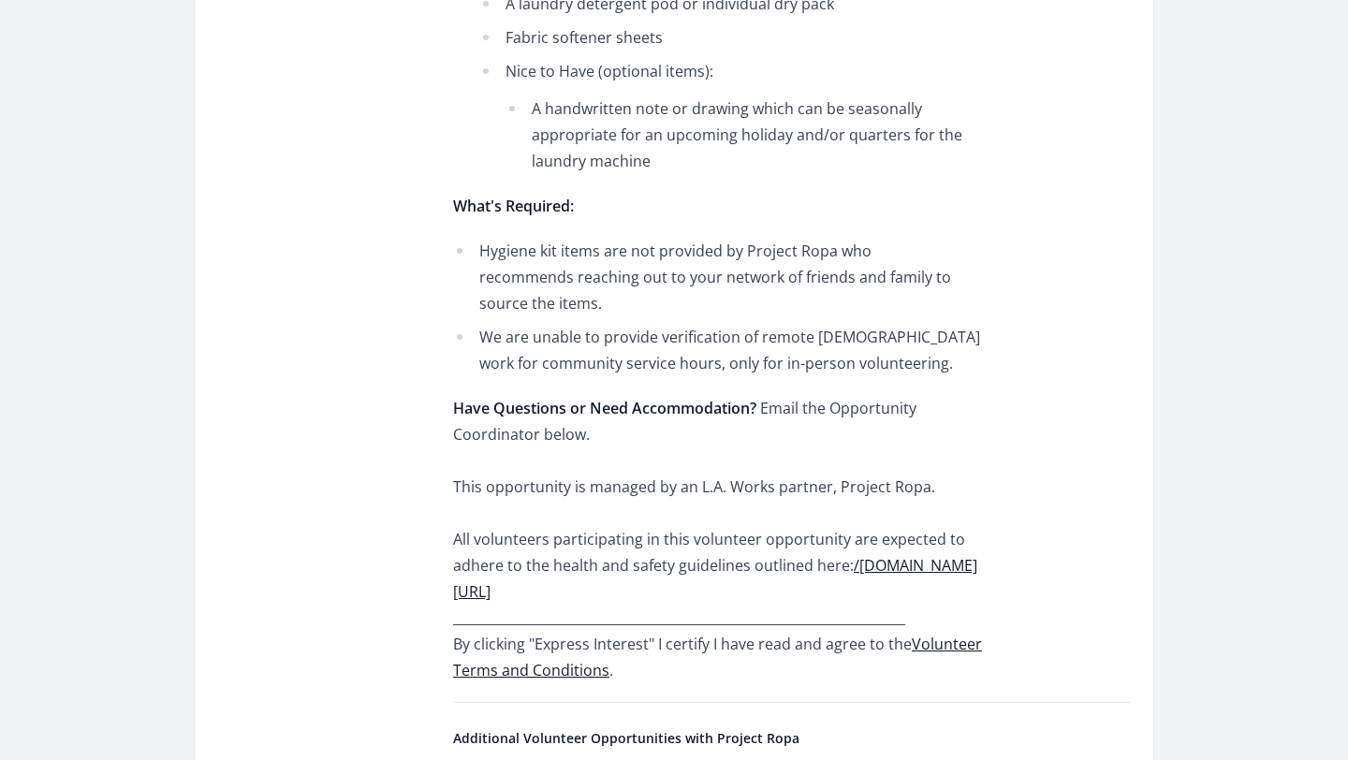
scroll to position [971, 0]
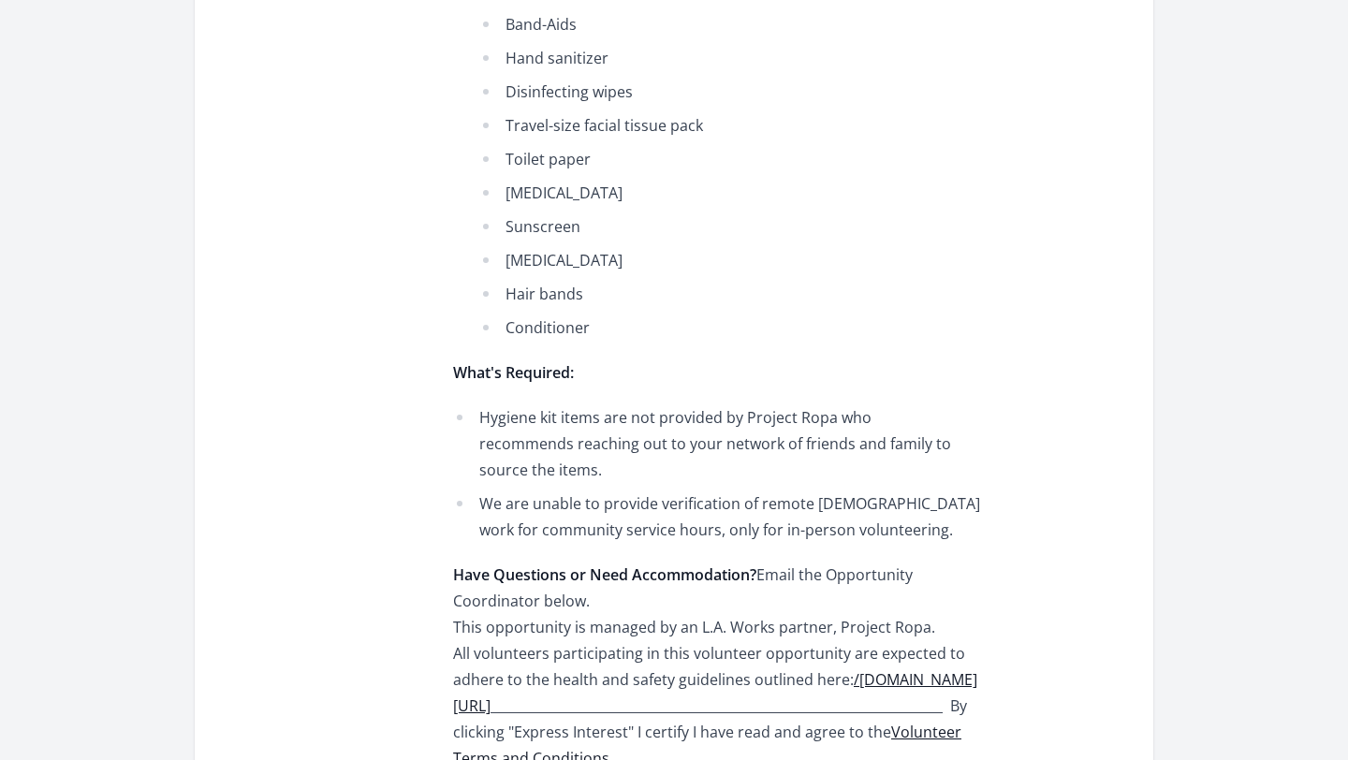
scroll to position [1376, 0]
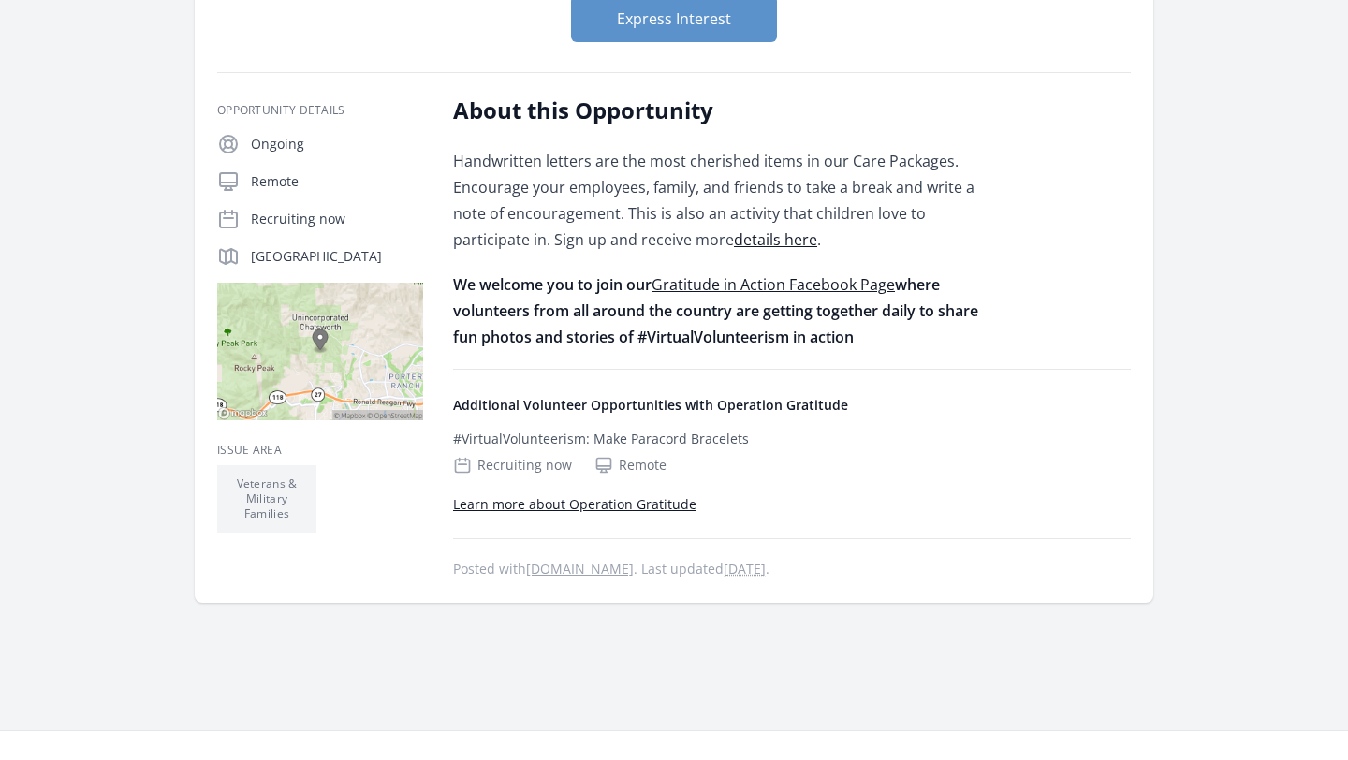
scroll to position [260, 0]
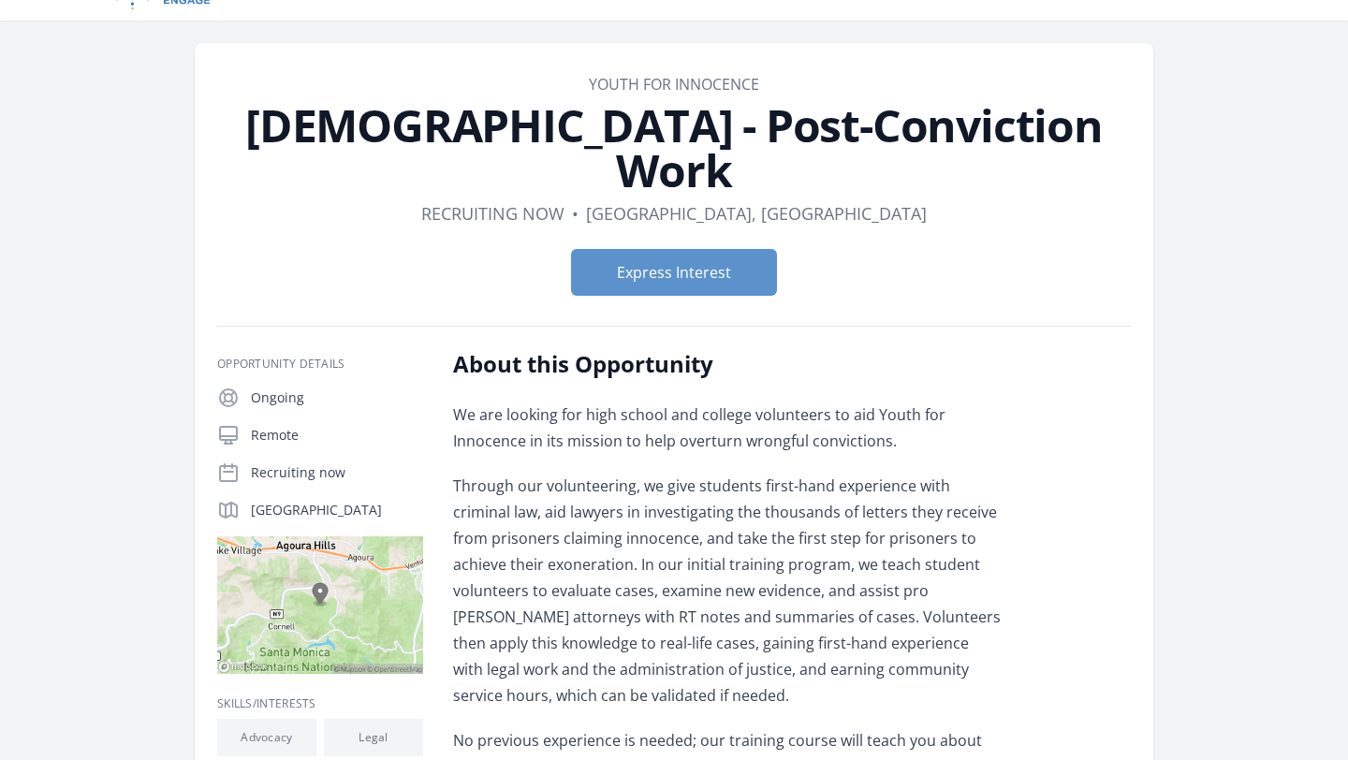
scroll to position [42, 0]
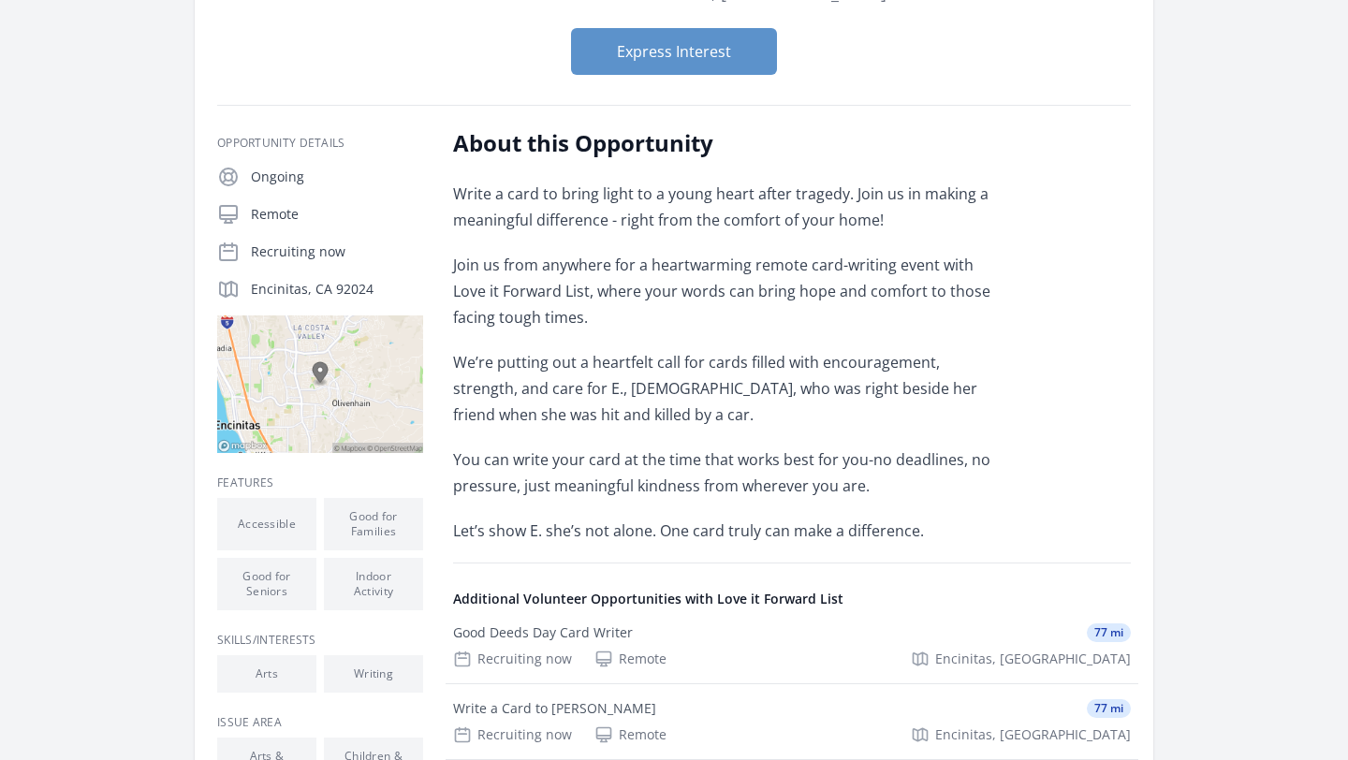
scroll to position [345, 0]
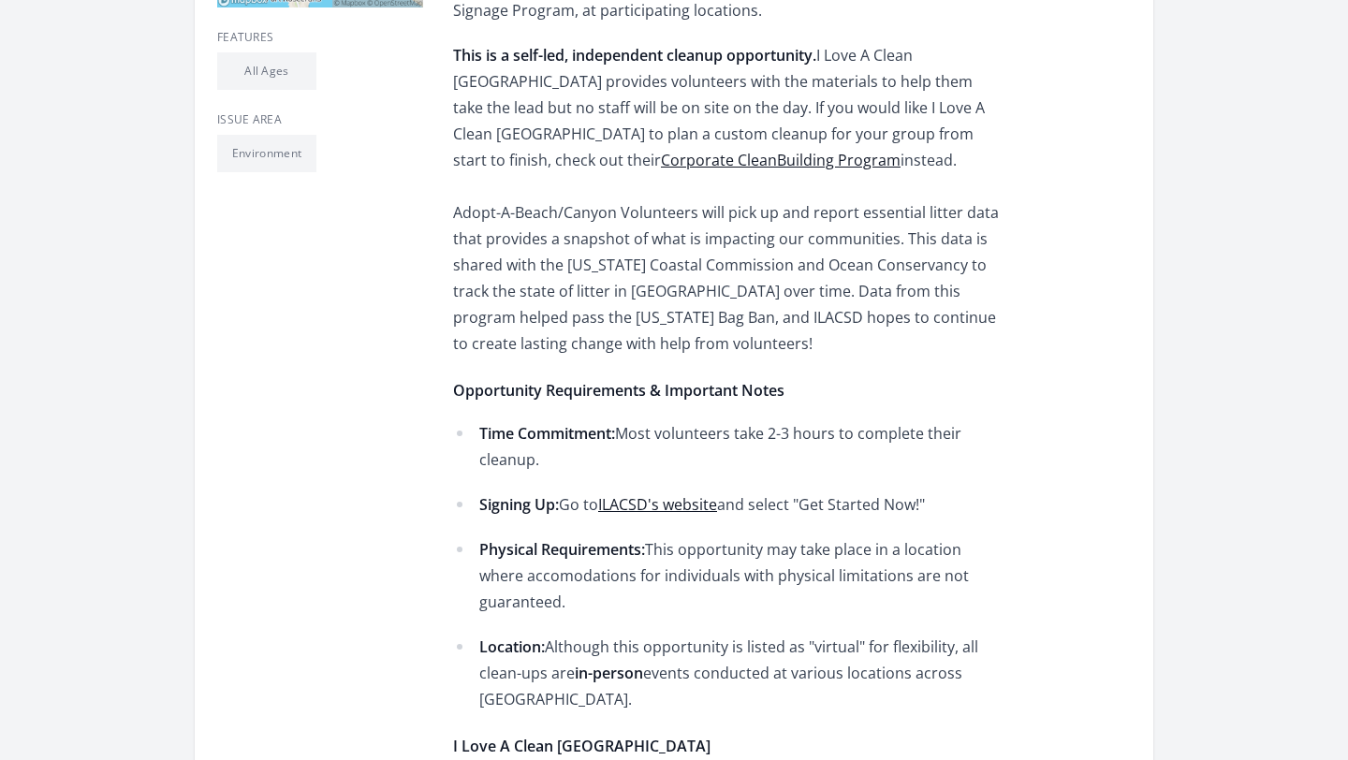
scroll to position [708, 0]
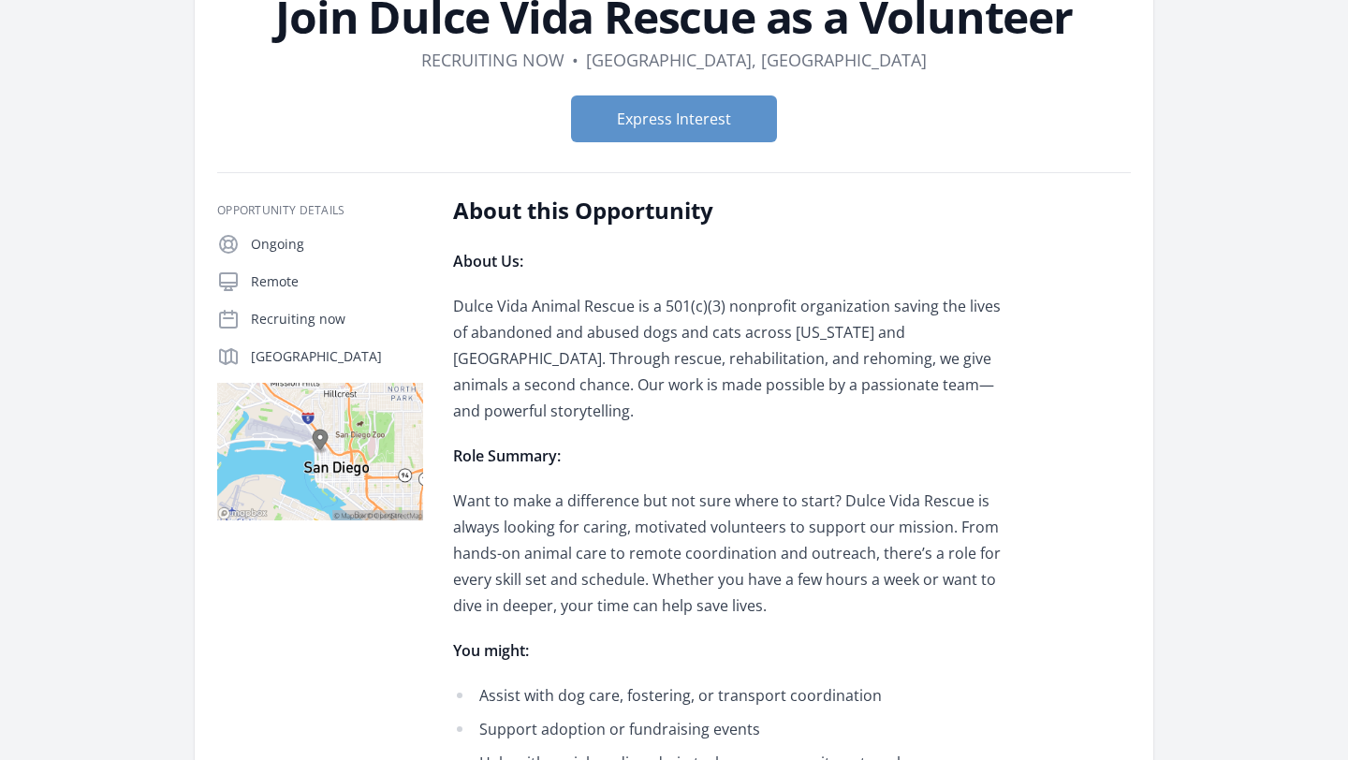
scroll to position [154, 0]
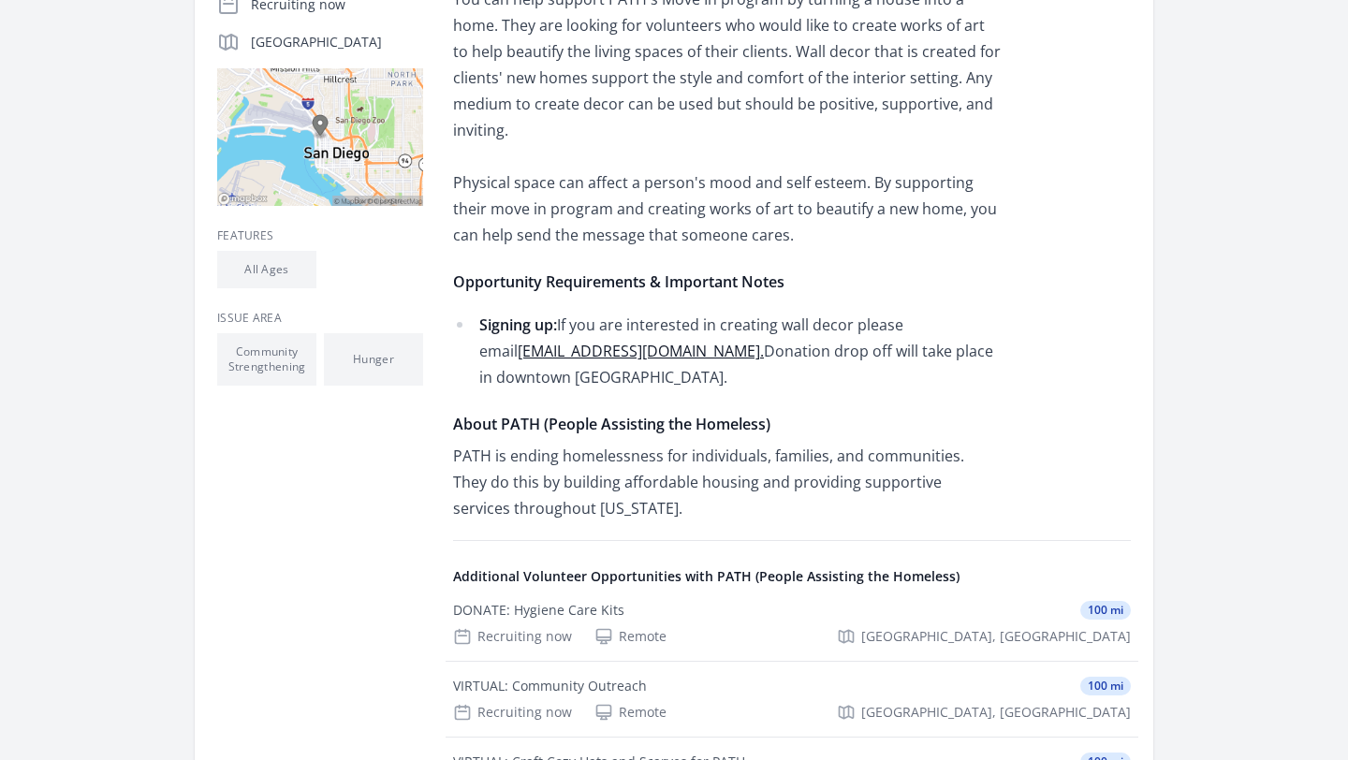
scroll to position [508, 0]
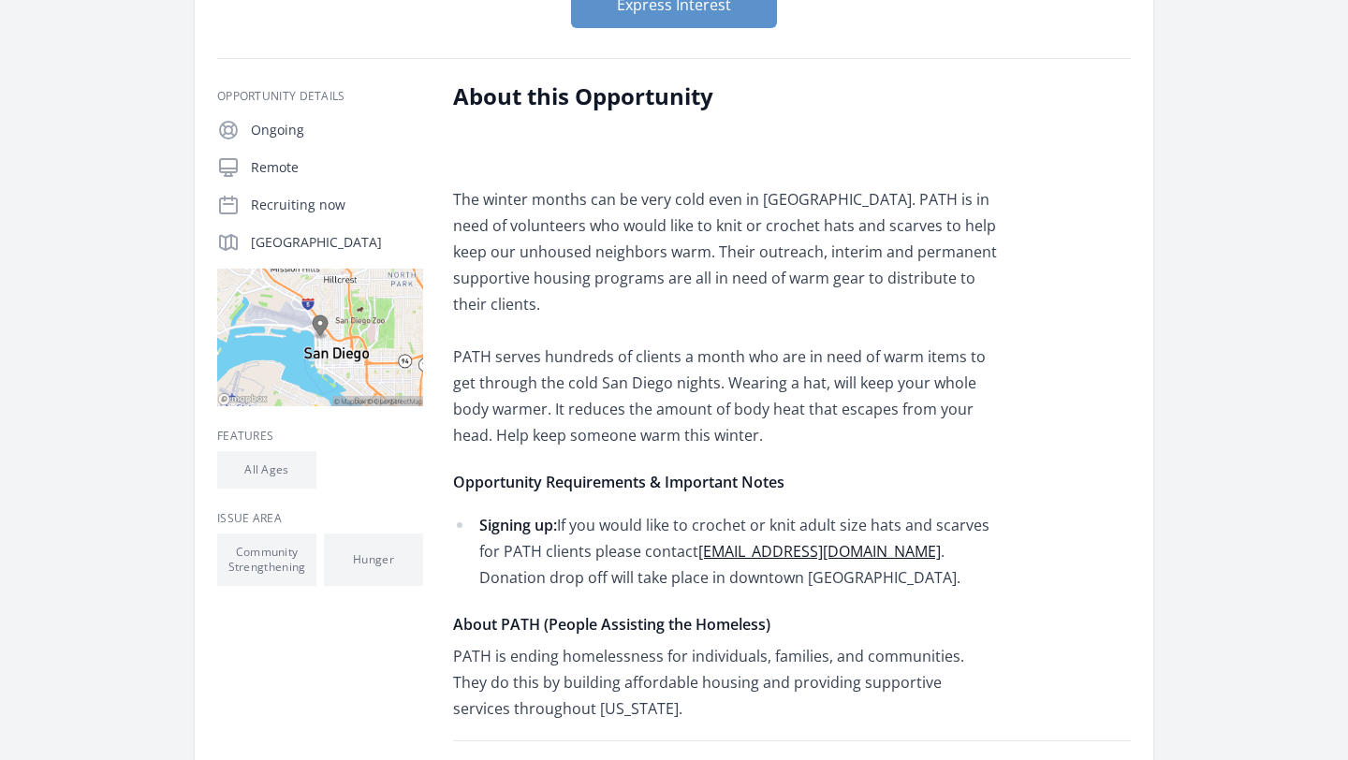
scroll to position [308, 0]
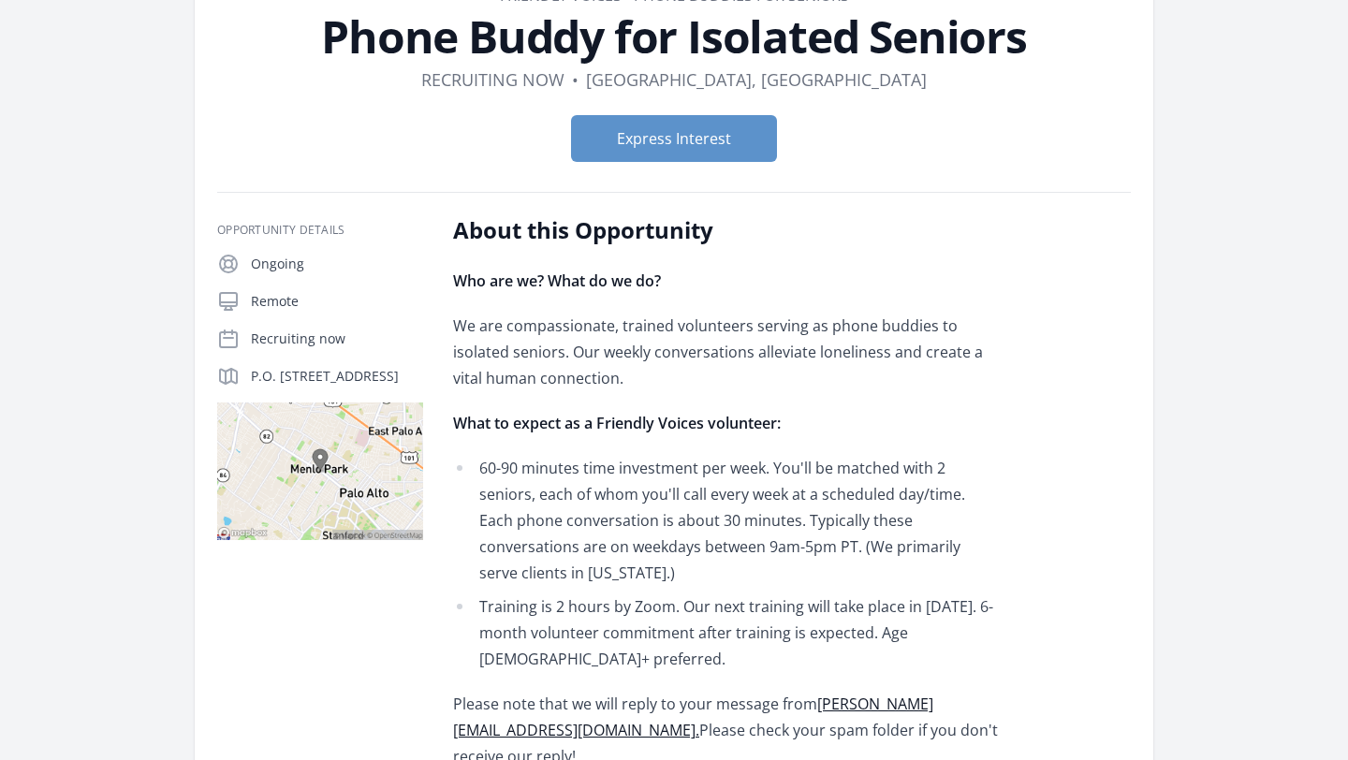
scroll to position [131, 0]
